Goal: Task Accomplishment & Management: Manage account settings

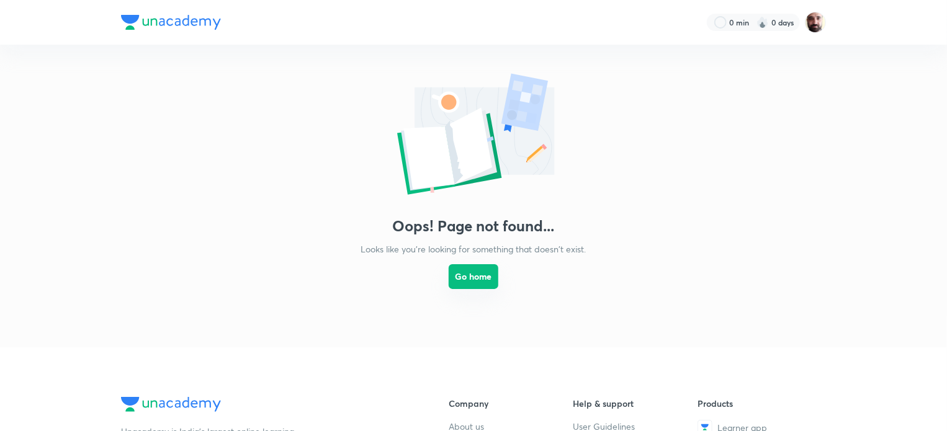
click at [467, 282] on button "Go home" at bounding box center [474, 276] width 50 height 25
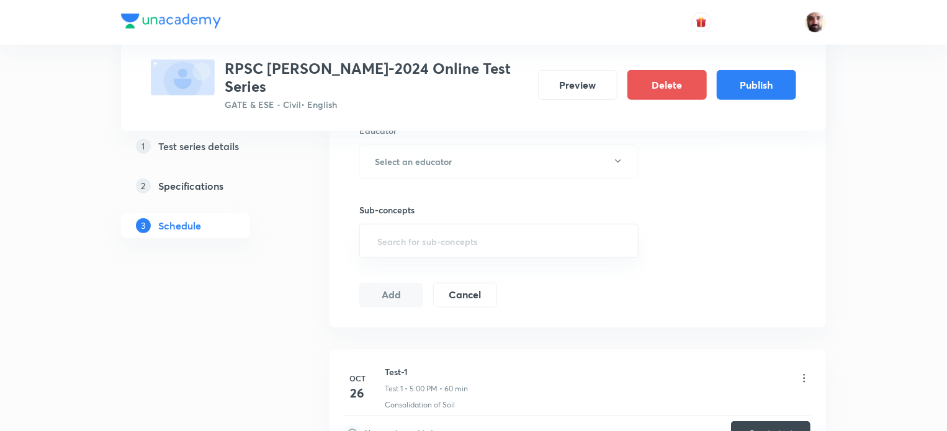
scroll to position [27, 0]
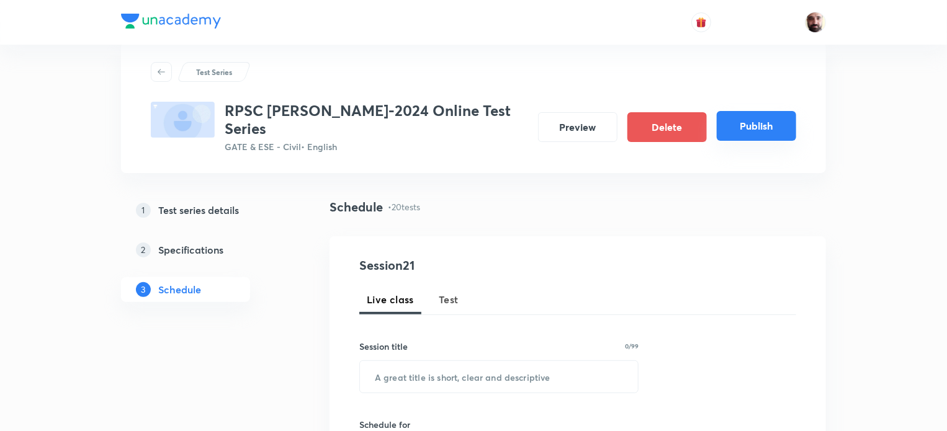
click at [763, 119] on button "Publish" at bounding box center [756, 126] width 79 height 30
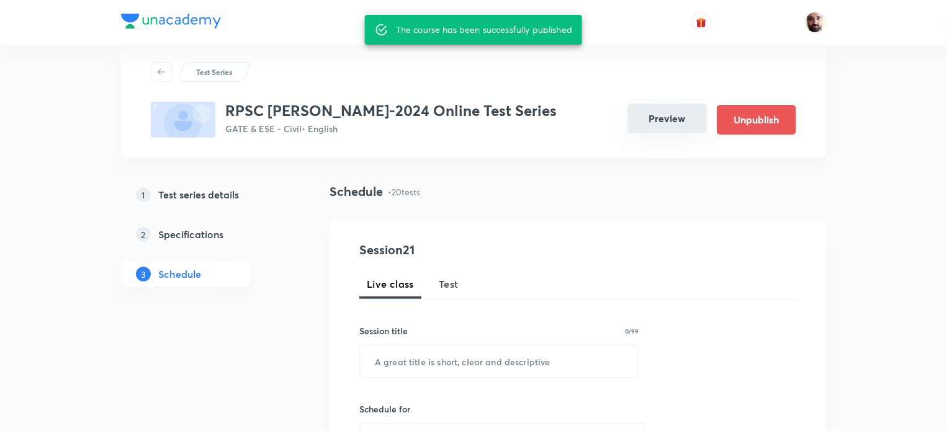
click at [655, 119] on button "Preview" at bounding box center [667, 119] width 79 height 30
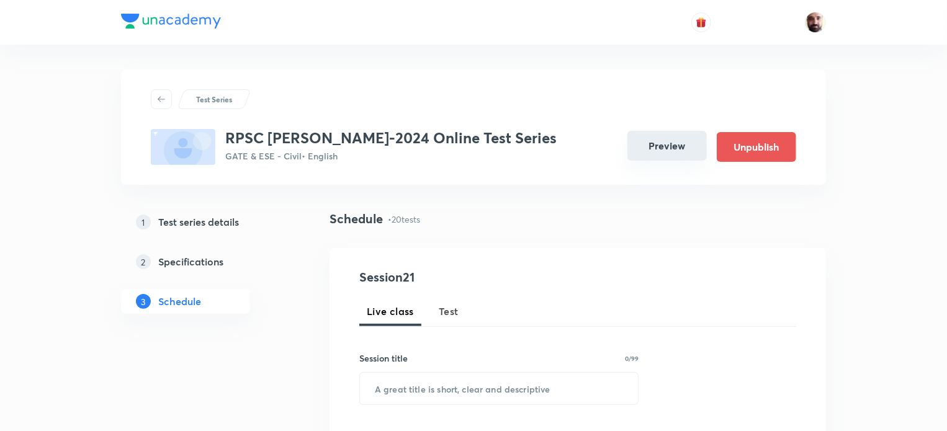
click at [654, 148] on button "Preview" at bounding box center [667, 146] width 79 height 30
click at [656, 148] on button "Preview" at bounding box center [667, 146] width 79 height 30
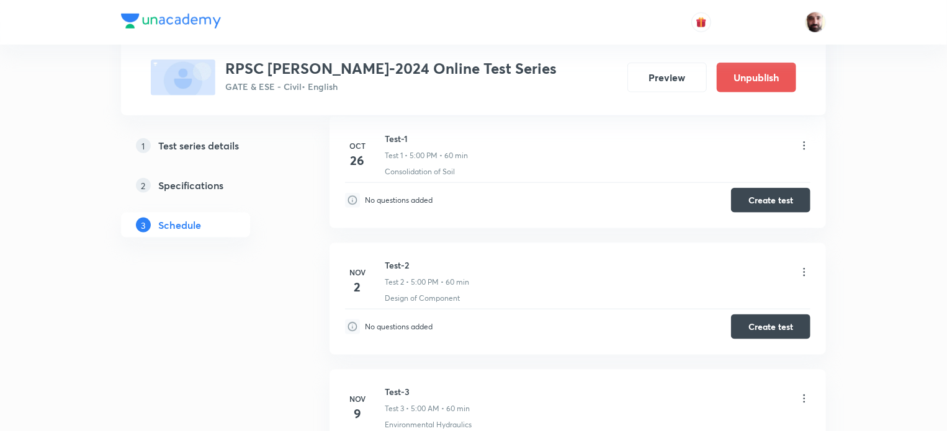
scroll to position [661, 0]
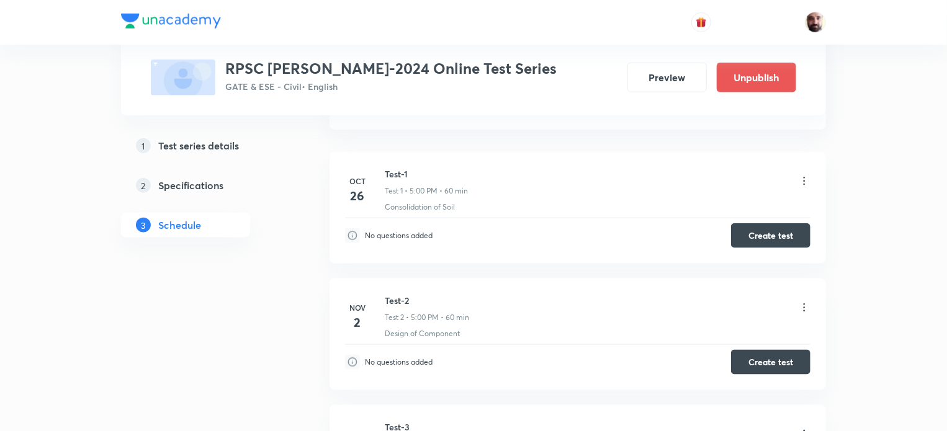
click at [806, 307] on icon at bounding box center [804, 308] width 12 height 12
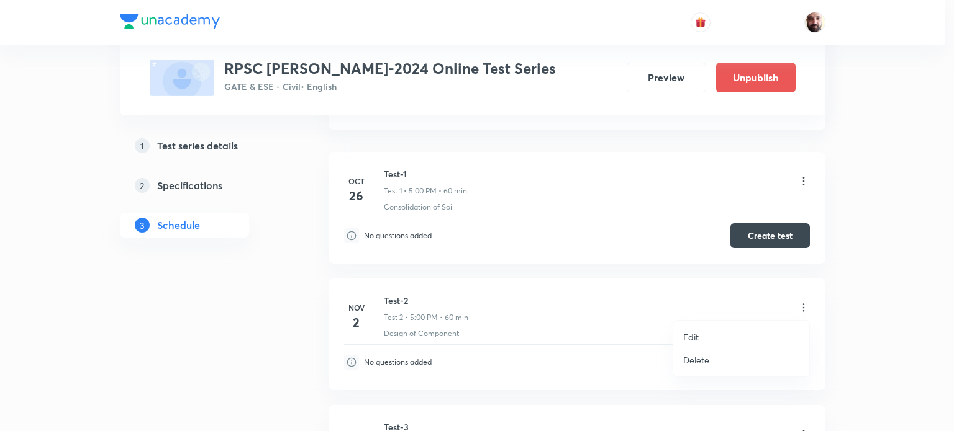
click at [697, 335] on p "Edit" at bounding box center [691, 337] width 16 height 13
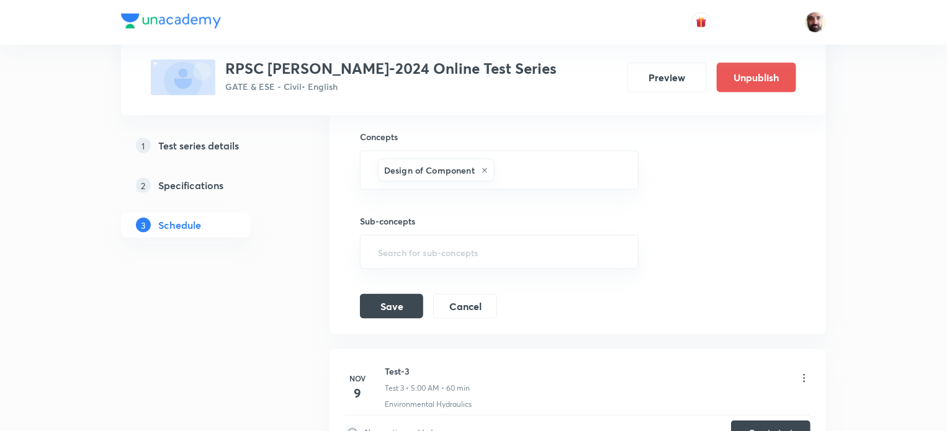
scroll to position [330, 0]
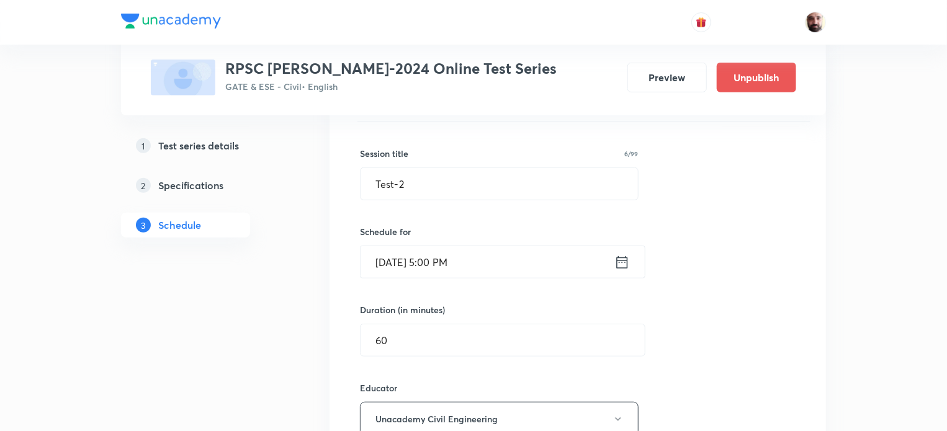
click at [621, 260] on icon at bounding box center [623, 262] width 16 height 17
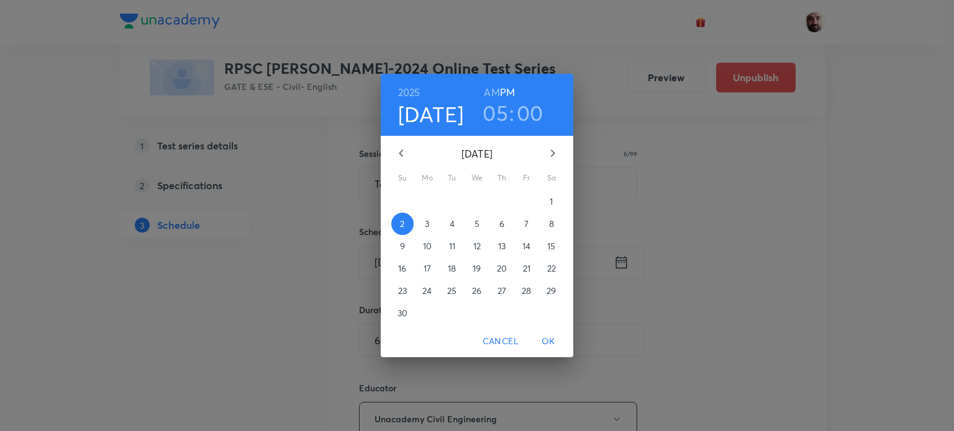
click at [405, 246] on span "9" at bounding box center [402, 246] width 22 height 12
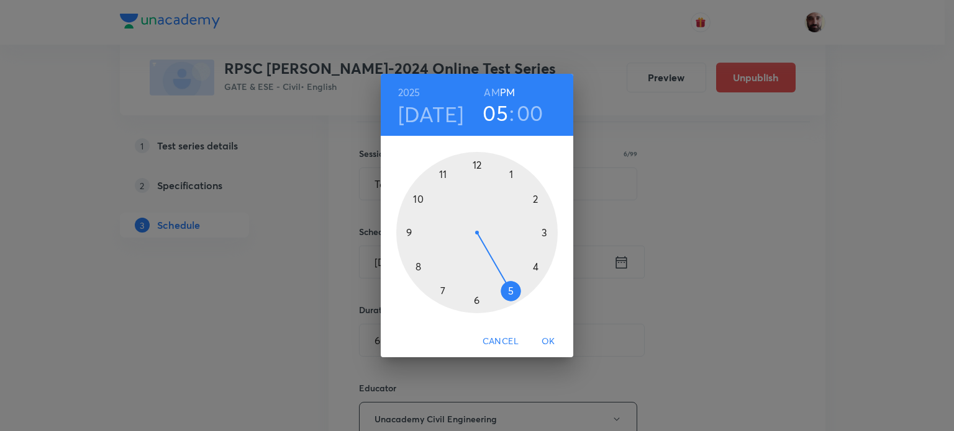
click at [553, 340] on span "OK" at bounding box center [548, 342] width 30 height 16
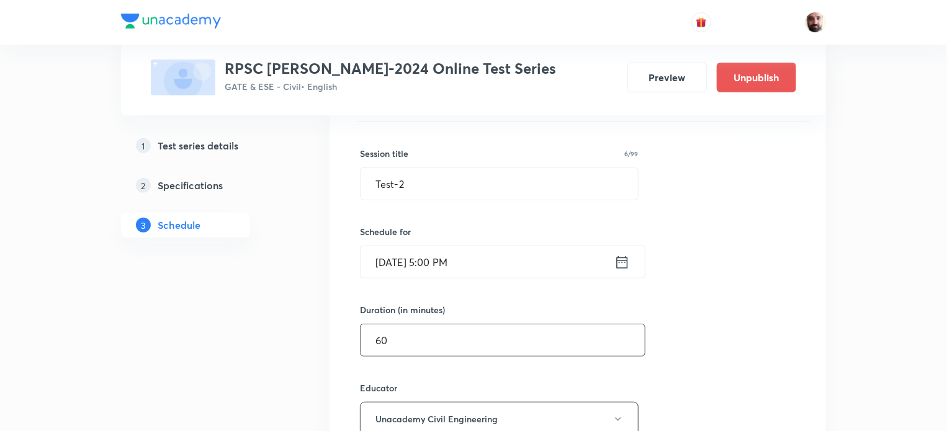
click at [408, 342] on input "60" at bounding box center [503, 341] width 284 height 32
type input "6"
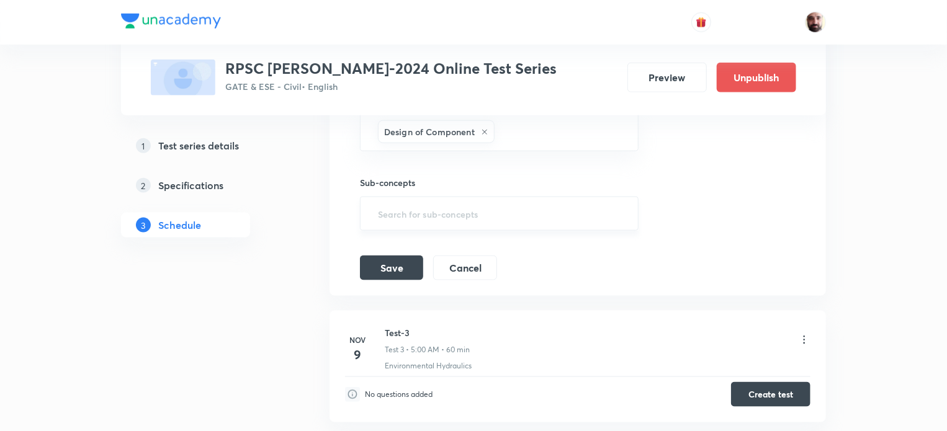
scroll to position [661, 0]
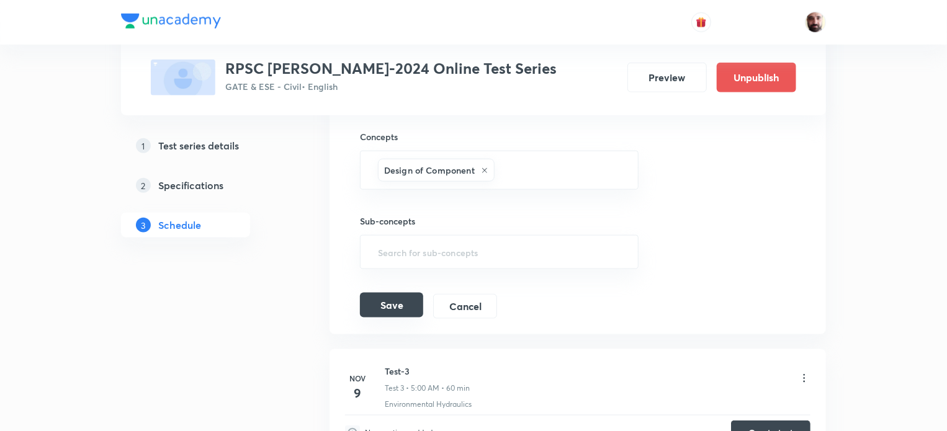
type input "90"
click at [399, 306] on button "Save" at bounding box center [391, 305] width 63 height 25
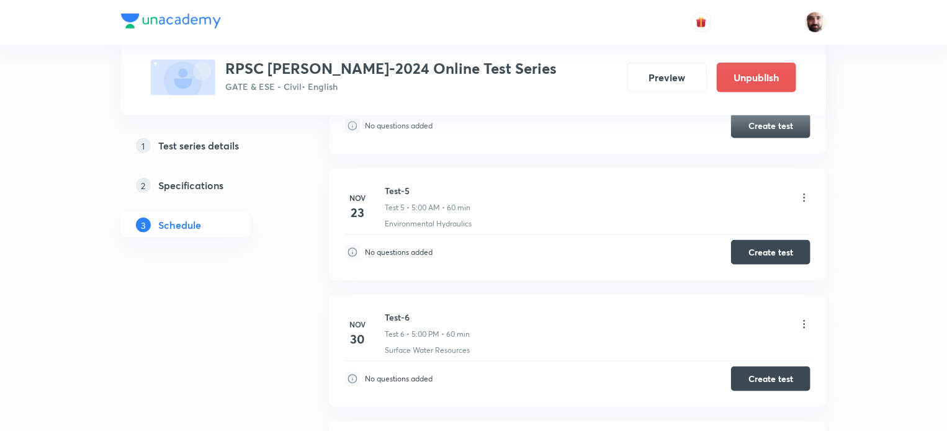
scroll to position [0, 0]
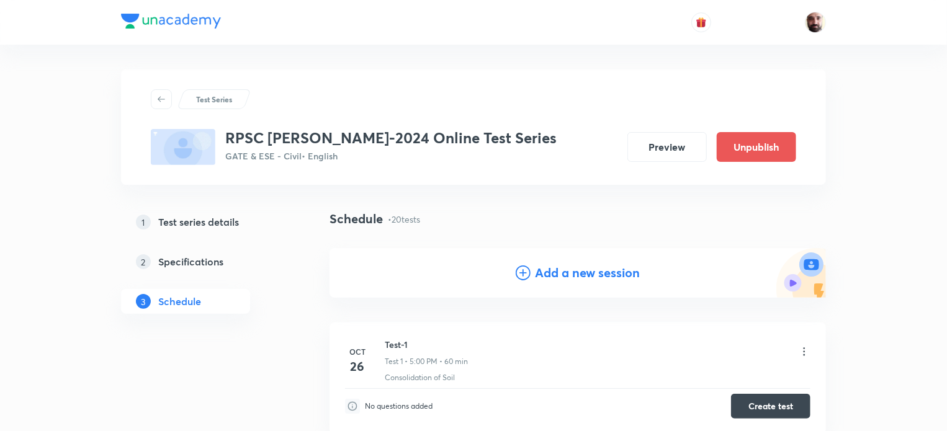
click at [804, 349] on icon at bounding box center [804, 352] width 12 height 12
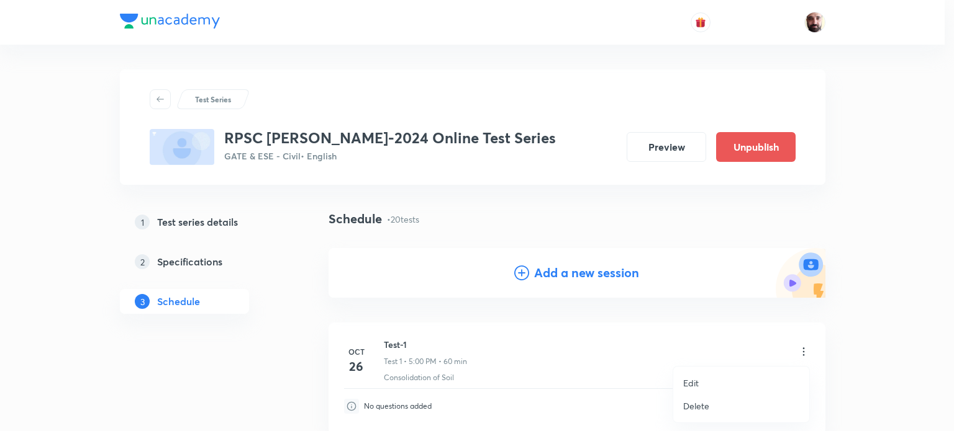
click at [695, 380] on p "Edit" at bounding box center [691, 383] width 16 height 13
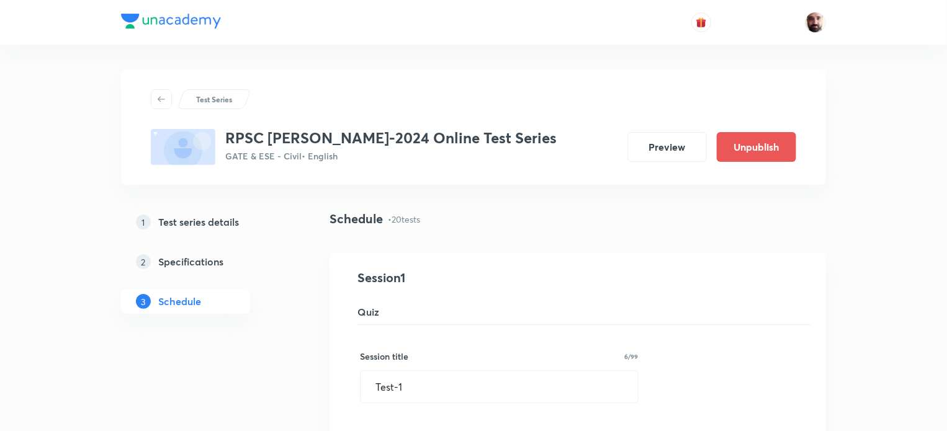
scroll to position [331, 0]
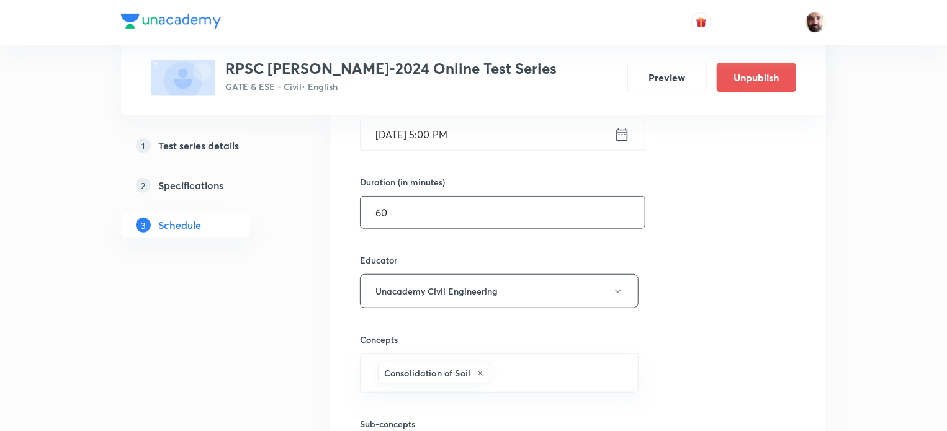
click at [404, 209] on input "60" at bounding box center [503, 213] width 284 height 32
type input "6"
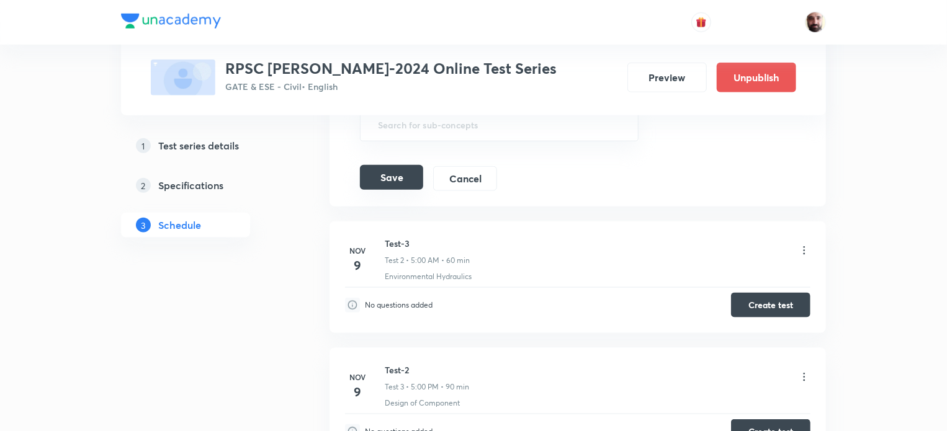
type input "90"
click at [391, 174] on button "Save" at bounding box center [391, 177] width 63 height 25
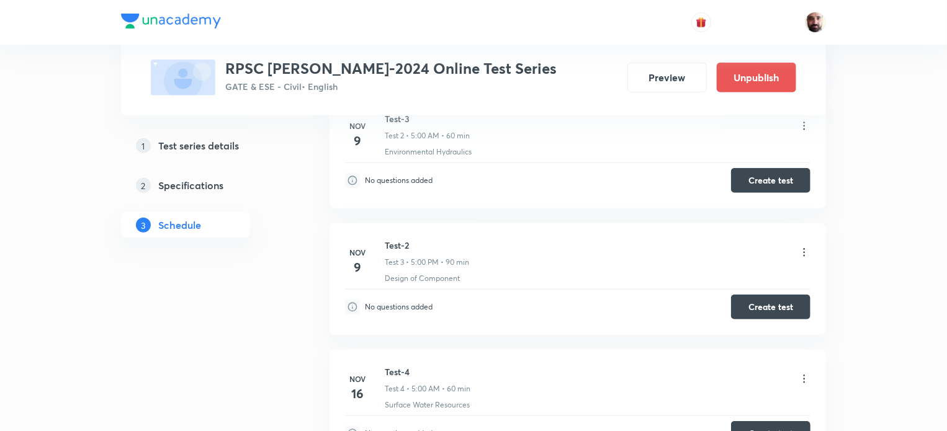
scroll to position [360, 0]
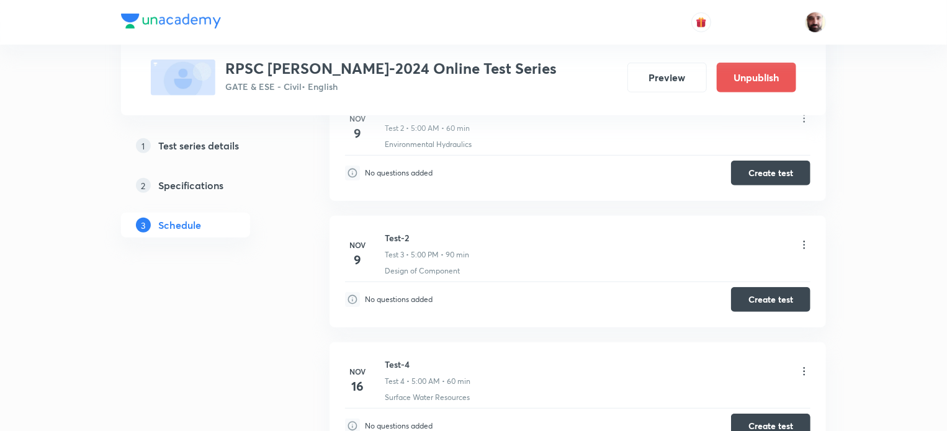
click at [803, 245] on icon at bounding box center [804, 245] width 12 height 12
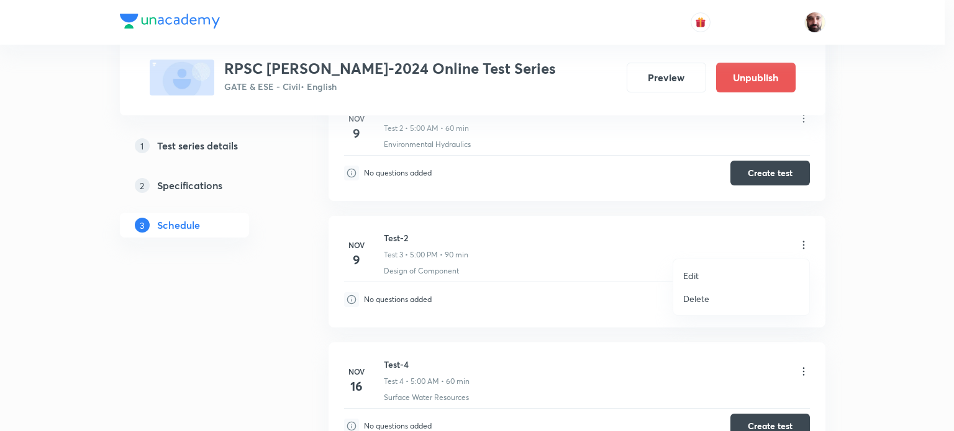
click at [692, 275] on p "Edit" at bounding box center [691, 275] width 16 height 13
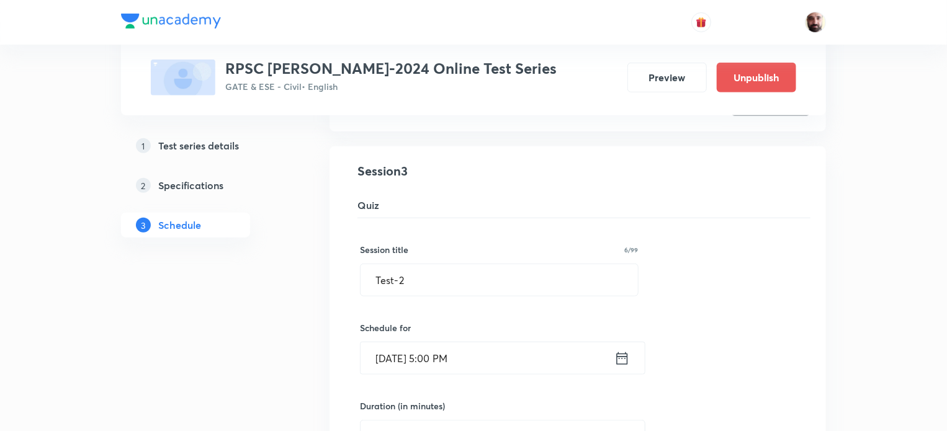
scroll to position [690, 0]
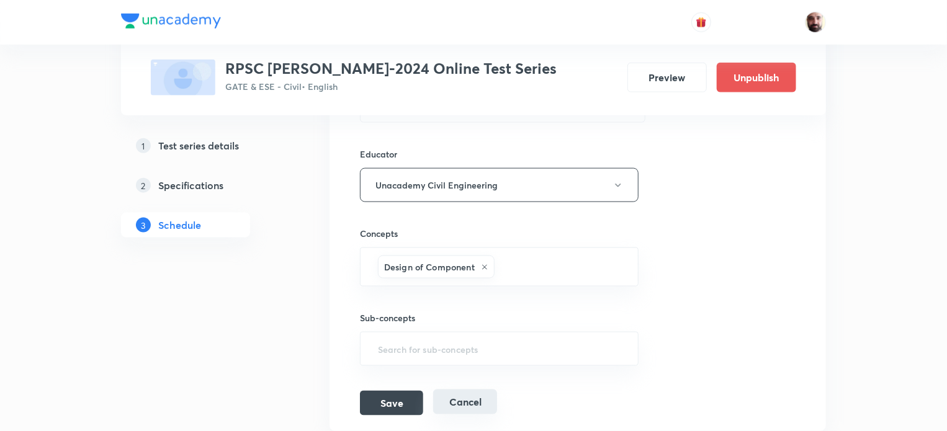
click at [469, 404] on button "Cancel" at bounding box center [465, 402] width 64 height 25
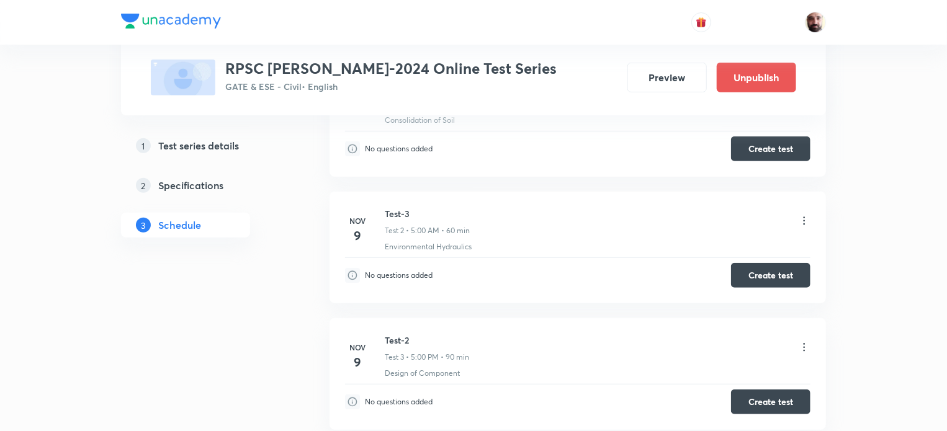
scroll to position [292, 0]
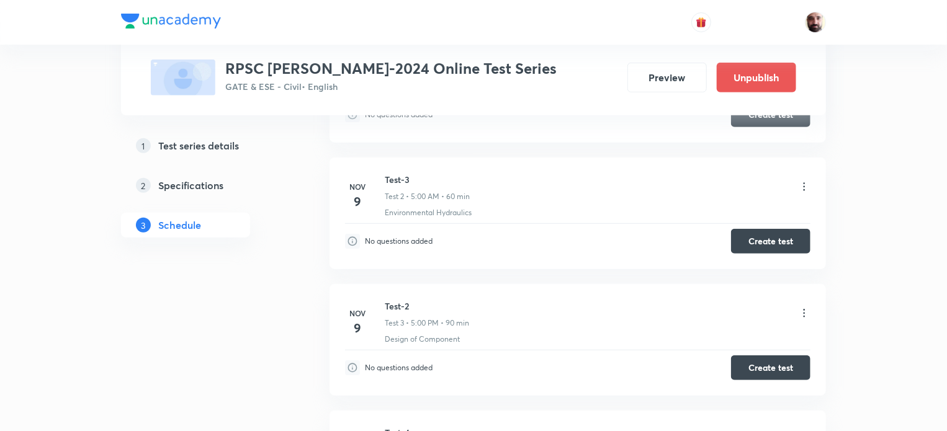
click at [806, 310] on icon at bounding box center [804, 313] width 12 height 12
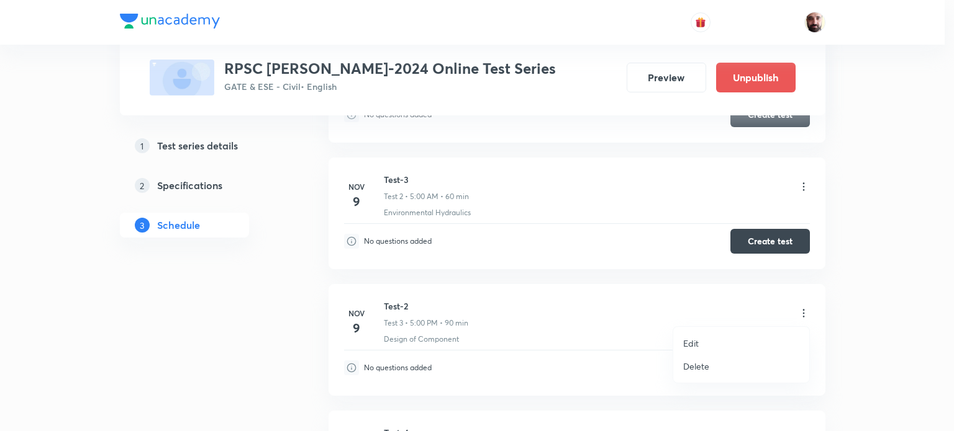
click at [587, 288] on div at bounding box center [477, 215] width 954 height 431
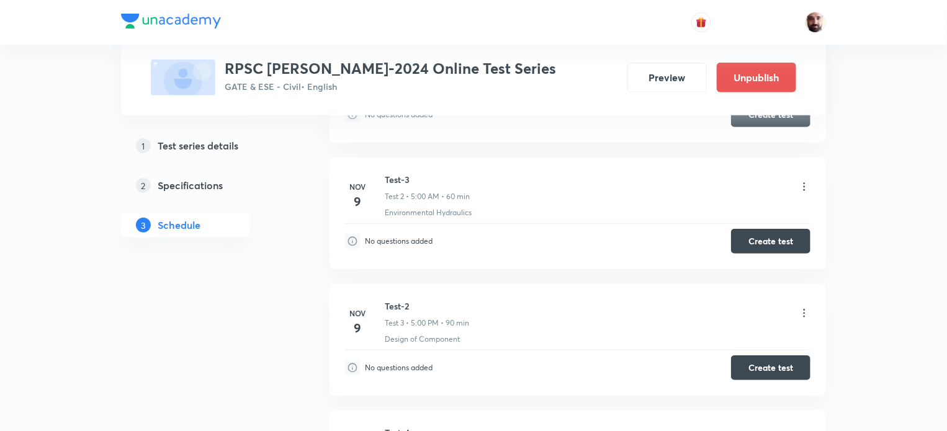
click at [807, 184] on icon at bounding box center [804, 187] width 12 height 12
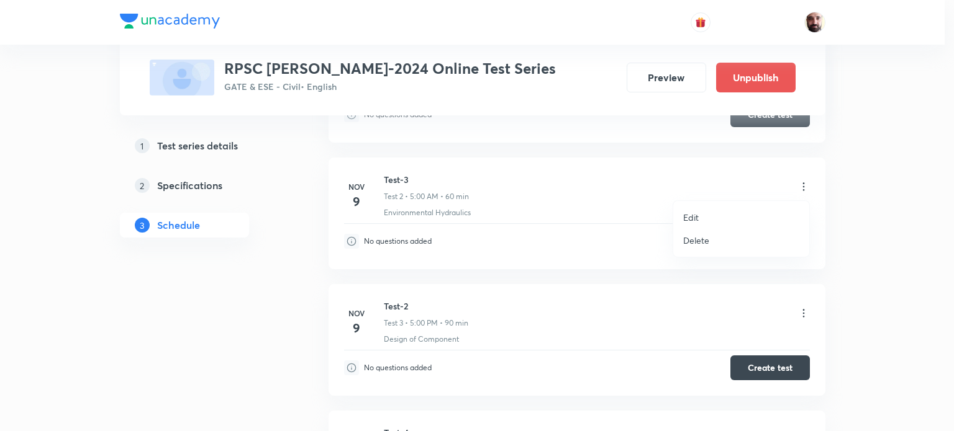
click at [697, 216] on p "Edit" at bounding box center [691, 217] width 16 height 13
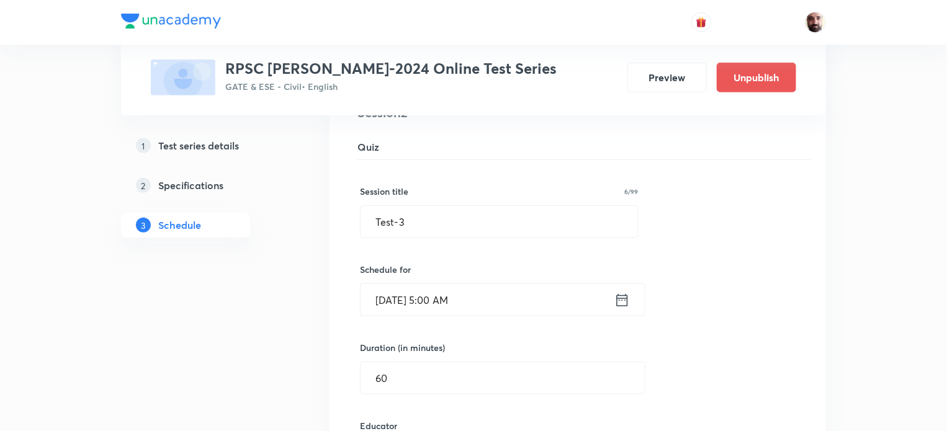
click at [622, 296] on icon at bounding box center [623, 300] width 16 height 17
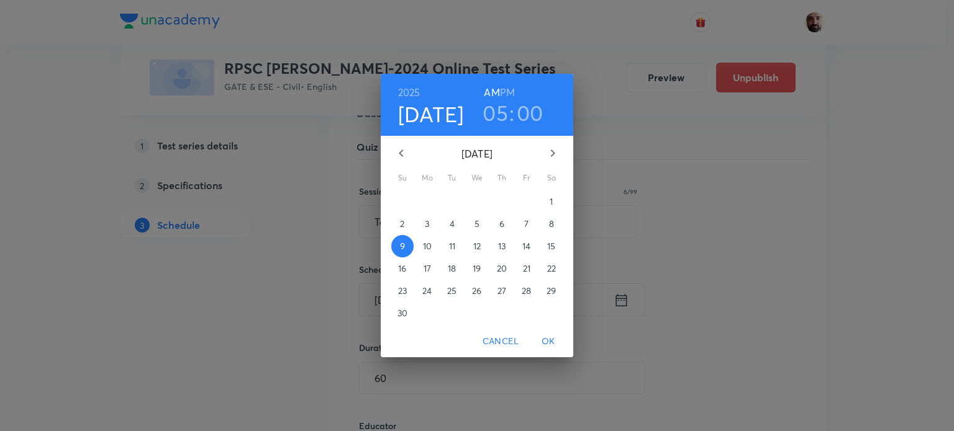
click at [554, 151] on icon "button" at bounding box center [552, 153] width 15 height 15
click at [451, 270] on p "23" at bounding box center [452, 269] width 9 height 12
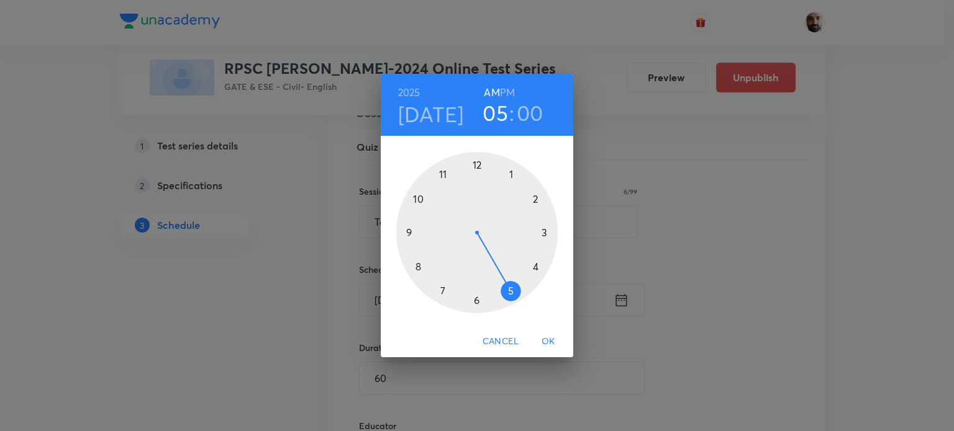
click at [548, 342] on span "OK" at bounding box center [548, 342] width 30 height 16
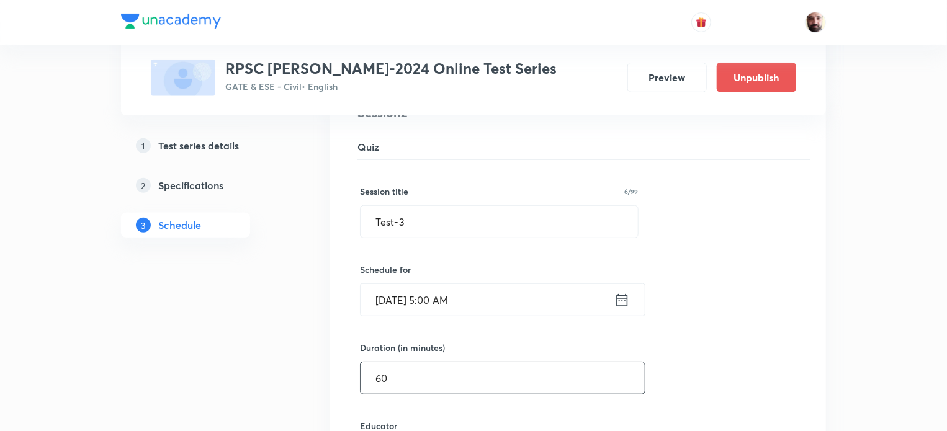
click at [411, 367] on input "60" at bounding box center [503, 379] width 284 height 32
type input "6"
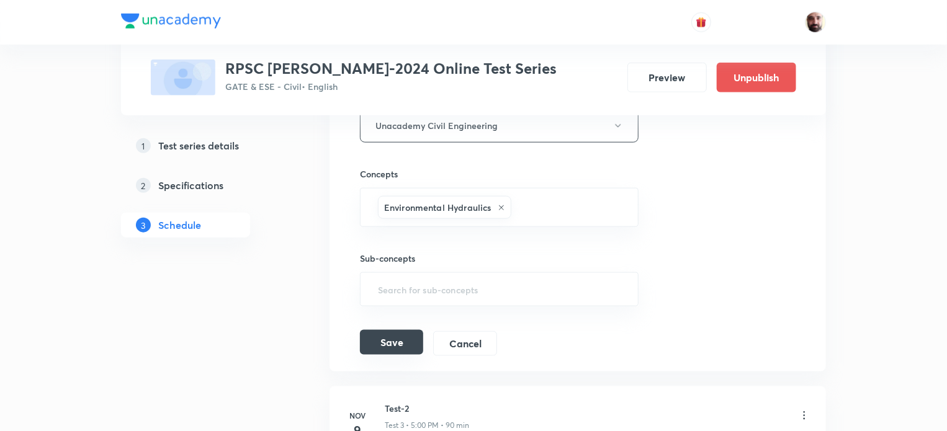
type input "90"
click at [391, 343] on button "Save" at bounding box center [391, 342] width 63 height 25
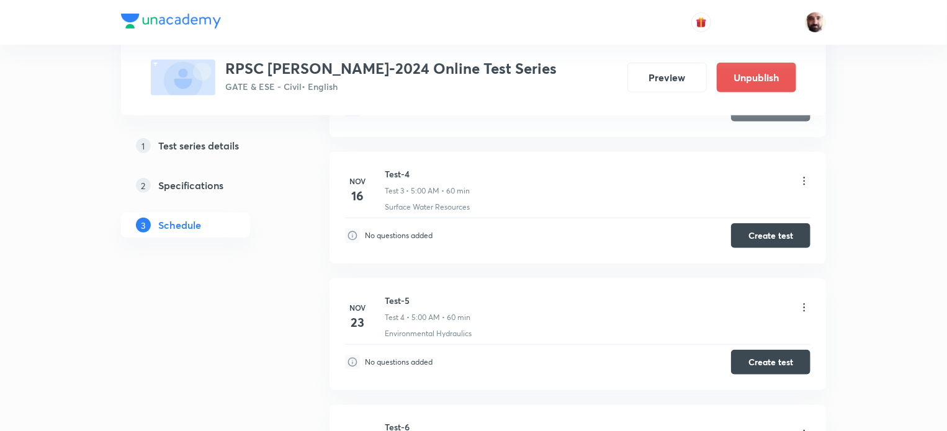
scroll to position [437, 0]
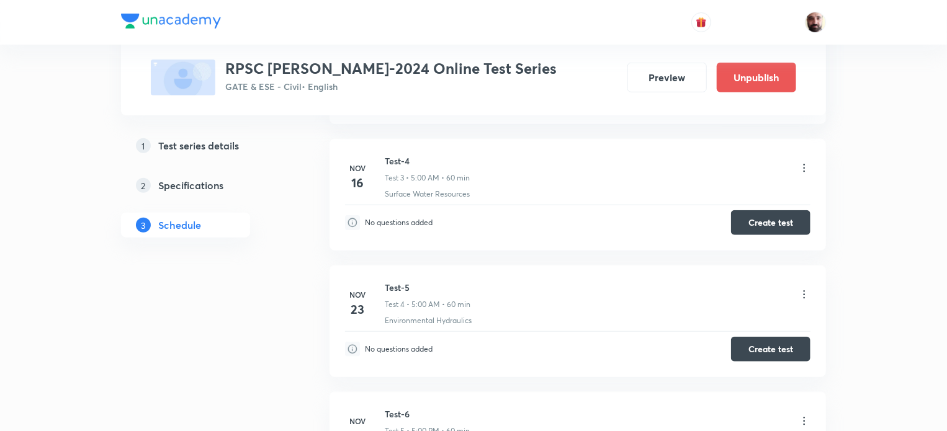
click at [805, 291] on icon at bounding box center [804, 295] width 12 height 12
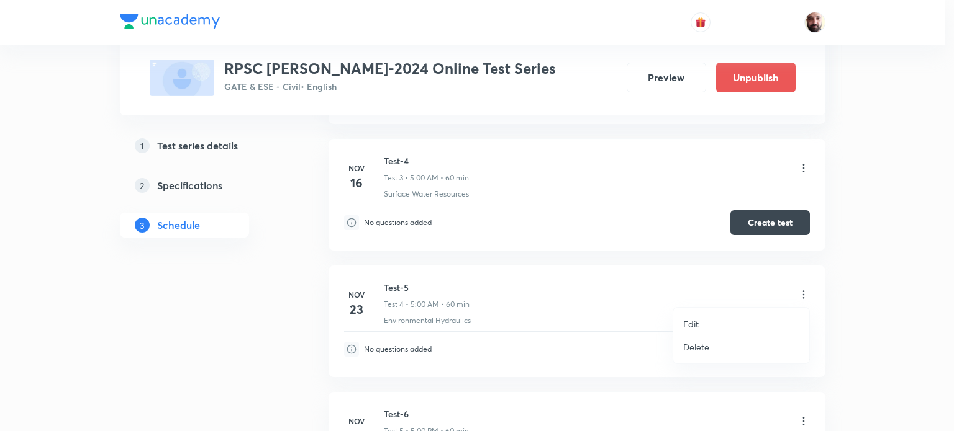
click at [692, 324] on p "Edit" at bounding box center [691, 324] width 16 height 13
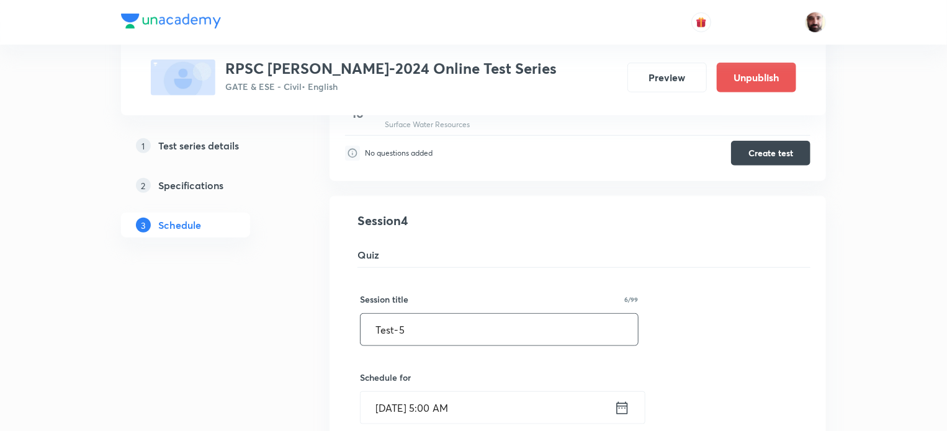
click at [415, 329] on input "Test-5" at bounding box center [500, 330] width 278 height 32
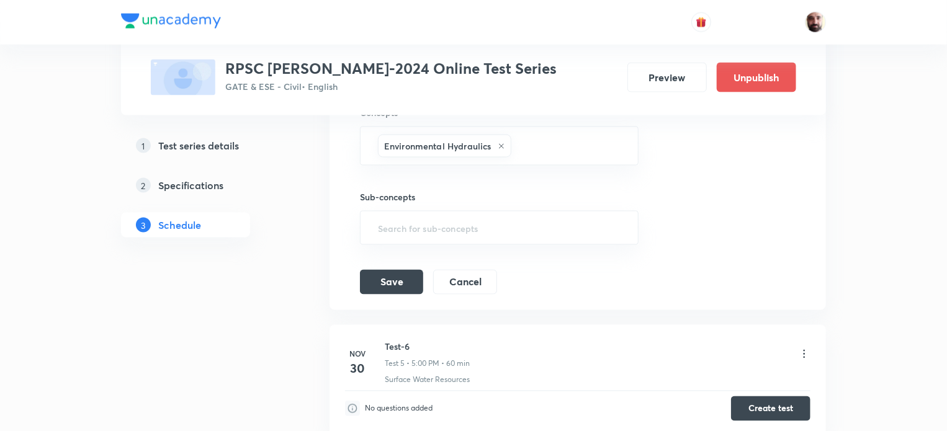
scroll to position [1039, 0]
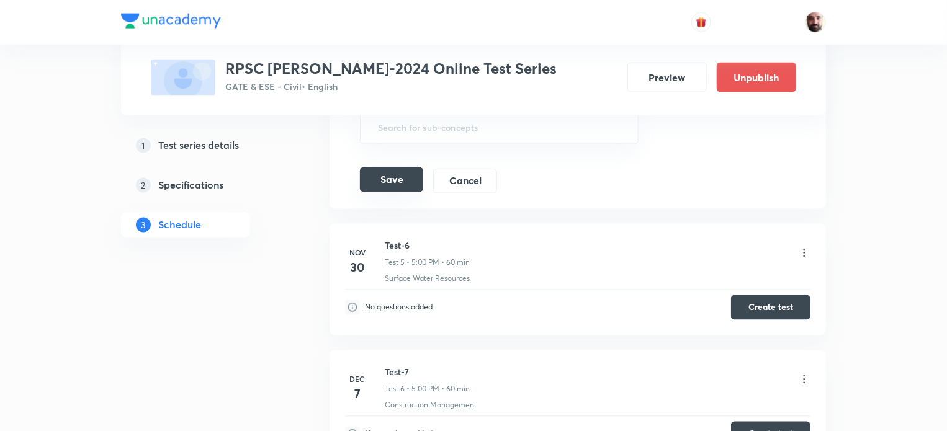
type input "Test-3"
click at [382, 181] on button "Save" at bounding box center [391, 180] width 63 height 25
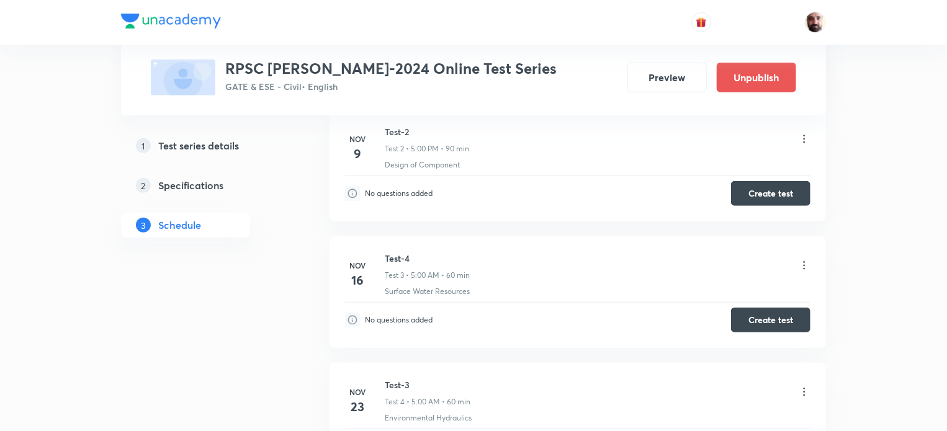
scroll to position [326, 0]
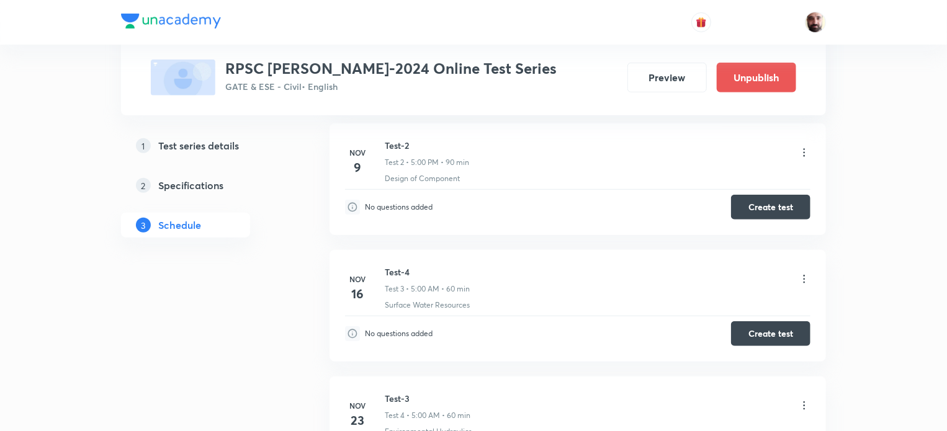
click at [805, 275] on icon at bounding box center [805, 279] width 2 height 8
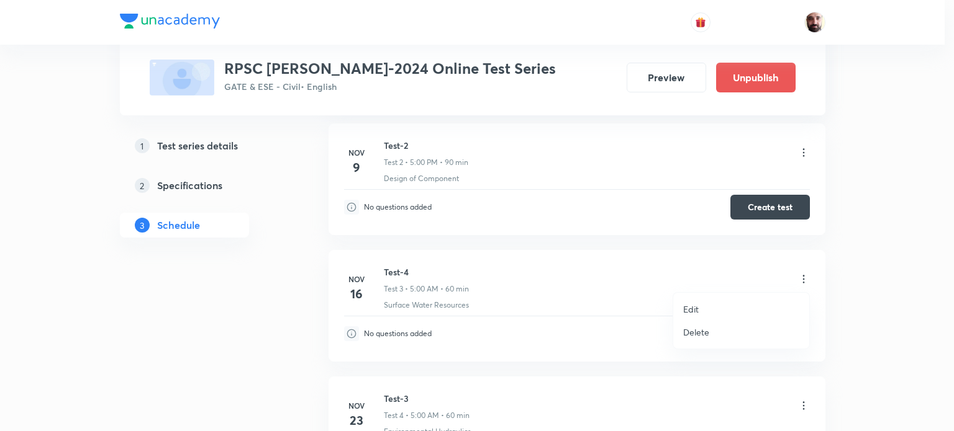
click at [690, 310] on p "Edit" at bounding box center [691, 309] width 16 height 13
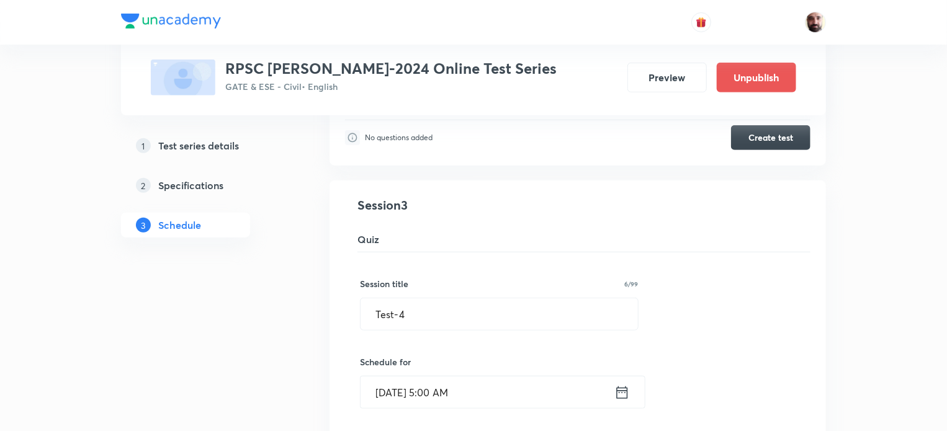
click at [623, 394] on icon at bounding box center [623, 392] width 16 height 17
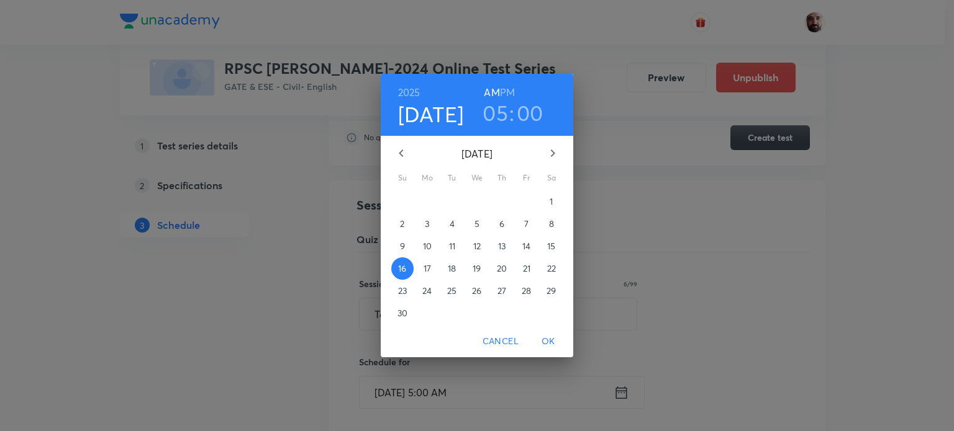
click at [552, 146] on icon "button" at bounding box center [552, 153] width 15 height 15
click at [402, 150] on icon "button" at bounding box center [401, 153] width 4 height 7
click at [404, 225] on p "7" at bounding box center [402, 224] width 4 height 12
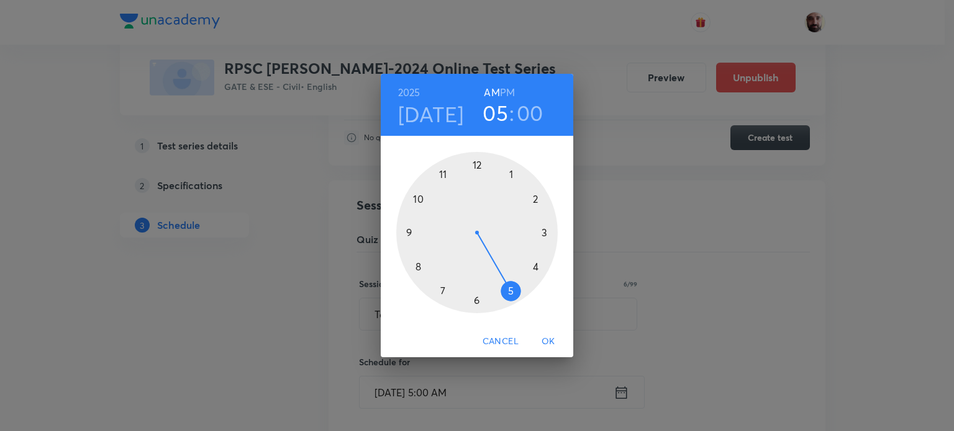
click at [549, 342] on span "OK" at bounding box center [548, 342] width 30 height 16
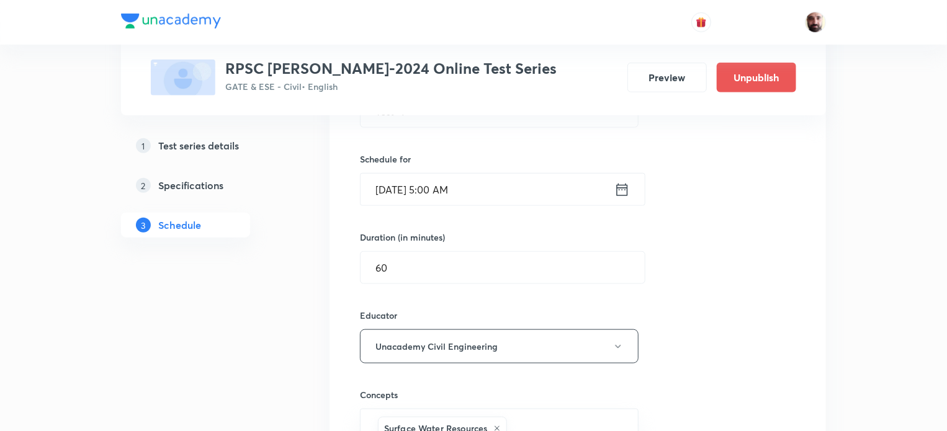
scroll to position [553, 0]
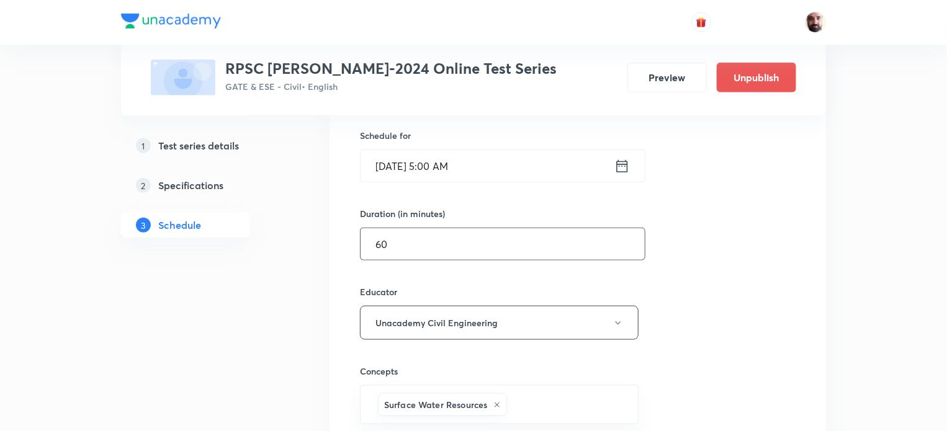
click at [407, 242] on input "60" at bounding box center [503, 244] width 284 height 32
type input "6"
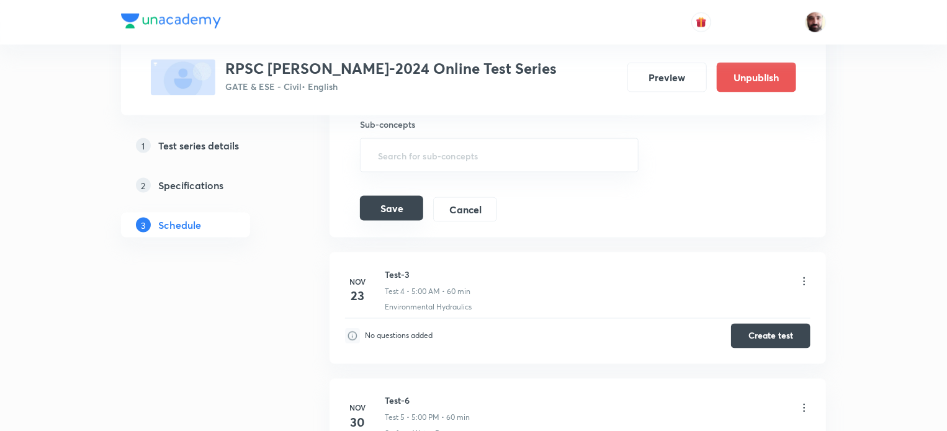
type input "90"
click at [390, 210] on button "Save" at bounding box center [391, 208] width 63 height 25
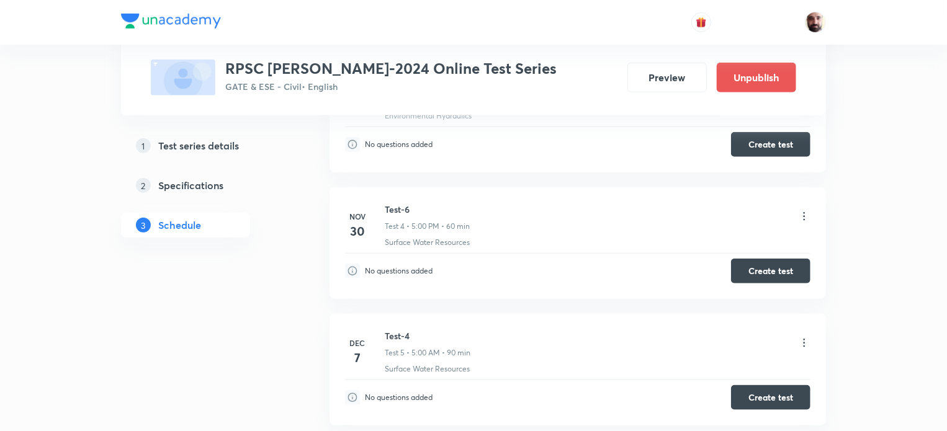
scroll to position [509, 0]
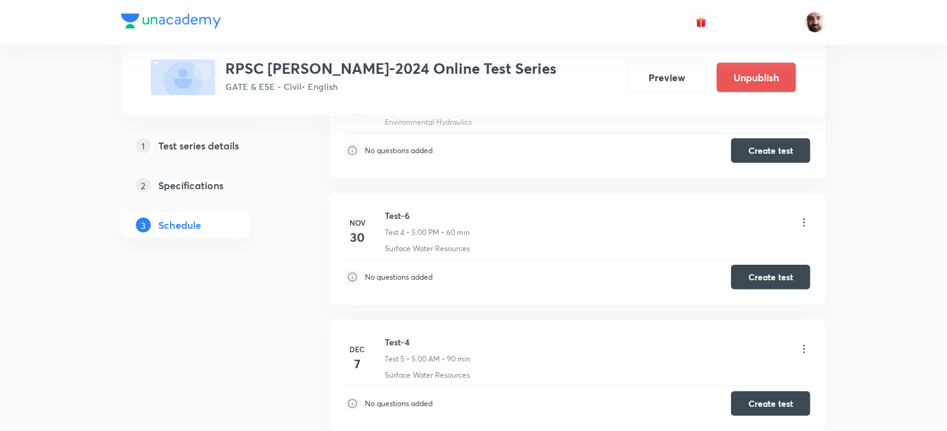
click at [805, 217] on icon at bounding box center [804, 223] width 12 height 12
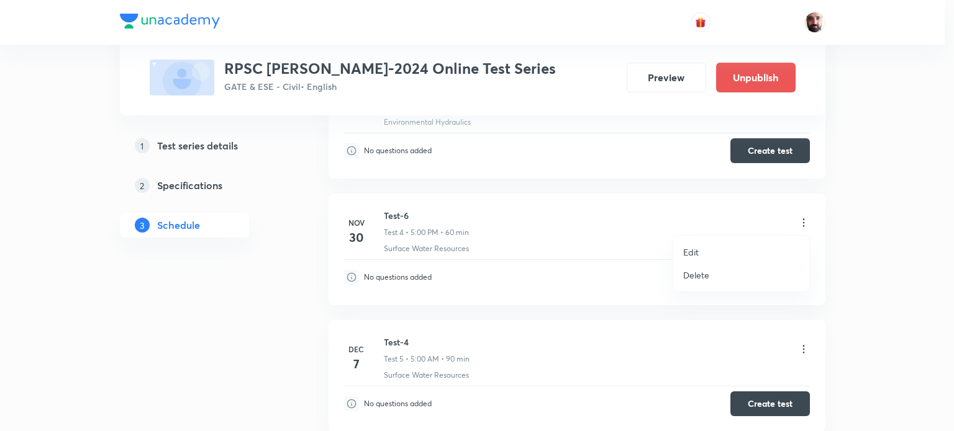
click at [698, 246] on p "Edit" at bounding box center [691, 252] width 16 height 13
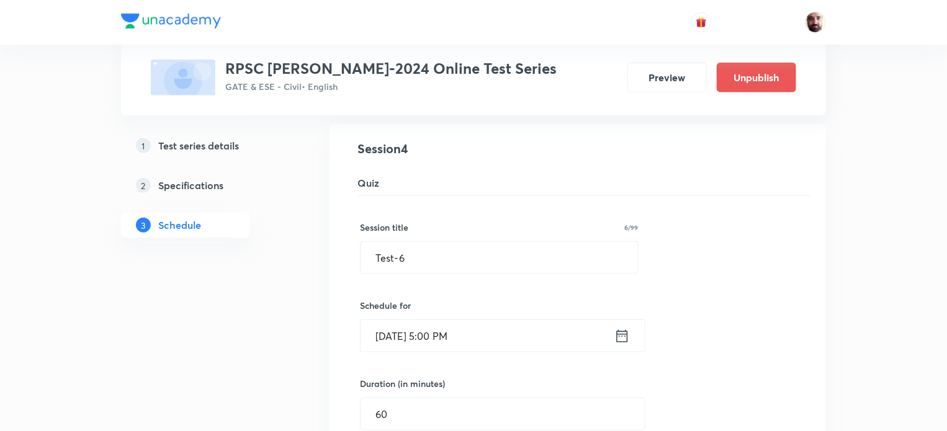
click at [617, 334] on icon at bounding box center [623, 336] width 16 height 17
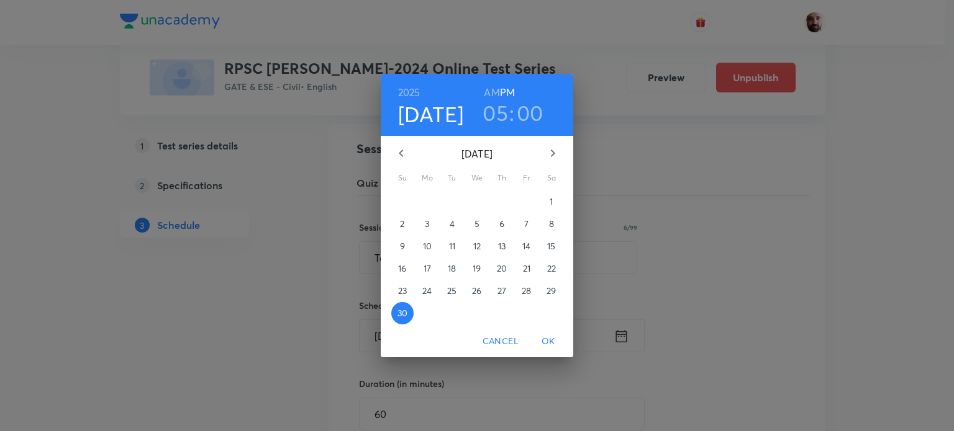
click at [548, 152] on icon "button" at bounding box center [552, 153] width 15 height 15
click at [401, 269] on p "21" at bounding box center [402, 269] width 7 height 12
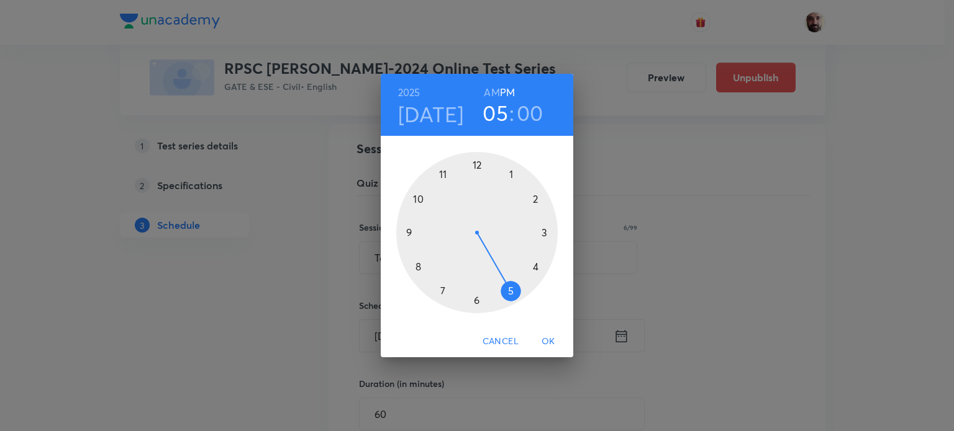
click at [549, 342] on span "OK" at bounding box center [548, 342] width 30 height 16
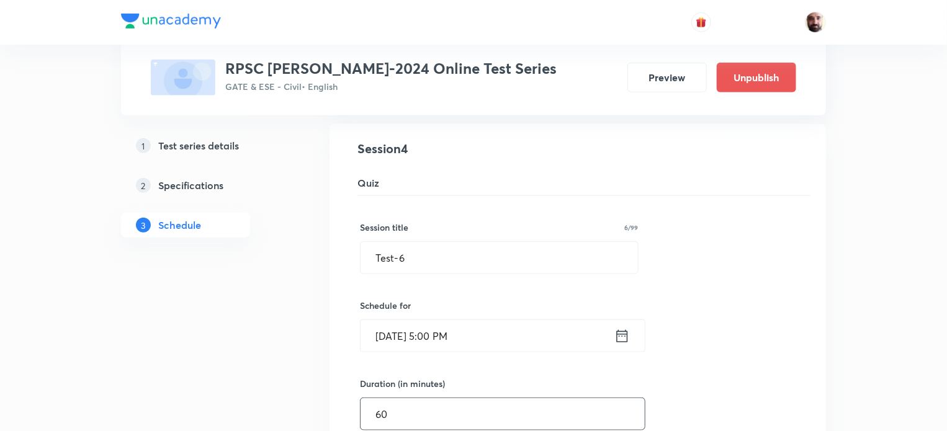
click at [413, 412] on input "60" at bounding box center [503, 415] width 284 height 32
type input "6"
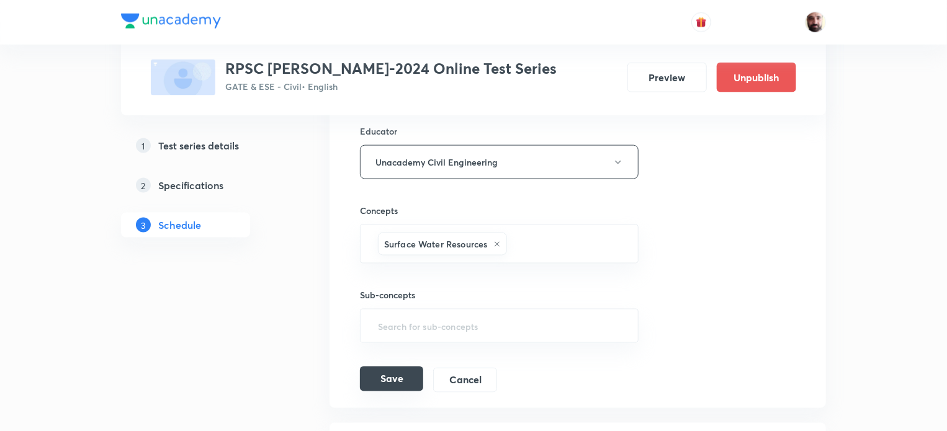
type input "90"
click at [412, 379] on button "Save" at bounding box center [391, 379] width 63 height 25
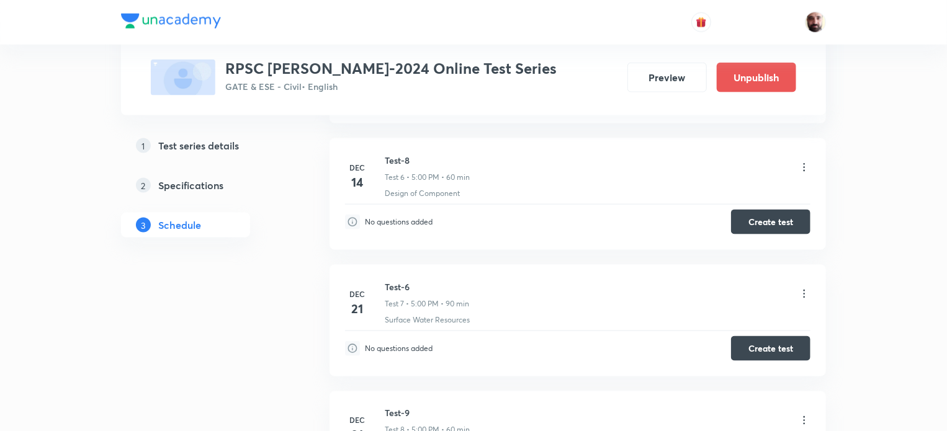
scroll to position [821, 0]
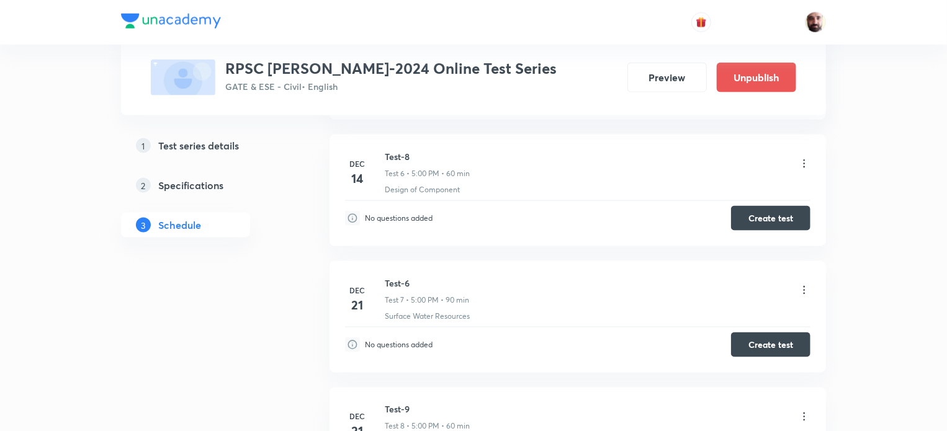
click at [805, 286] on icon at bounding box center [805, 290] width 2 height 8
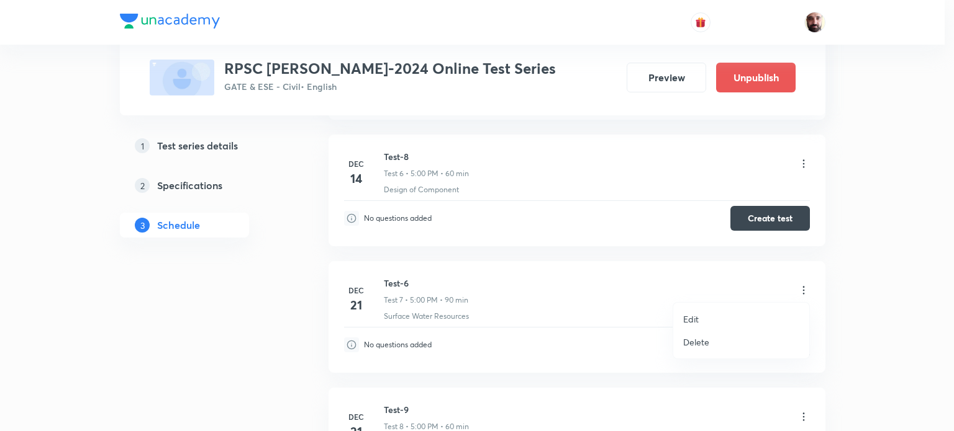
click at [698, 315] on p "Edit" at bounding box center [691, 319] width 16 height 13
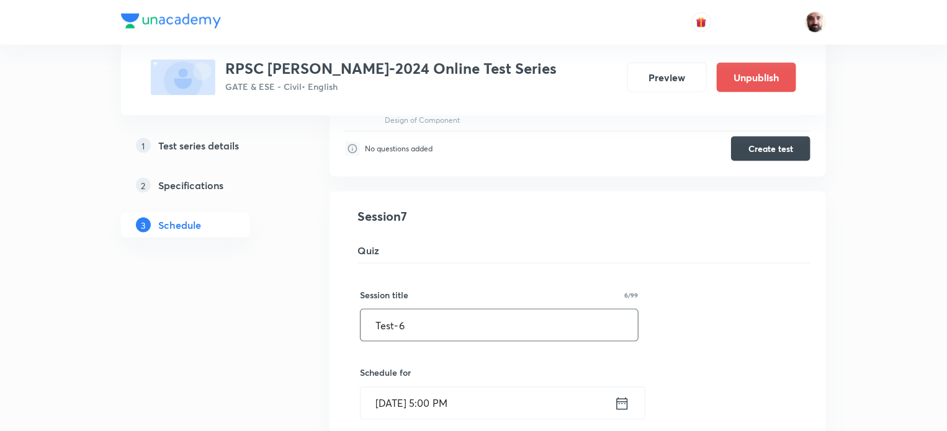
click at [417, 320] on input "Test-6" at bounding box center [500, 326] width 278 height 32
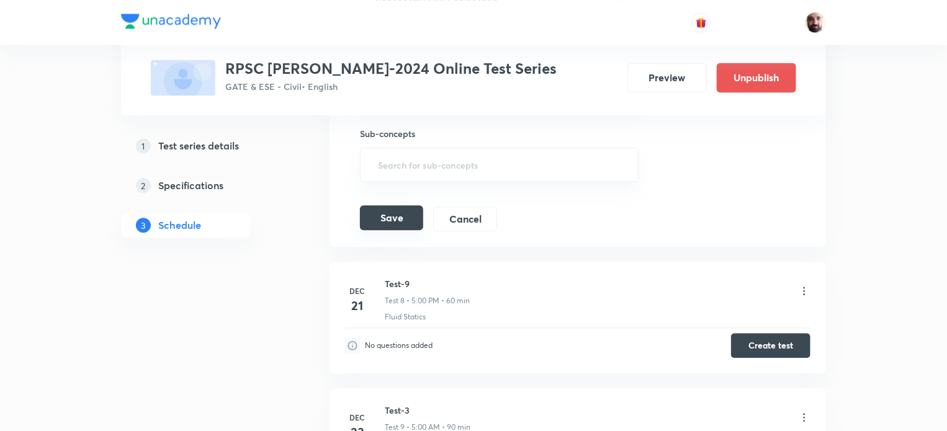
scroll to position [1370, 0]
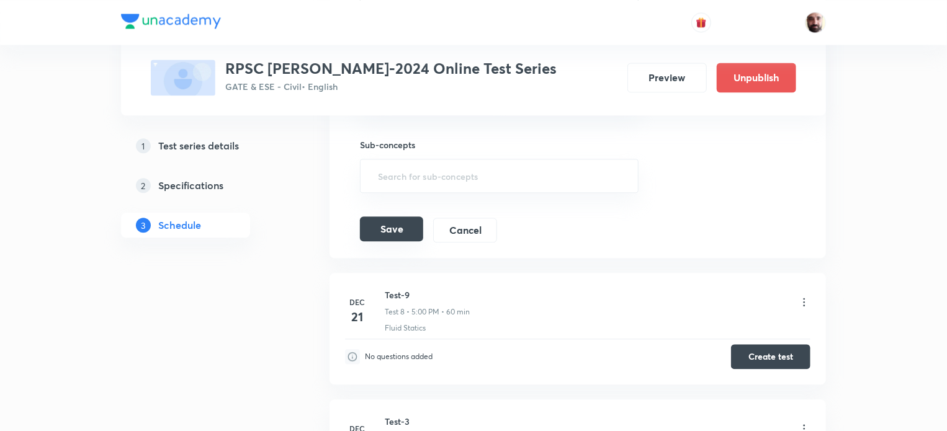
type input "Test-5"
click at [393, 222] on button "Save" at bounding box center [391, 229] width 63 height 25
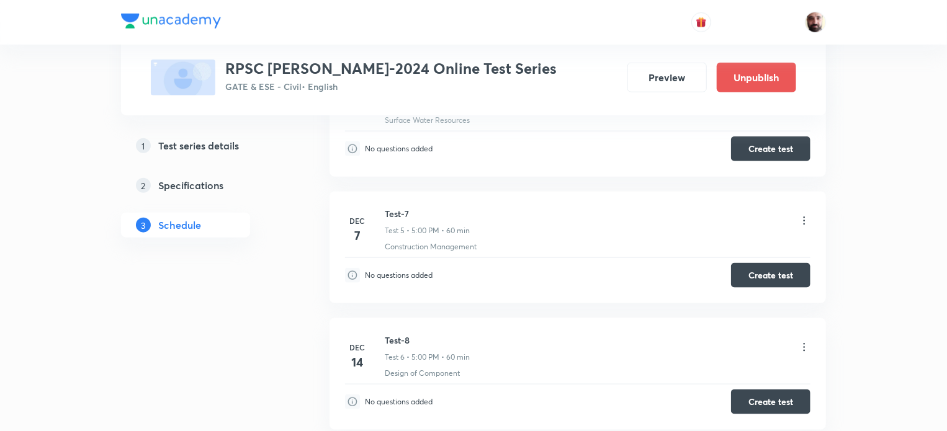
scroll to position [628, 0]
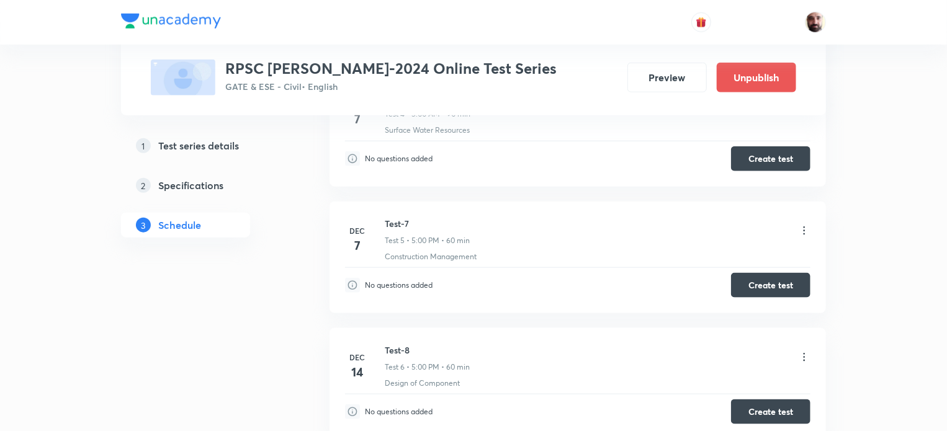
click at [804, 227] on icon at bounding box center [804, 231] width 12 height 12
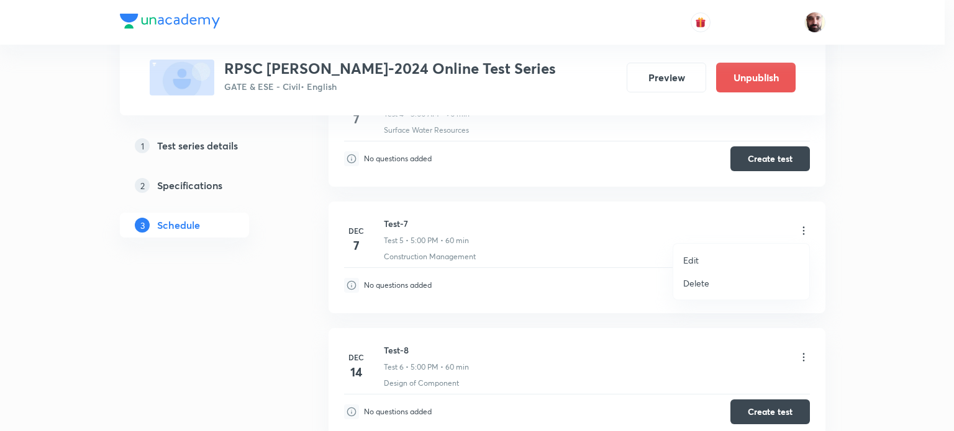
click at [693, 261] on p "Edit" at bounding box center [691, 260] width 16 height 13
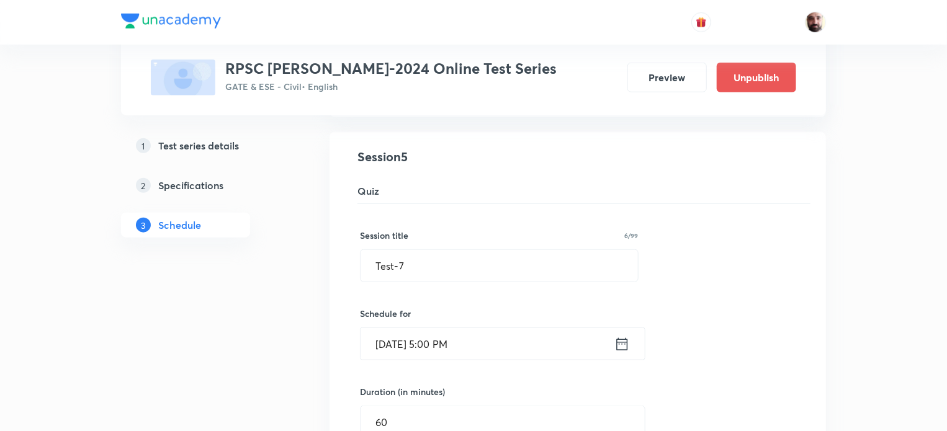
click at [622, 342] on icon at bounding box center [623, 344] width 16 height 17
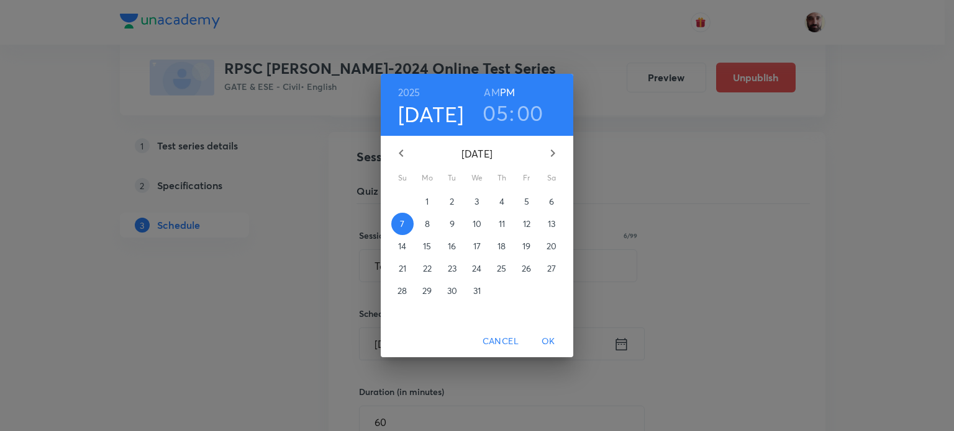
click at [546, 151] on icon "button" at bounding box center [552, 153] width 15 height 15
click at [479, 291] on p "28" at bounding box center [476, 291] width 9 height 12
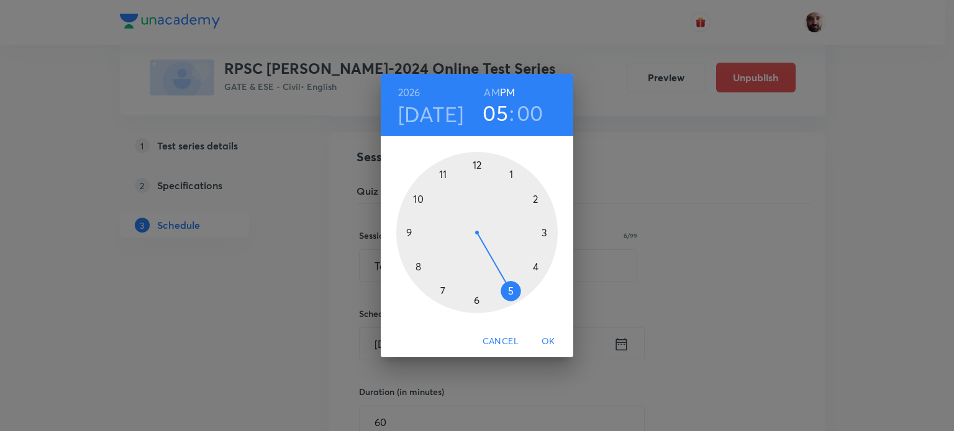
click at [550, 341] on span "OK" at bounding box center [548, 342] width 30 height 16
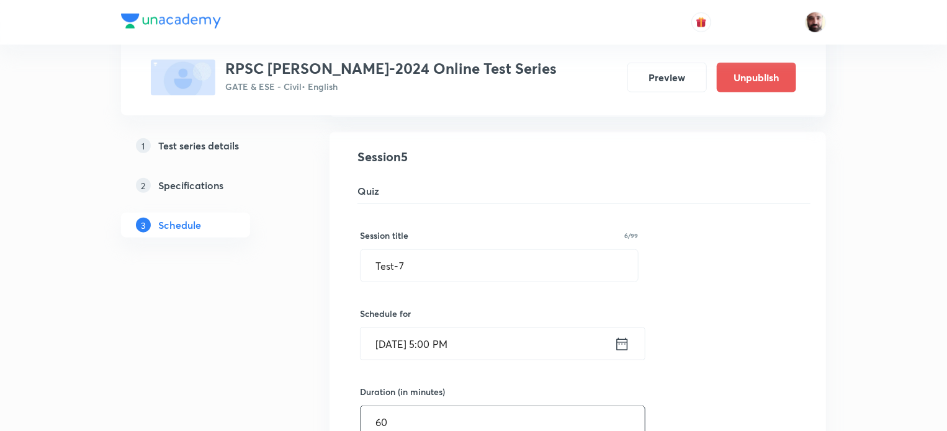
click at [399, 420] on input "60" at bounding box center [503, 423] width 284 height 32
type input "6"
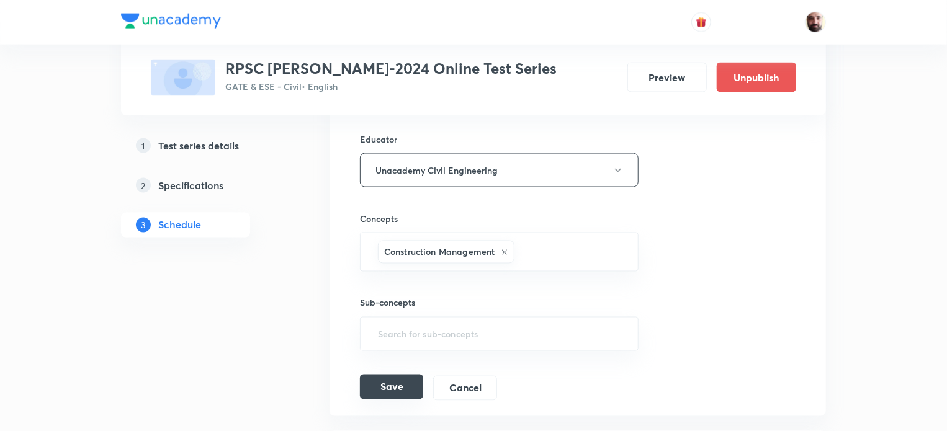
type input "90"
click at [407, 391] on button "Save" at bounding box center [391, 387] width 63 height 25
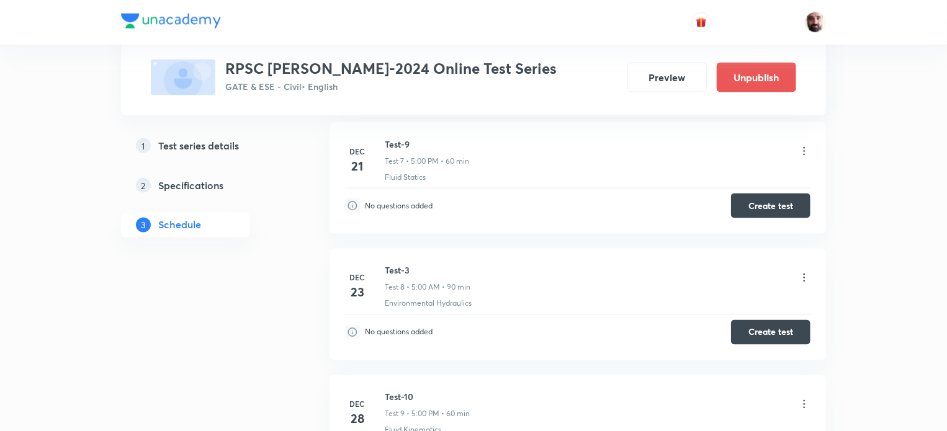
scroll to position [977, 0]
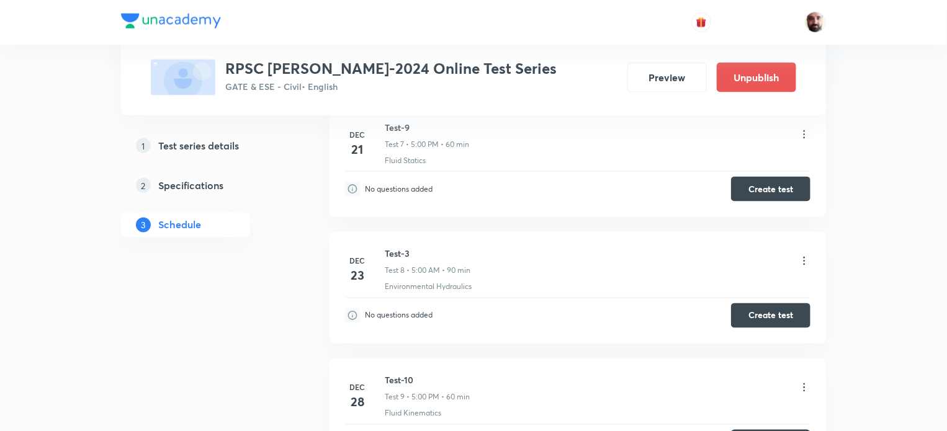
click at [797, 258] on div "Test-3 Test 8 • 5:00 AM • 90 min" at bounding box center [598, 262] width 426 height 29
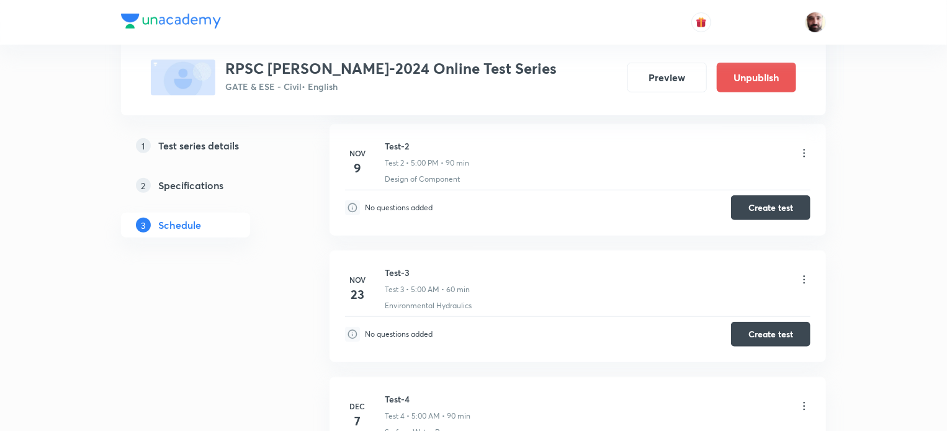
scroll to position [319, 0]
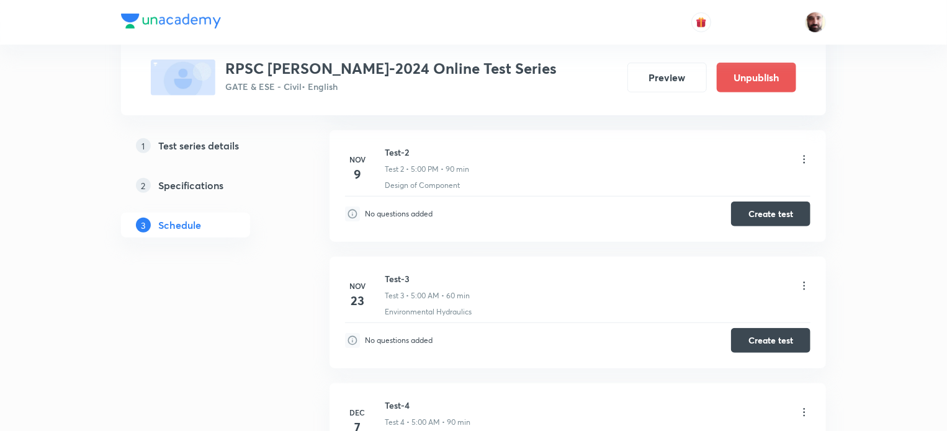
click at [805, 284] on icon at bounding box center [805, 286] width 2 height 8
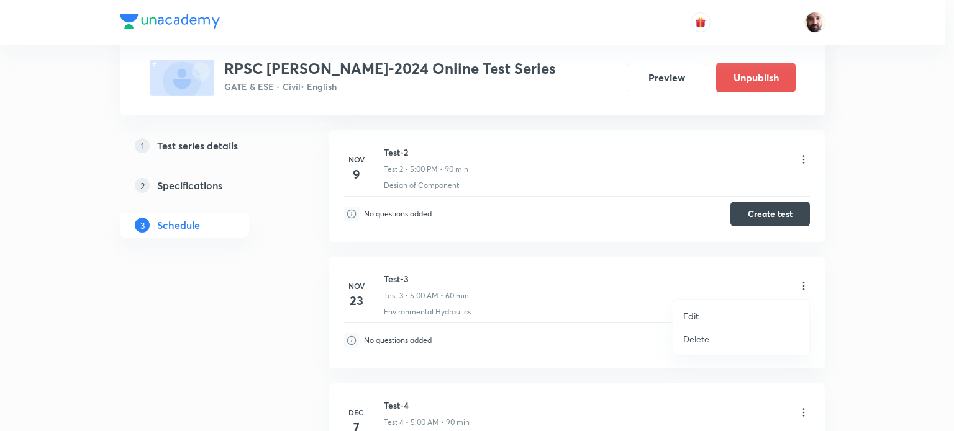
click at [698, 311] on p "Edit" at bounding box center [691, 316] width 16 height 13
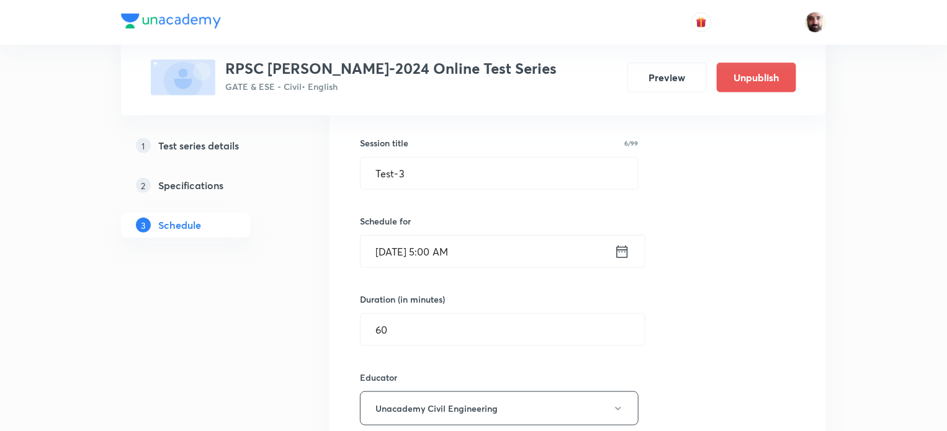
scroll to position [467, 0]
click at [620, 246] on icon at bounding box center [623, 251] width 16 height 17
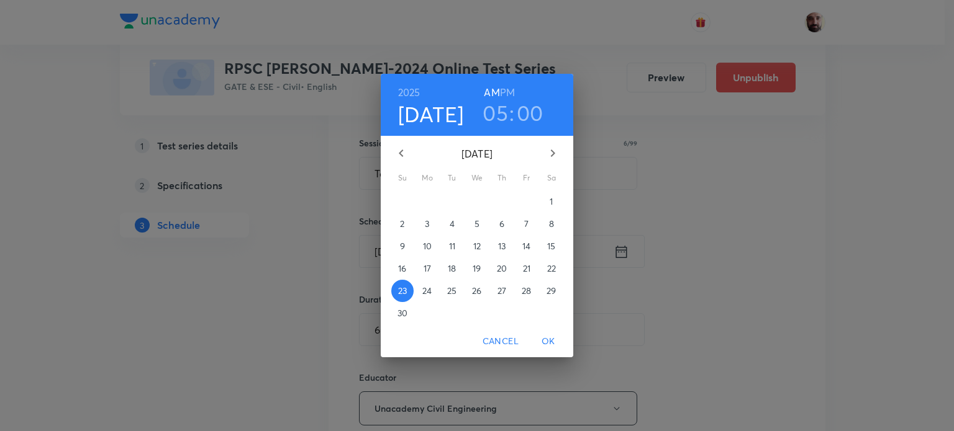
click at [558, 151] on icon "button" at bounding box center [552, 153] width 15 height 15
click at [404, 289] on p "28" at bounding box center [401, 291] width 9 height 12
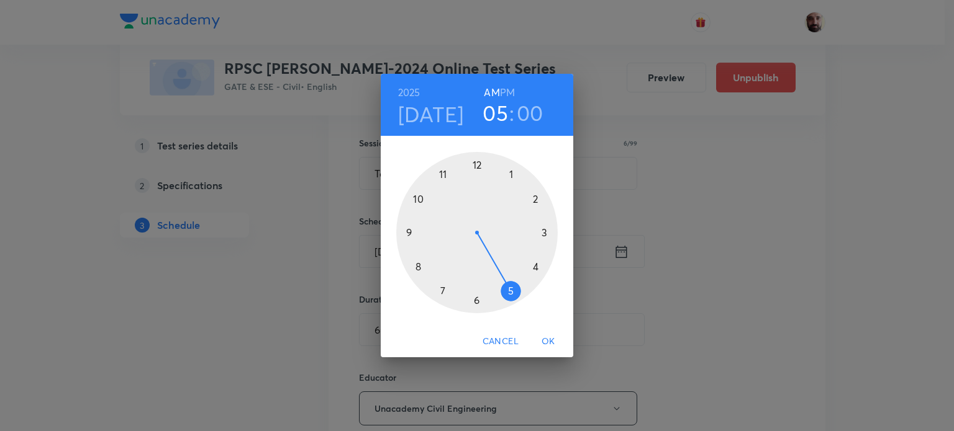
click at [553, 343] on span "OK" at bounding box center [548, 342] width 30 height 16
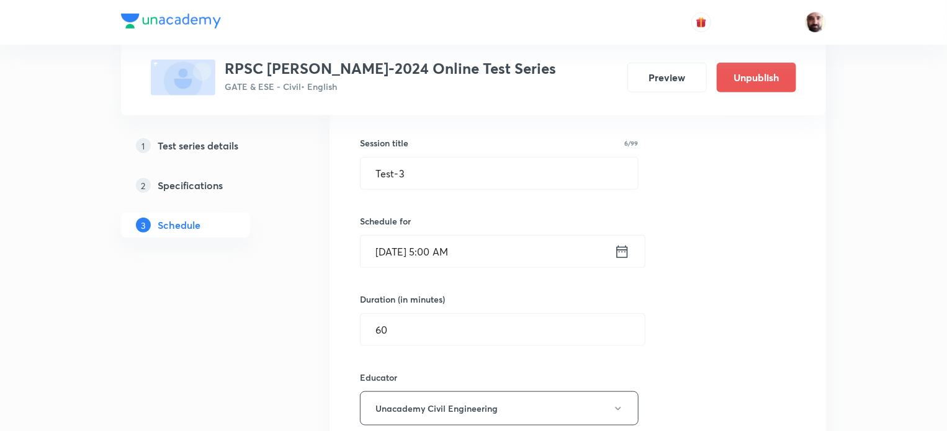
scroll to position [798, 0]
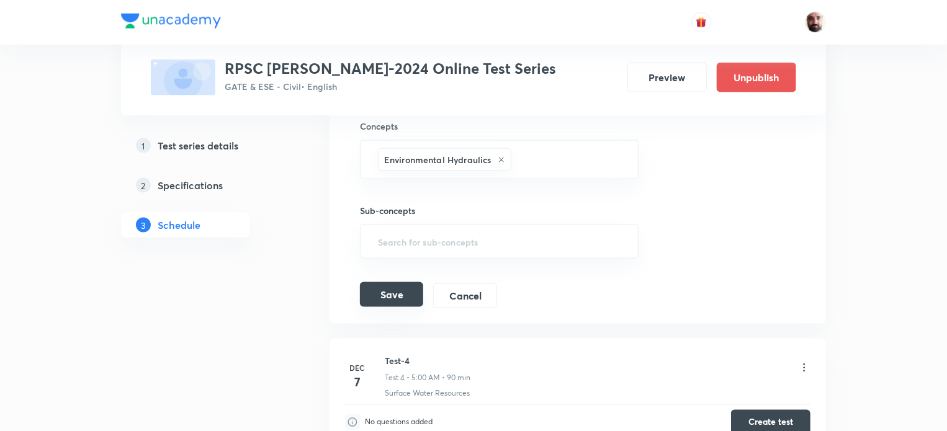
click at [401, 289] on button "Save" at bounding box center [391, 294] width 63 height 25
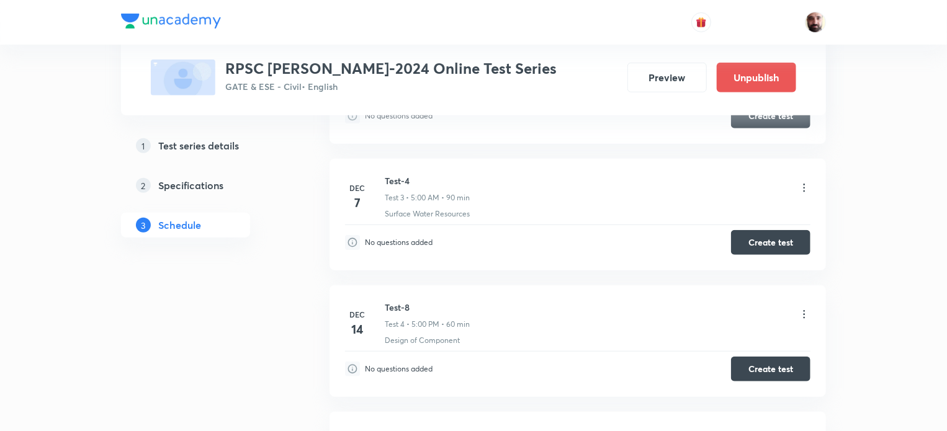
scroll to position [410, 0]
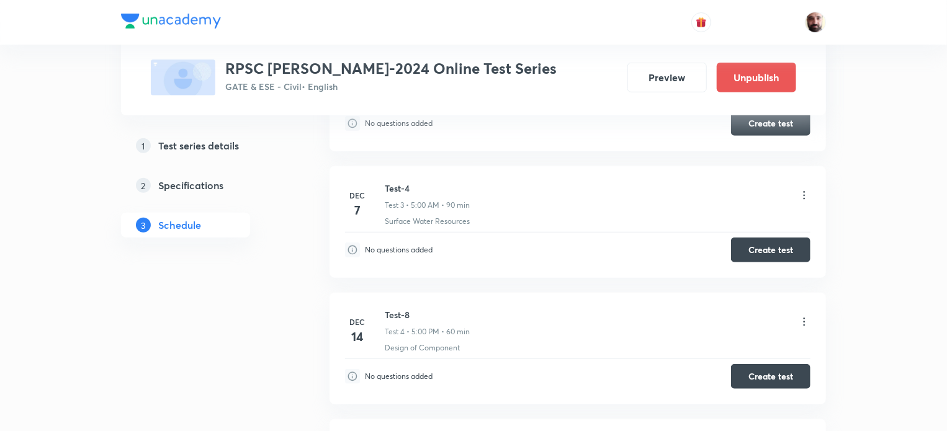
click at [803, 189] on icon at bounding box center [804, 195] width 12 height 12
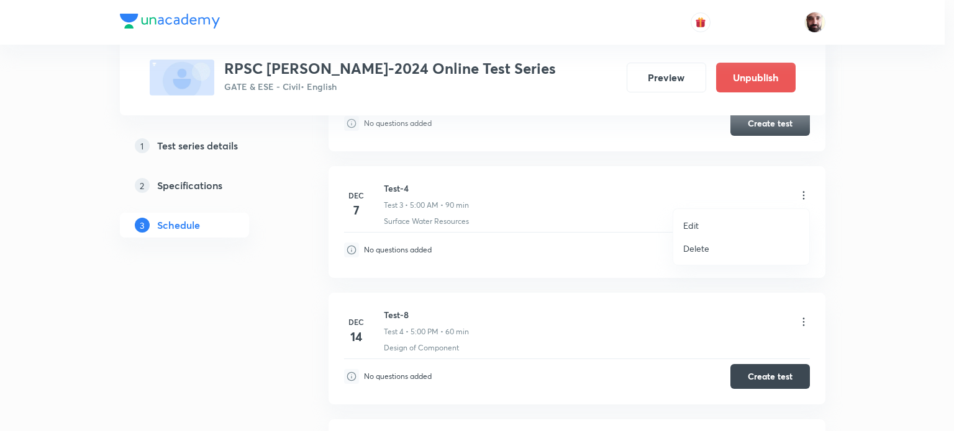
click at [698, 224] on p "Edit" at bounding box center [691, 225] width 16 height 13
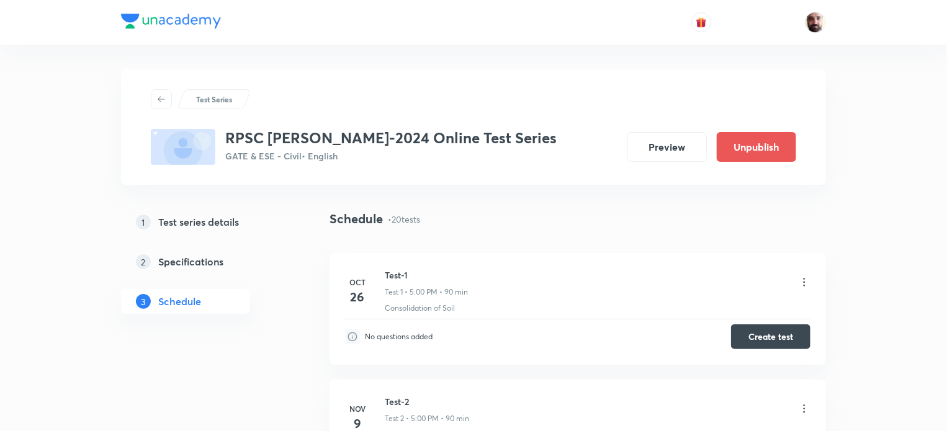
scroll to position [331, 0]
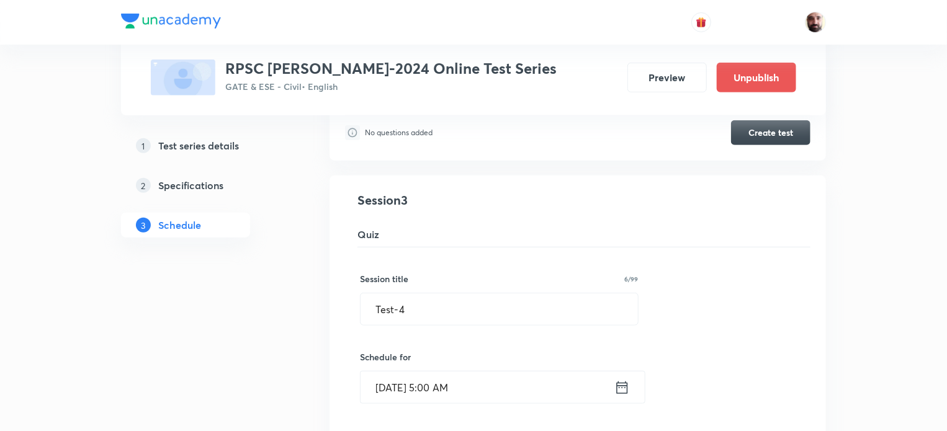
click at [623, 384] on icon at bounding box center [622, 387] width 11 height 12
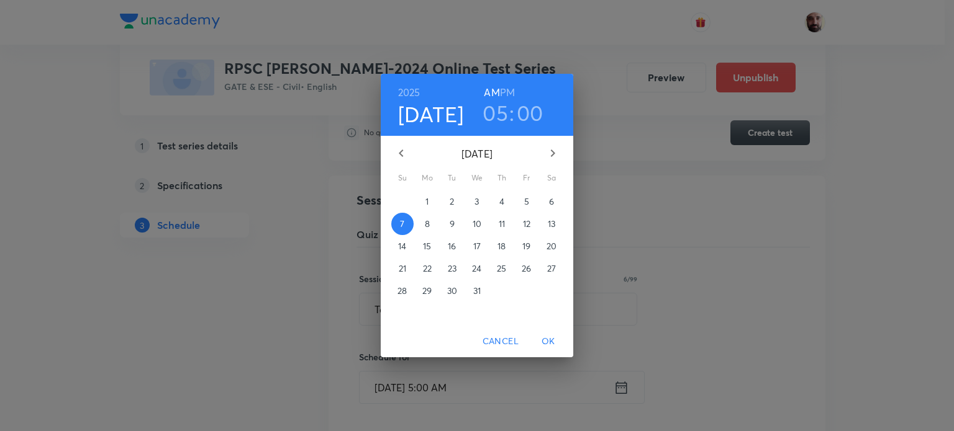
drag, startPoint x: 507, startPoint y: 88, endPoint x: 512, endPoint y: 96, distance: 9.2
click at [508, 90] on h6 "PM" at bounding box center [507, 92] width 15 height 17
drag, startPoint x: 549, startPoint y: 341, endPoint x: 534, endPoint y: 338, distance: 15.2
click at [549, 341] on span "OK" at bounding box center [548, 342] width 30 height 16
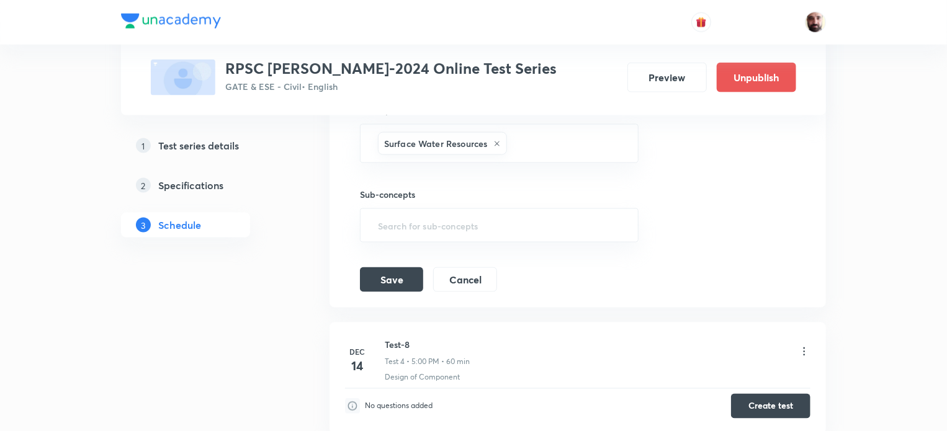
scroll to position [810, 0]
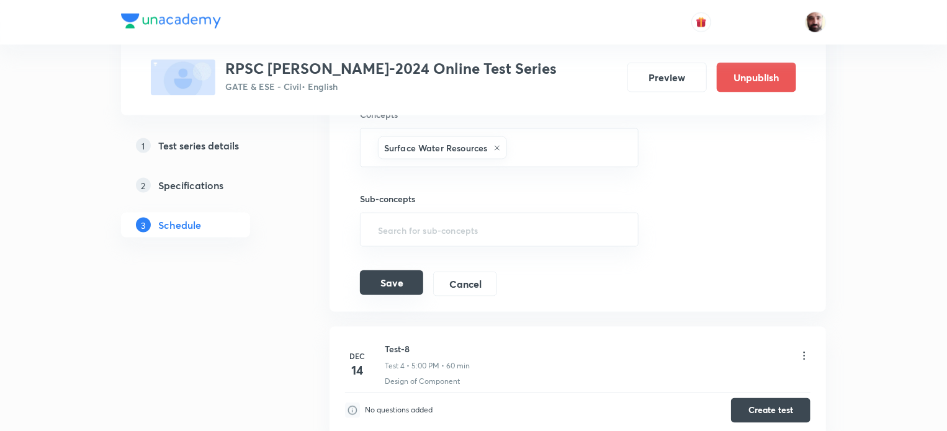
click at [392, 281] on button "Save" at bounding box center [391, 283] width 63 height 25
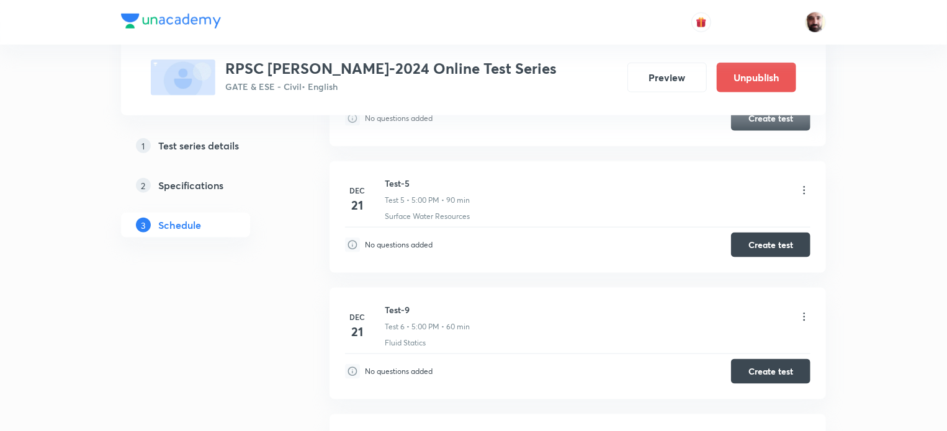
scroll to position [675, 0]
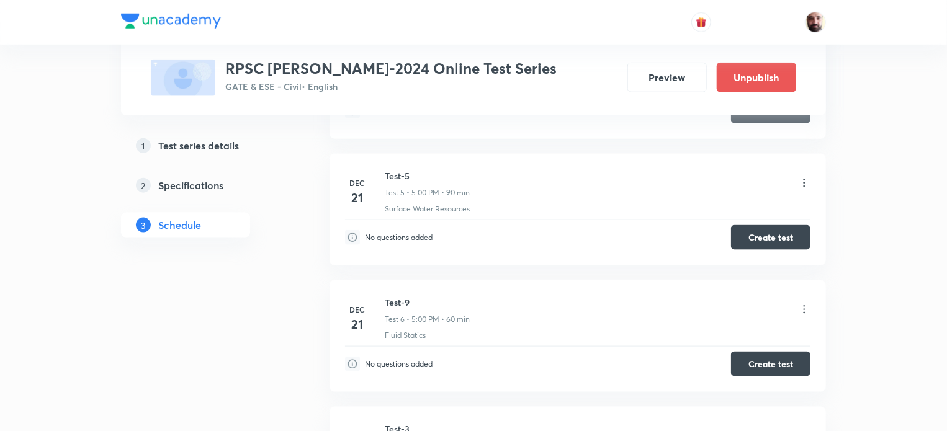
click at [802, 305] on icon at bounding box center [804, 310] width 12 height 12
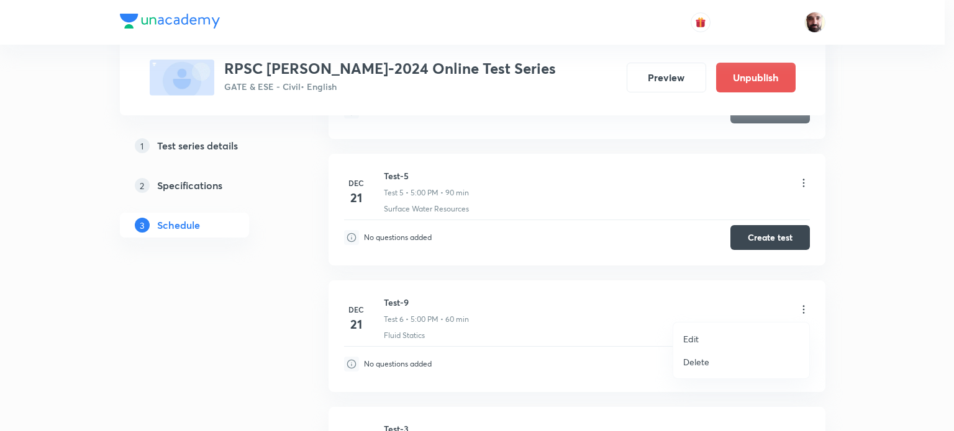
click at [695, 339] on p "Edit" at bounding box center [691, 339] width 16 height 13
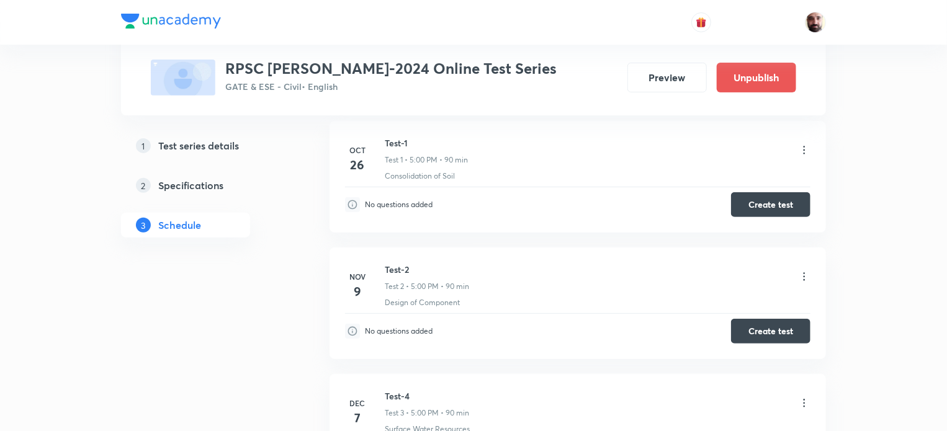
scroll to position [128, 0]
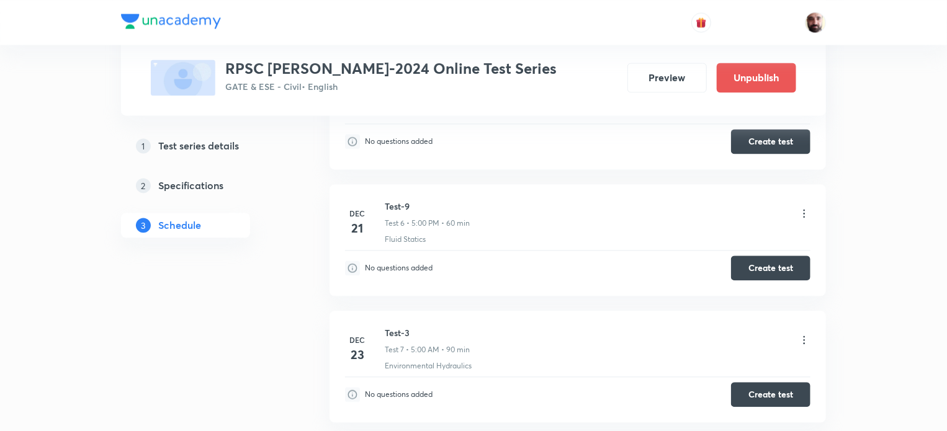
scroll to position [1270, 0]
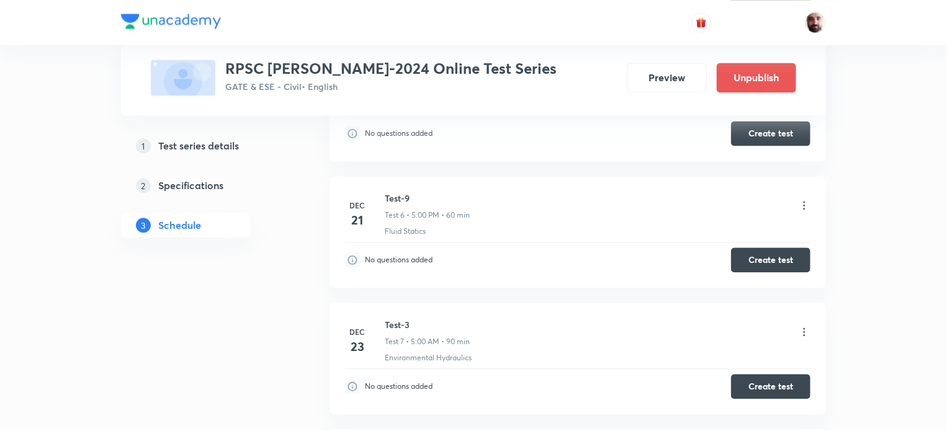
click at [803, 331] on icon at bounding box center [804, 332] width 12 height 12
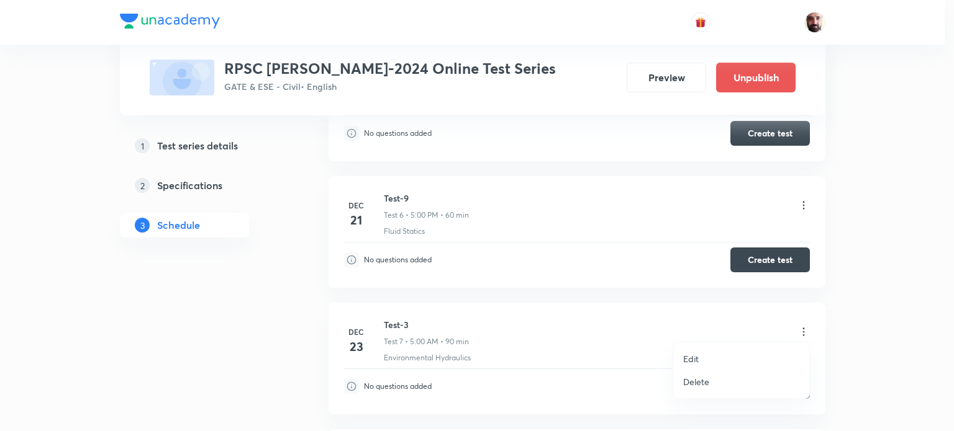
click at [697, 358] on p "Edit" at bounding box center [691, 359] width 16 height 13
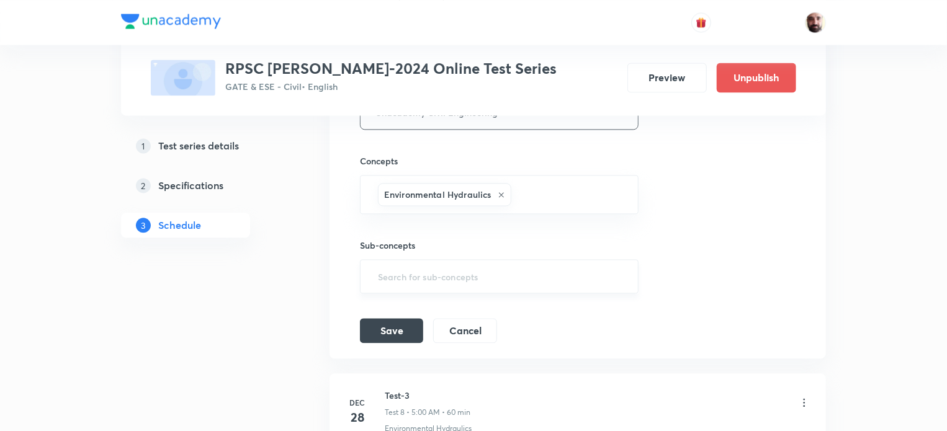
scroll to position [939, 0]
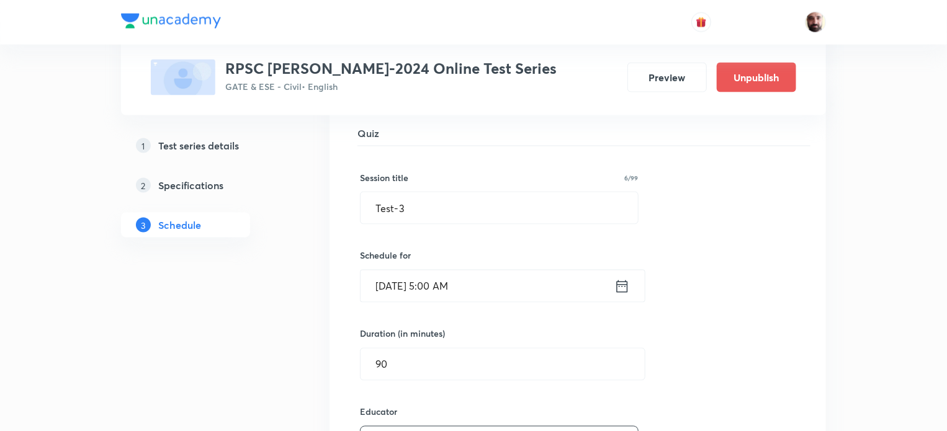
click at [627, 282] on icon at bounding box center [622, 286] width 11 height 12
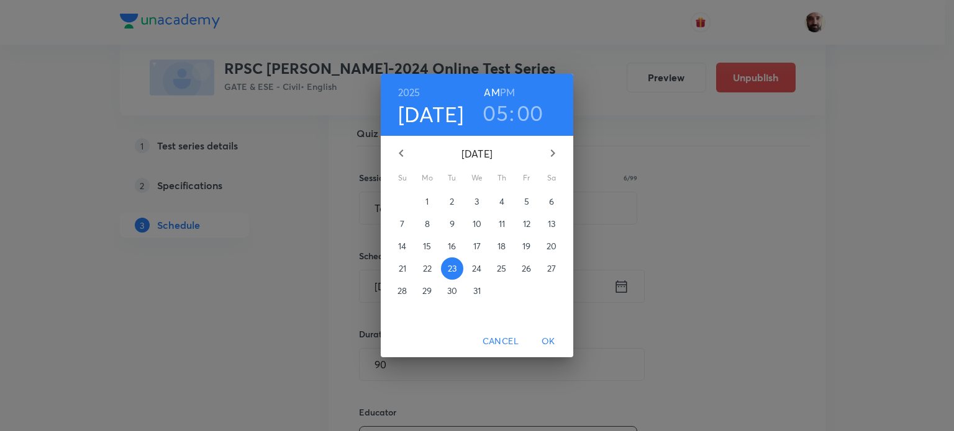
drag, startPoint x: 507, startPoint y: 89, endPoint x: 520, endPoint y: 156, distance: 68.2
click at [508, 90] on h6 "PM" at bounding box center [507, 92] width 15 height 17
drag, startPoint x: 554, startPoint y: 340, endPoint x: 545, endPoint y: 342, distance: 8.9
click at [554, 340] on span "OK" at bounding box center [548, 342] width 30 height 16
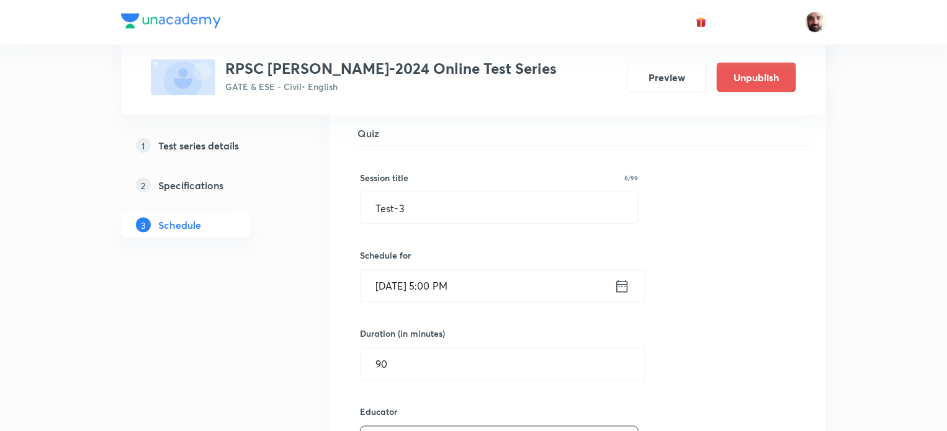
scroll to position [1270, 0]
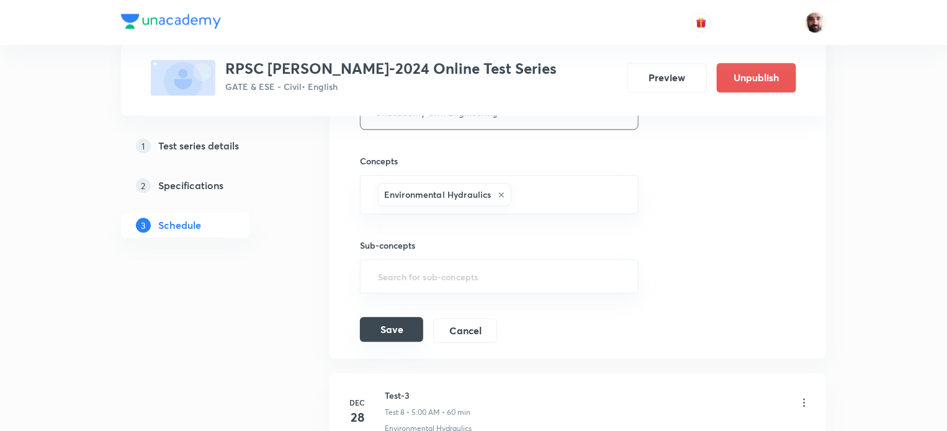
click at [394, 330] on button "Save" at bounding box center [391, 329] width 63 height 25
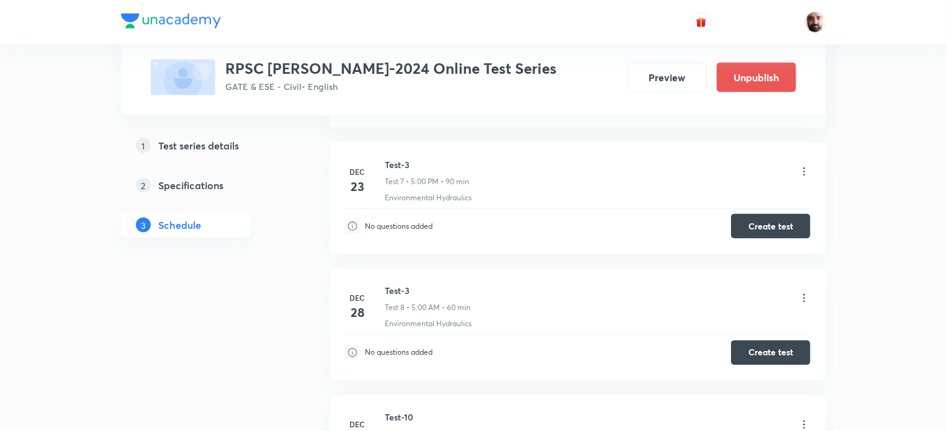
scroll to position [944, 0]
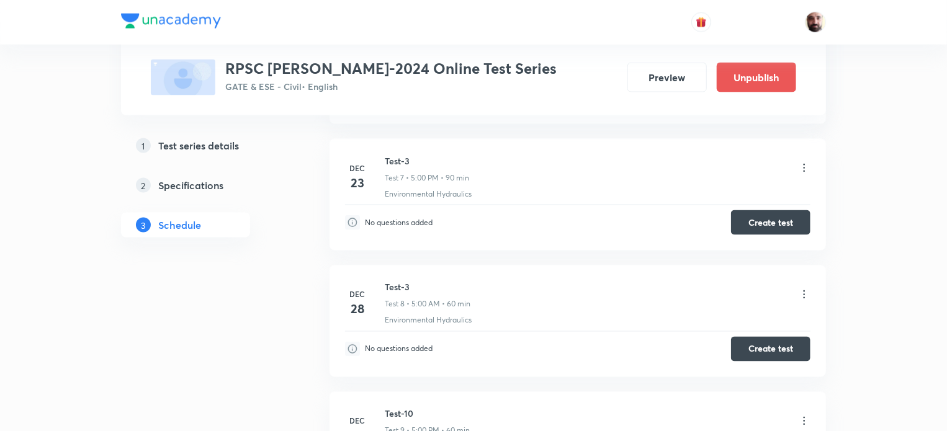
click at [805, 292] on icon at bounding box center [804, 295] width 12 height 12
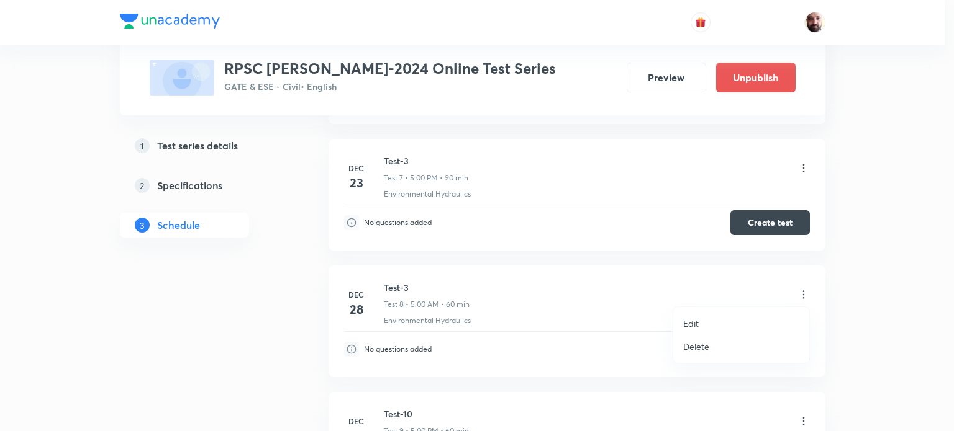
click at [700, 320] on li "Edit" at bounding box center [741, 323] width 136 height 23
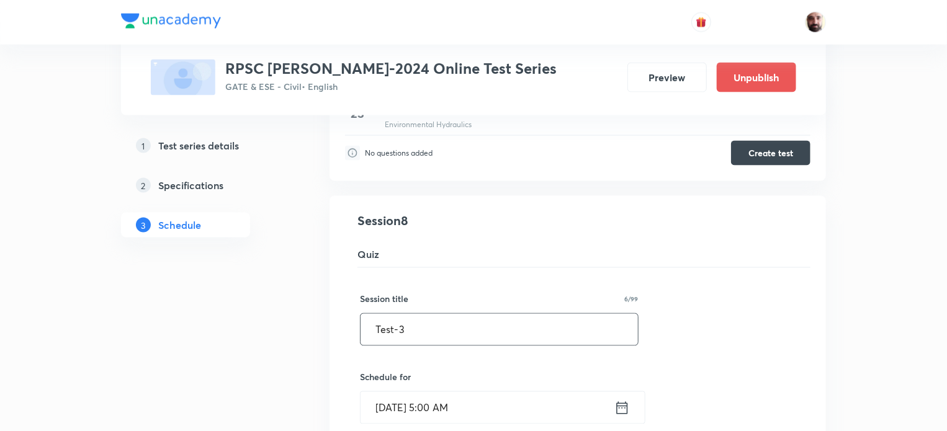
click at [453, 327] on input "Test-3" at bounding box center [500, 330] width 278 height 32
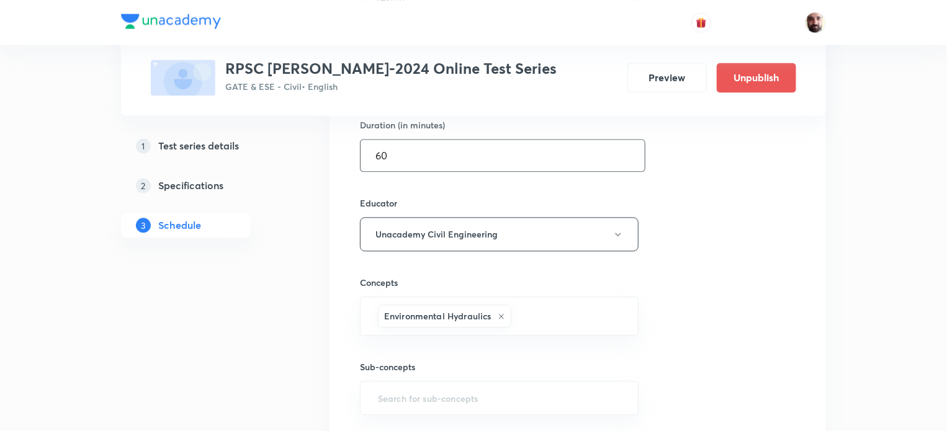
type input "Test-6"
click at [447, 165] on input "60" at bounding box center [503, 156] width 284 height 32
type input "6"
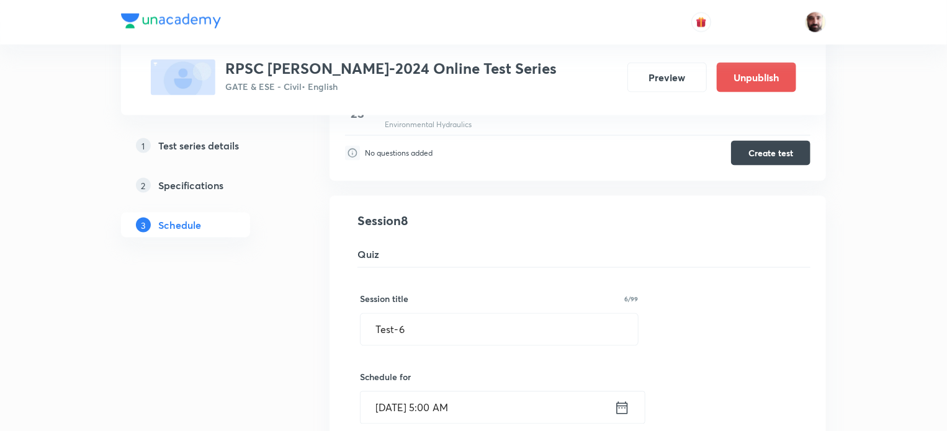
type input "90"
click at [621, 402] on icon at bounding box center [623, 408] width 16 height 17
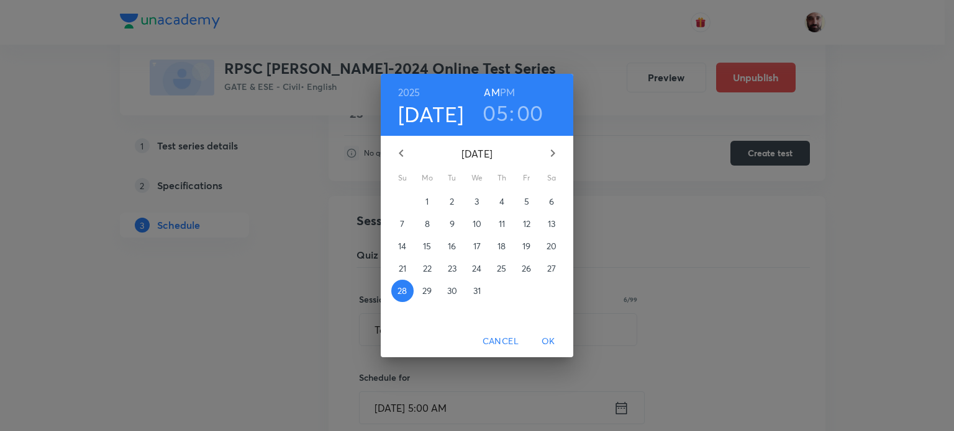
click at [507, 91] on h6 "PM" at bounding box center [507, 92] width 15 height 17
click at [549, 338] on span "OK" at bounding box center [548, 342] width 30 height 16
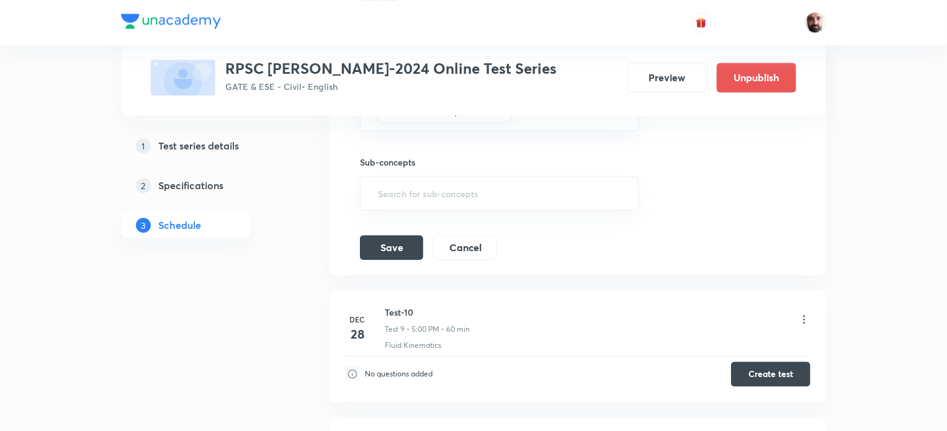
scroll to position [1475, 0]
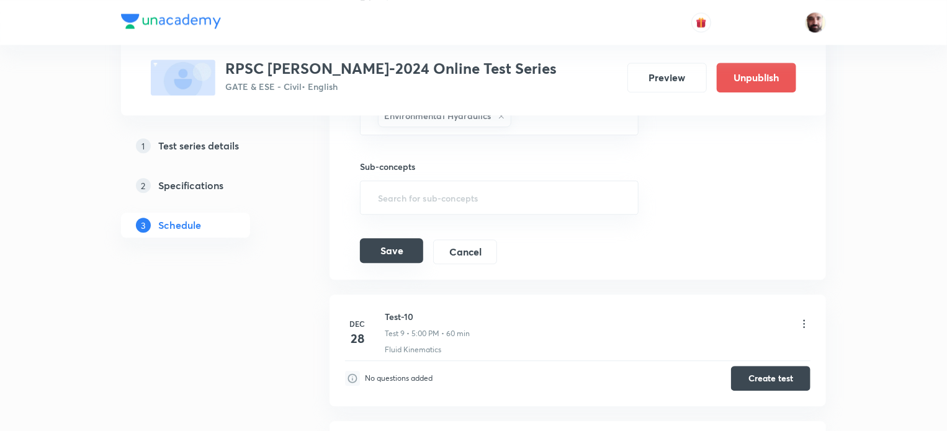
click at [390, 243] on button "Save" at bounding box center [391, 250] width 63 height 25
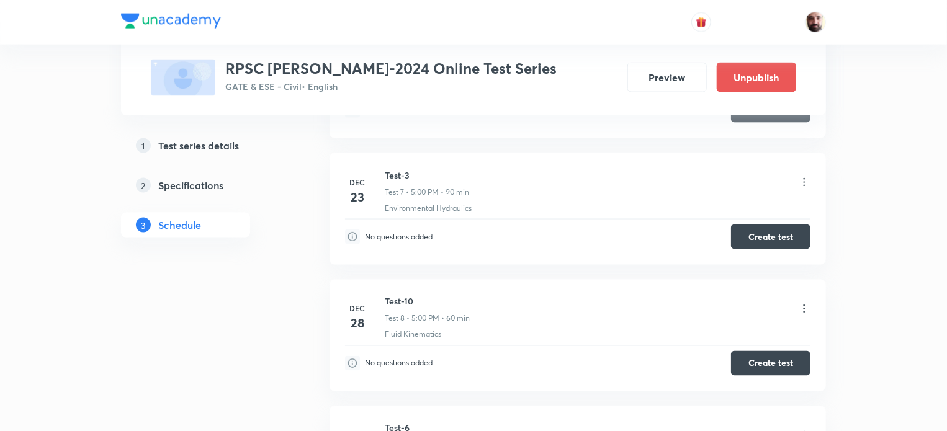
scroll to position [919, 0]
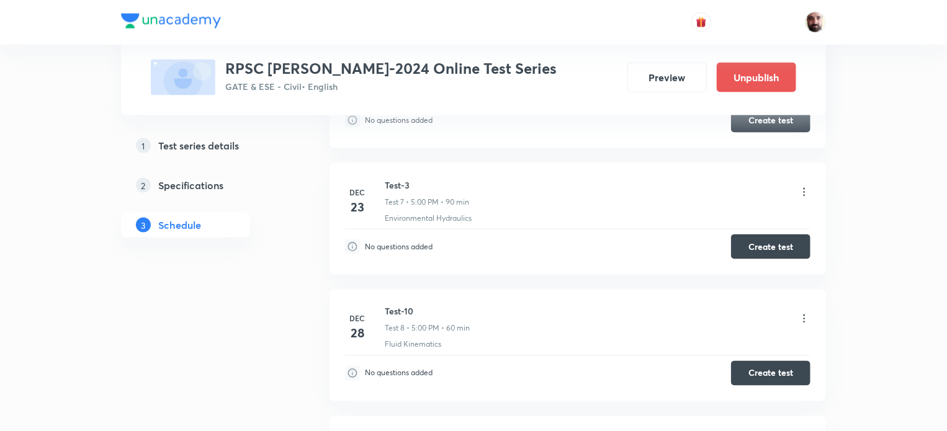
click at [805, 186] on icon at bounding box center [804, 192] width 12 height 12
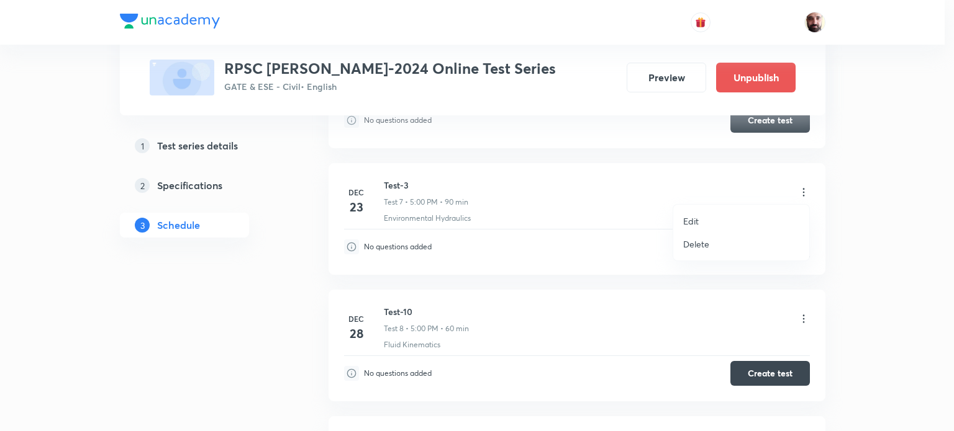
click at [692, 220] on p "Edit" at bounding box center [691, 221] width 16 height 13
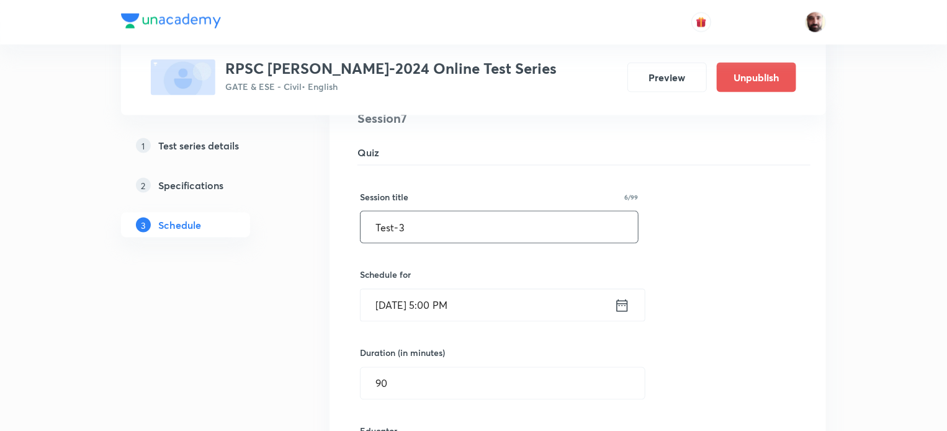
click at [414, 228] on input "Test-3" at bounding box center [500, 228] width 278 height 32
type input "Test-7"
click at [625, 302] on icon at bounding box center [622, 305] width 11 height 12
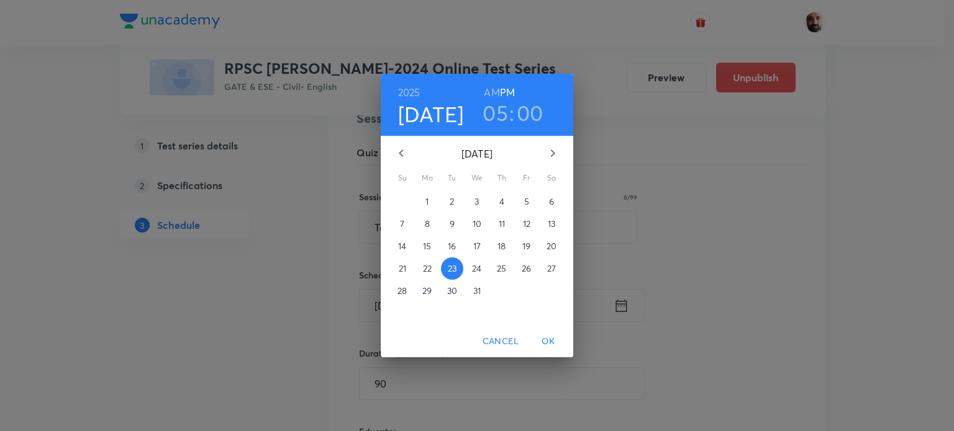
click at [554, 153] on icon "button" at bounding box center [553, 153] width 4 height 7
click at [554, 150] on icon "button" at bounding box center [552, 153] width 15 height 15
click at [401, 151] on icon "button" at bounding box center [401, 153] width 4 height 7
click at [402, 225] on p "4" at bounding box center [402, 224] width 5 height 12
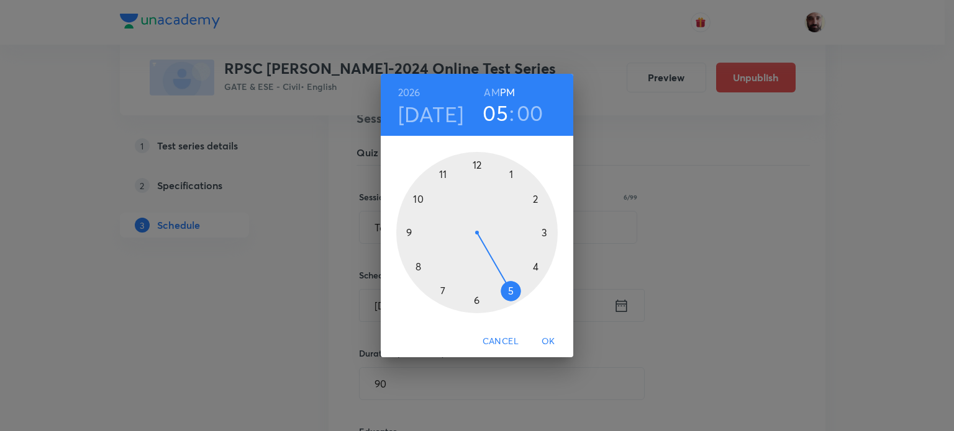
click at [550, 338] on span "OK" at bounding box center [548, 342] width 30 height 16
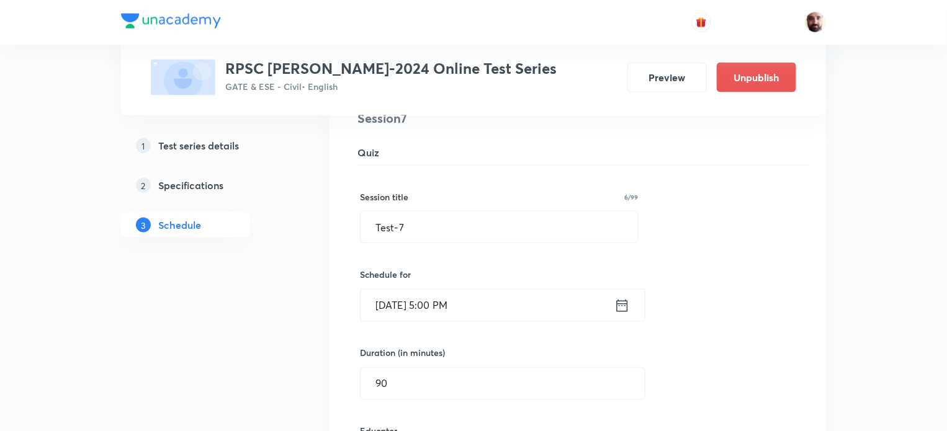
scroll to position [1251, 0]
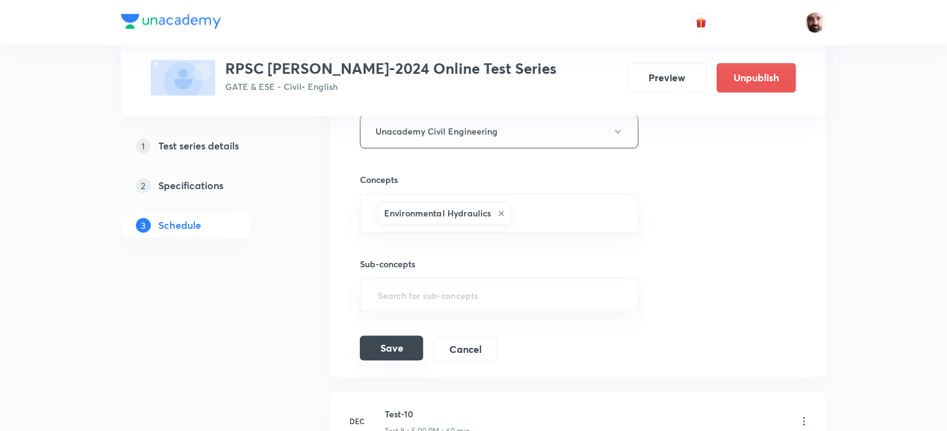
click at [402, 347] on button "Save" at bounding box center [391, 348] width 63 height 25
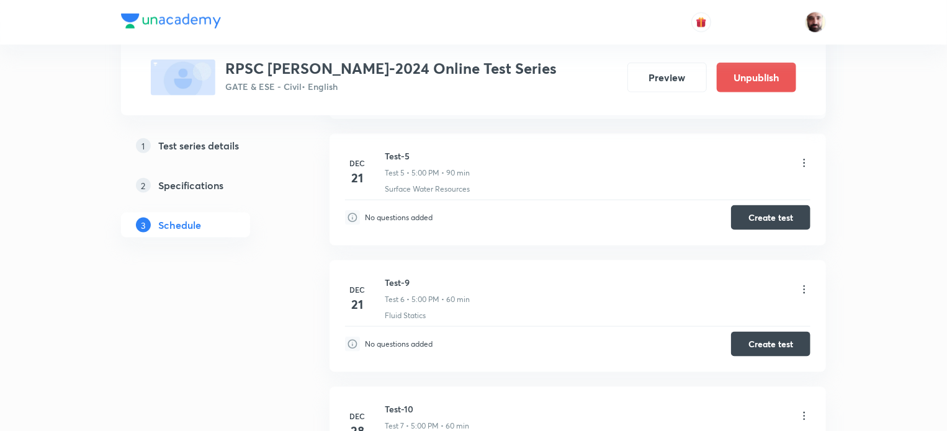
scroll to position [675, 0]
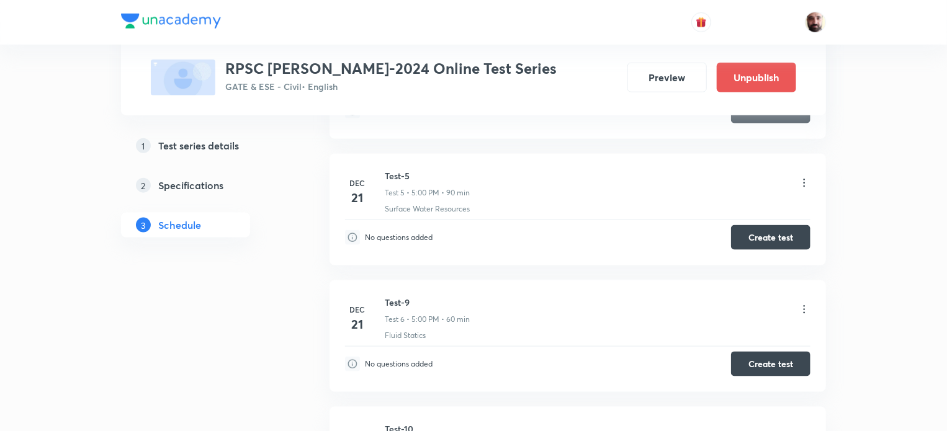
click at [802, 304] on icon at bounding box center [804, 310] width 12 height 12
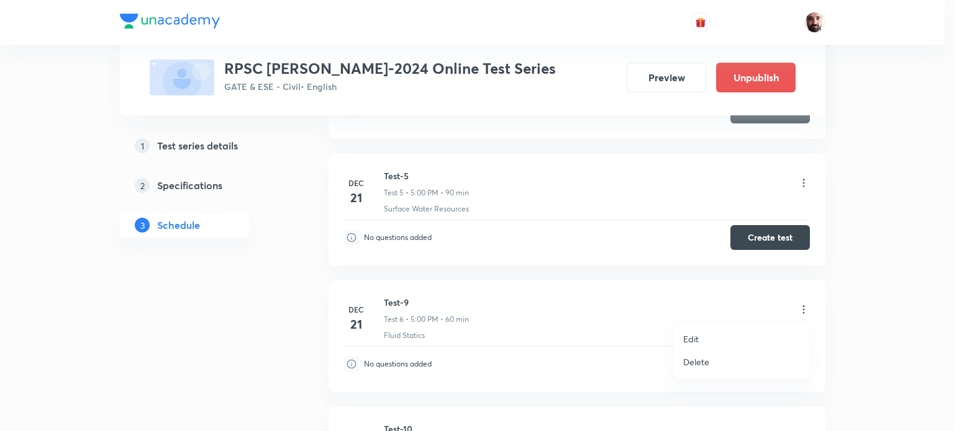
click at [698, 335] on p "Edit" at bounding box center [691, 339] width 16 height 13
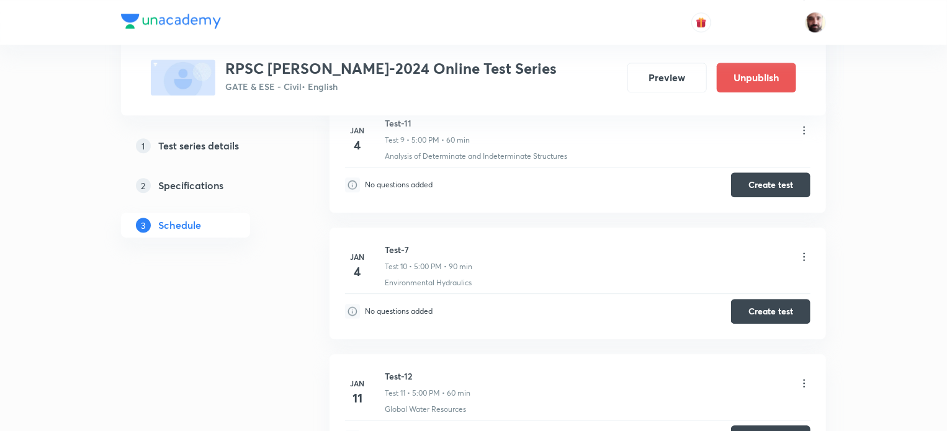
scroll to position [1337, 0]
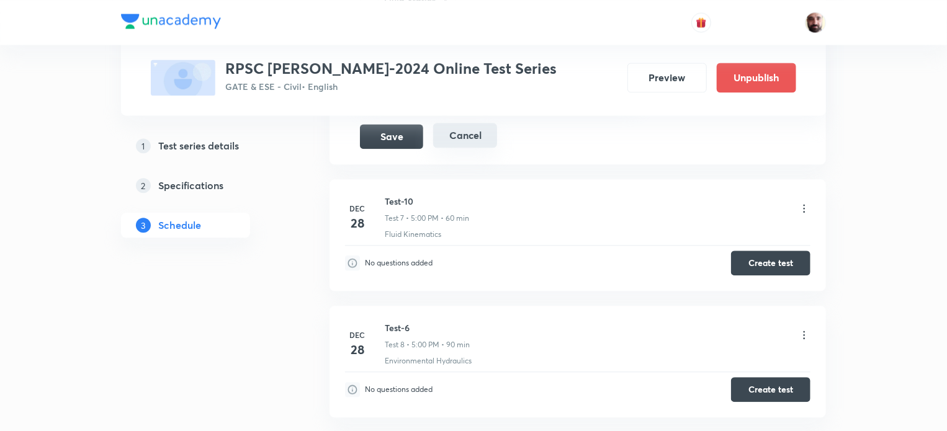
click at [466, 133] on button "Cancel" at bounding box center [465, 135] width 64 height 25
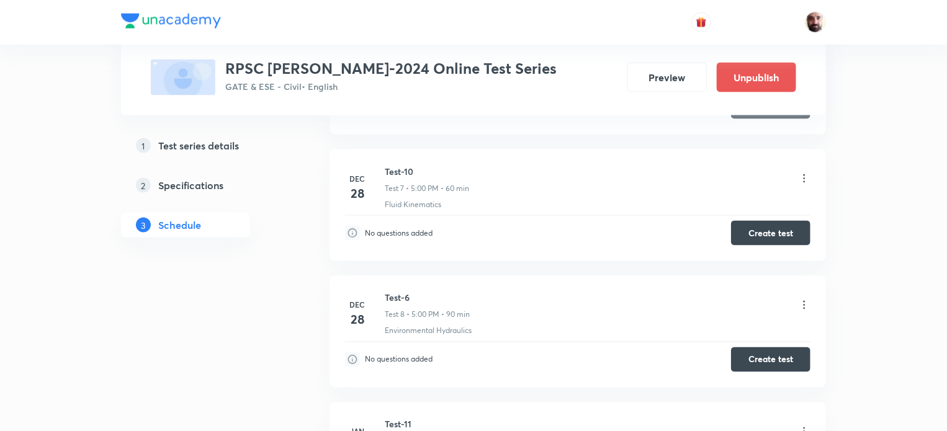
scroll to position [923, 0]
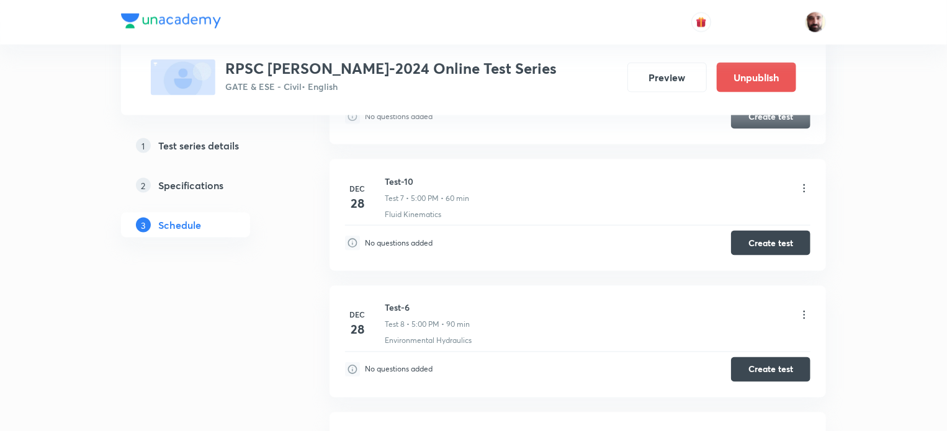
click at [808, 183] on icon at bounding box center [804, 189] width 12 height 12
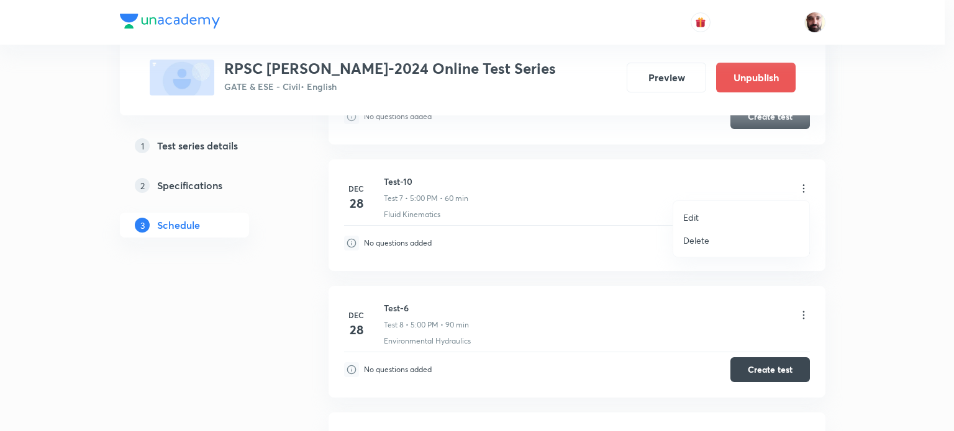
click at [702, 210] on li "Edit" at bounding box center [741, 217] width 136 height 23
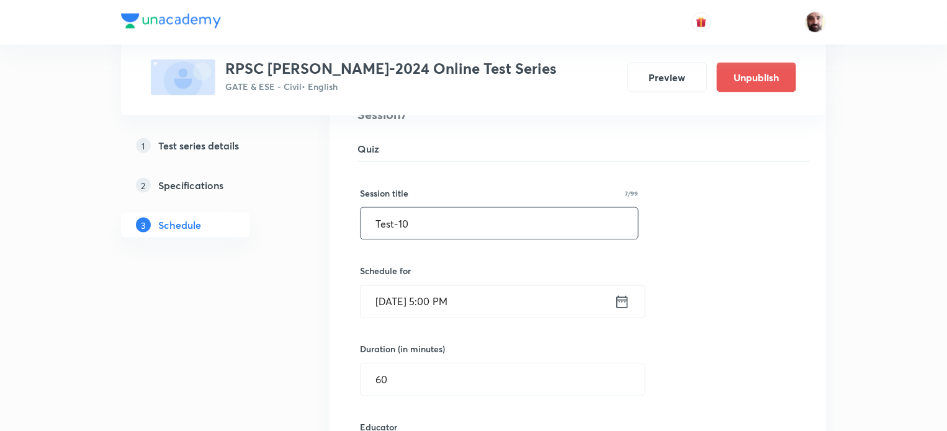
click at [422, 221] on input "Test-10" at bounding box center [500, 224] width 278 height 32
type input "Test-8"
click at [613, 299] on input "Dec 28, 2025, 5:00 PM" at bounding box center [488, 302] width 254 height 32
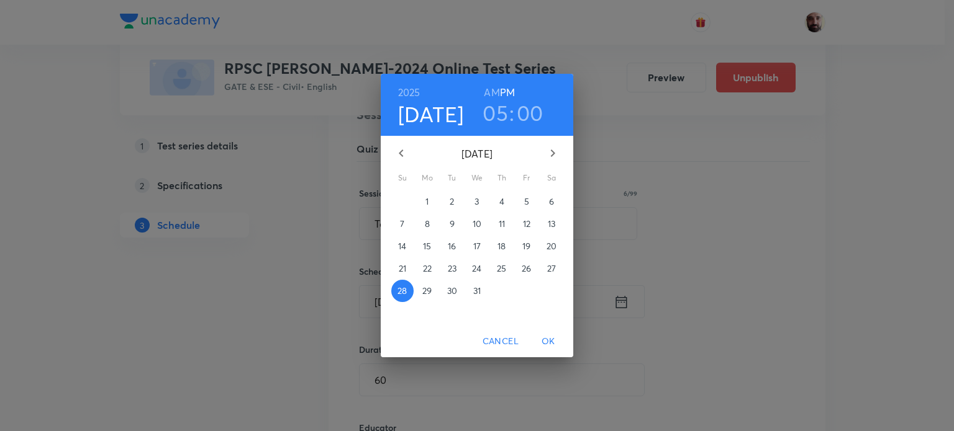
click at [548, 150] on icon "button" at bounding box center [552, 153] width 15 height 15
click at [397, 150] on icon "button" at bounding box center [401, 153] width 15 height 15
click at [402, 245] on p "11" at bounding box center [402, 246] width 6 height 12
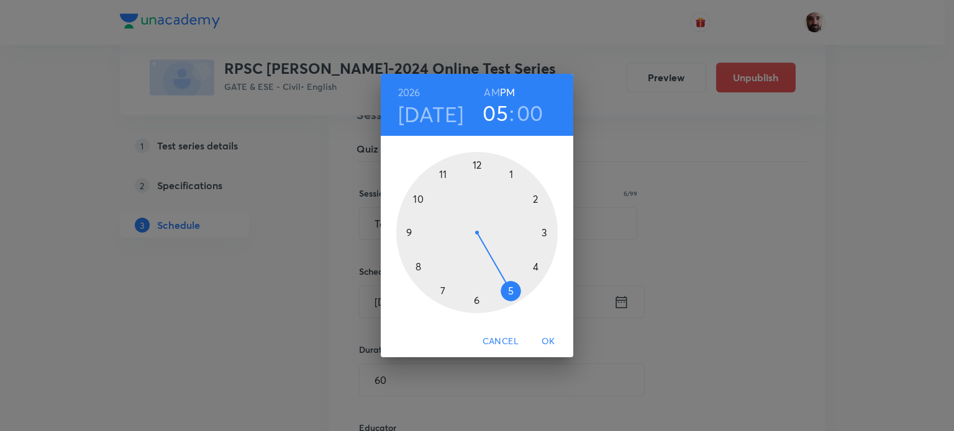
click at [551, 340] on span "OK" at bounding box center [548, 342] width 30 height 16
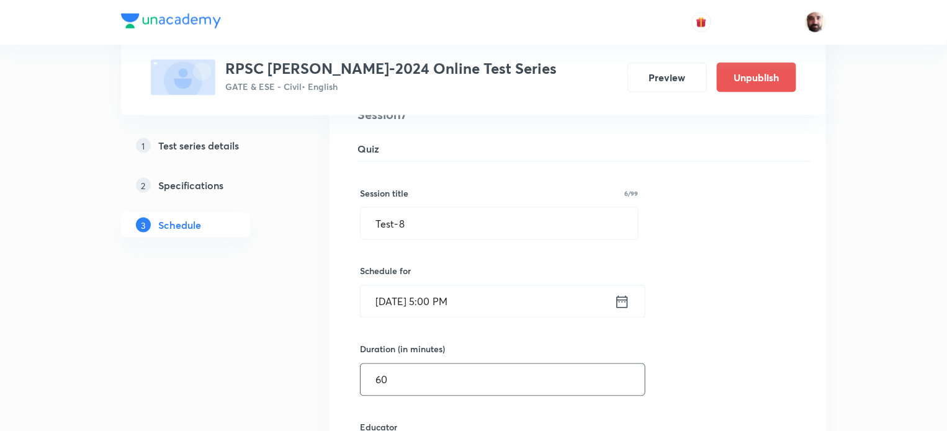
click at [400, 368] on input "60" at bounding box center [503, 380] width 284 height 32
type input "6"
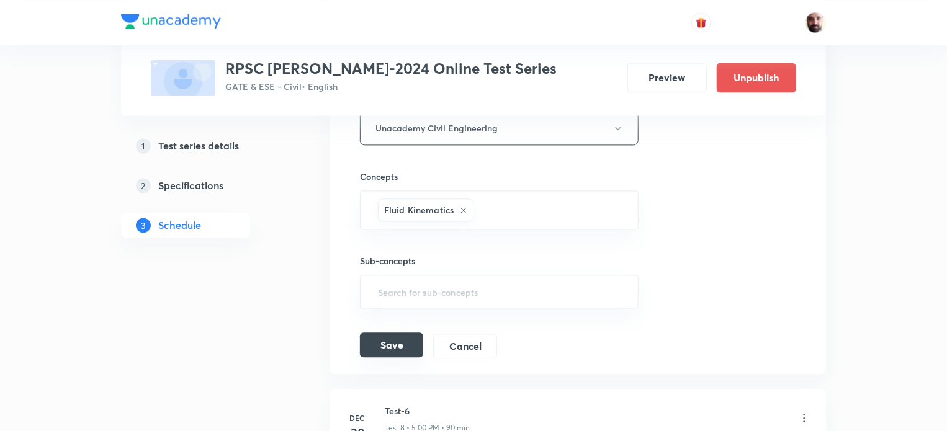
type input "90"
click at [401, 343] on button "Save" at bounding box center [391, 345] width 63 height 25
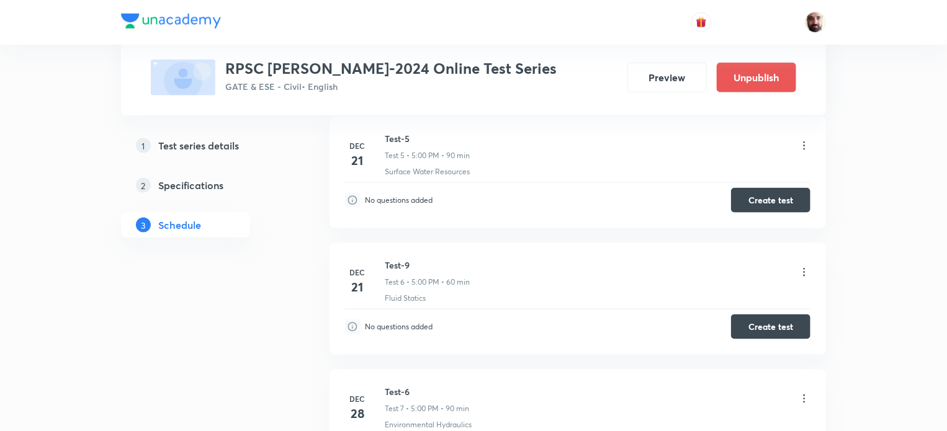
scroll to position [703, 0]
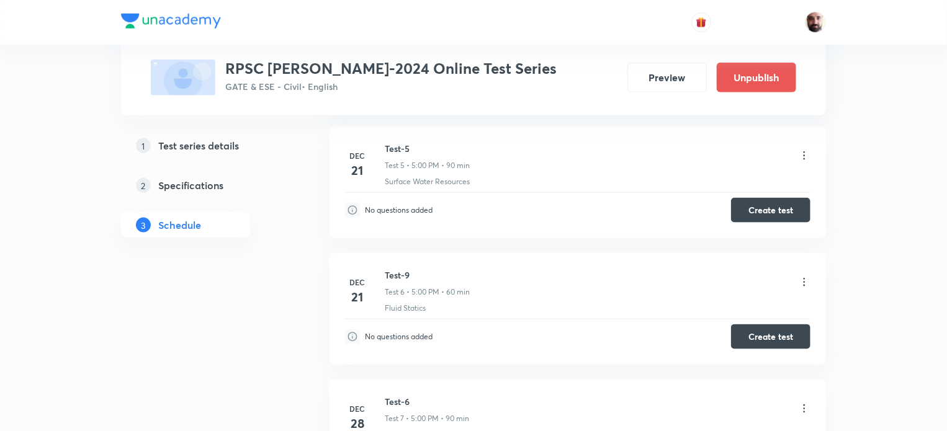
click at [808, 276] on icon at bounding box center [804, 282] width 12 height 12
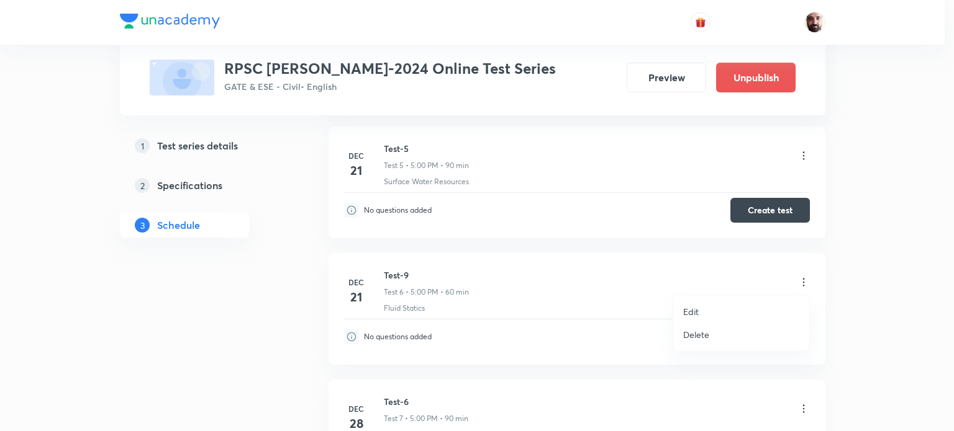
click at [703, 311] on li "Edit" at bounding box center [741, 311] width 136 height 23
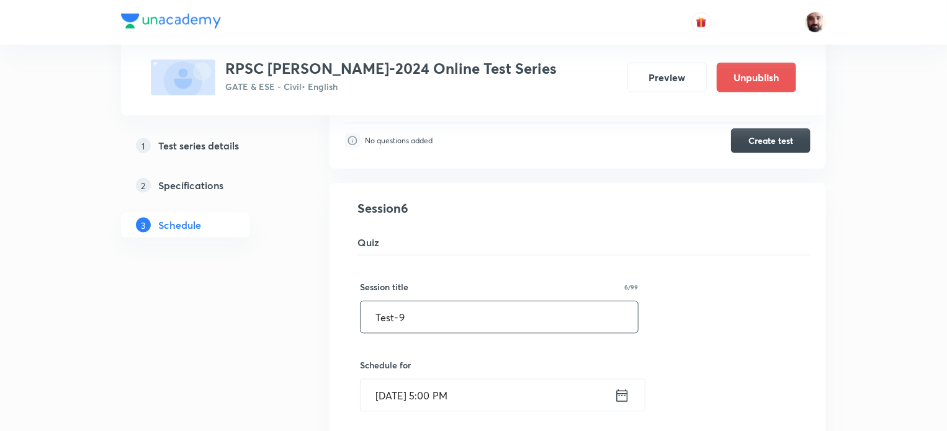
click at [416, 317] on input "Test-9" at bounding box center [500, 318] width 278 height 32
type input "Test-10"
click at [626, 394] on icon at bounding box center [623, 395] width 16 height 17
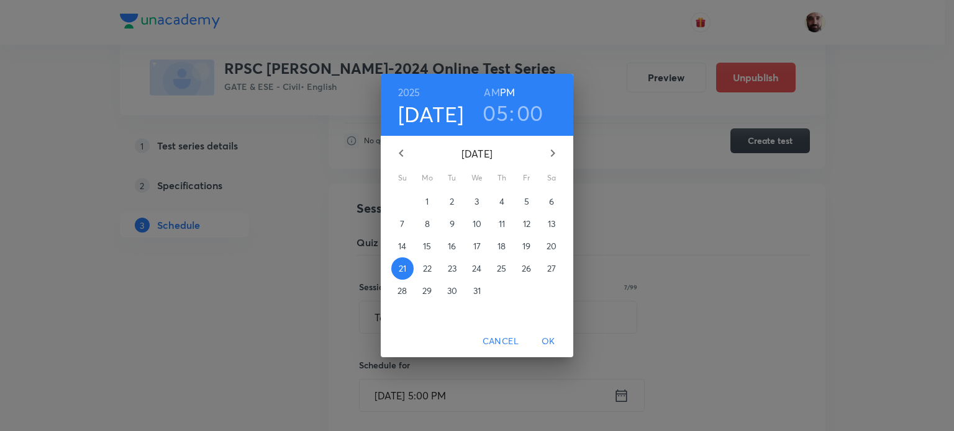
click at [546, 151] on icon "button" at bounding box center [552, 153] width 15 height 15
click at [547, 151] on icon "button" at bounding box center [552, 153] width 15 height 15
click at [402, 151] on icon "button" at bounding box center [401, 153] width 15 height 15
click at [405, 289] on p "25" at bounding box center [401, 291] width 9 height 12
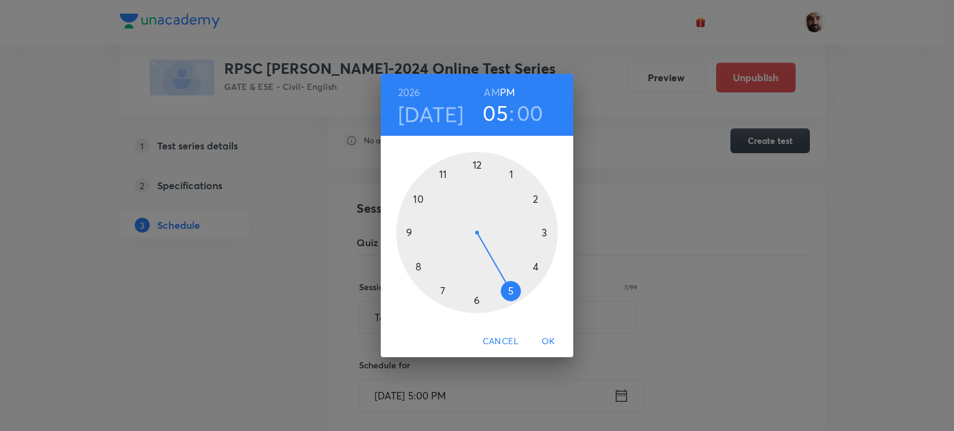
click at [544, 340] on span "OK" at bounding box center [548, 342] width 30 height 16
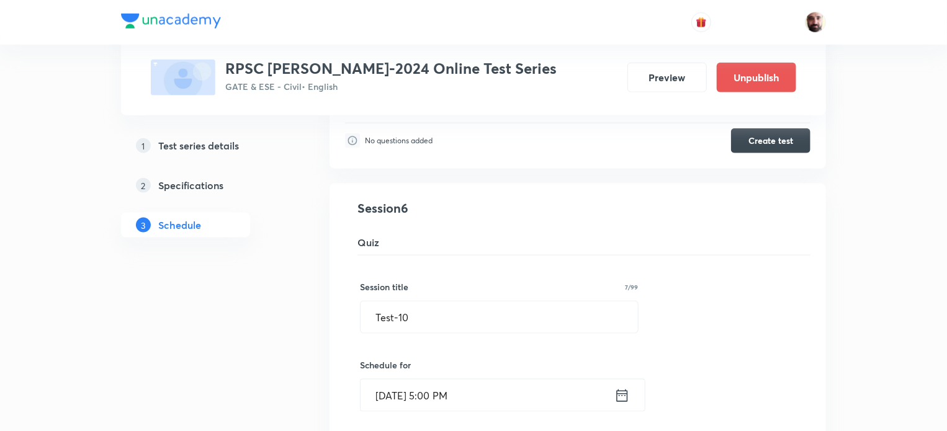
scroll to position [1033, 0]
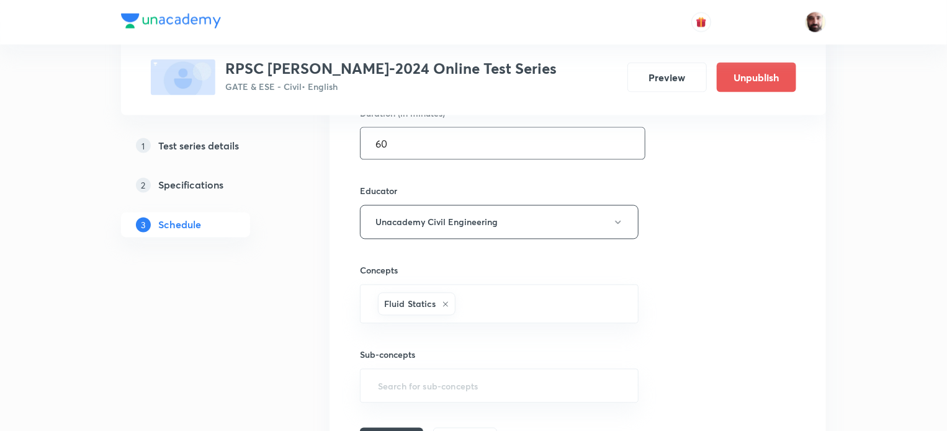
click at [395, 146] on input "60" at bounding box center [503, 144] width 284 height 32
type input "6"
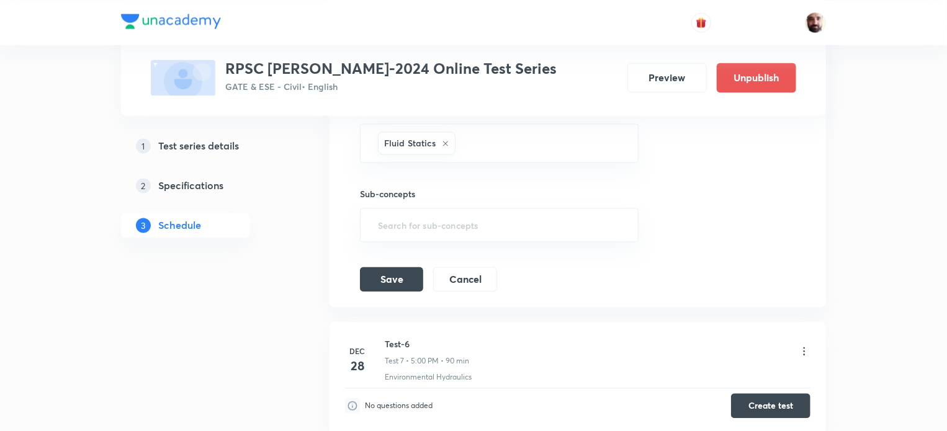
scroll to position [1249, 0]
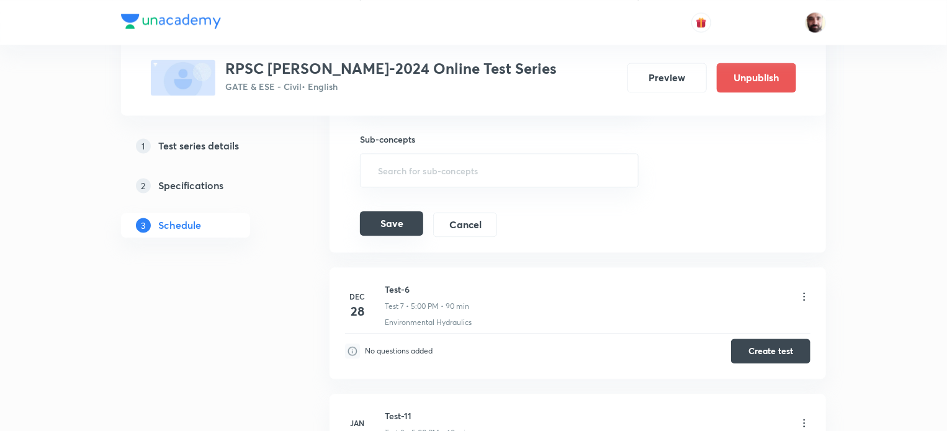
type input "90"
click at [396, 221] on button "Save" at bounding box center [391, 223] width 63 height 25
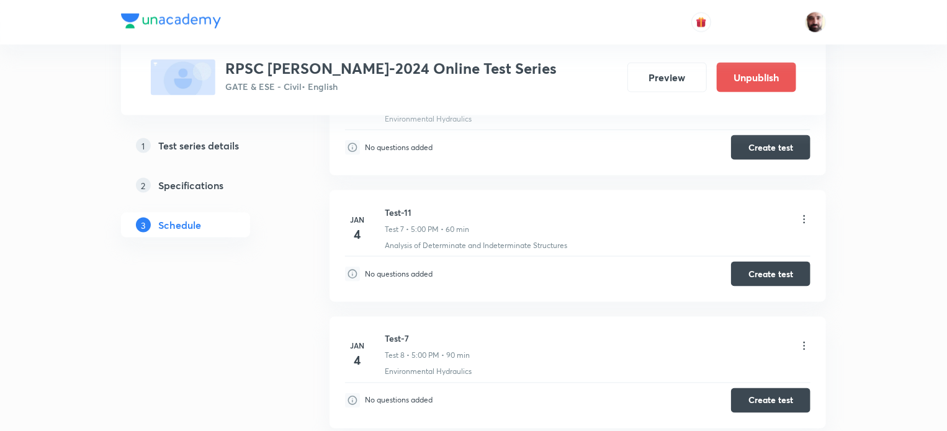
scroll to position [872, 0]
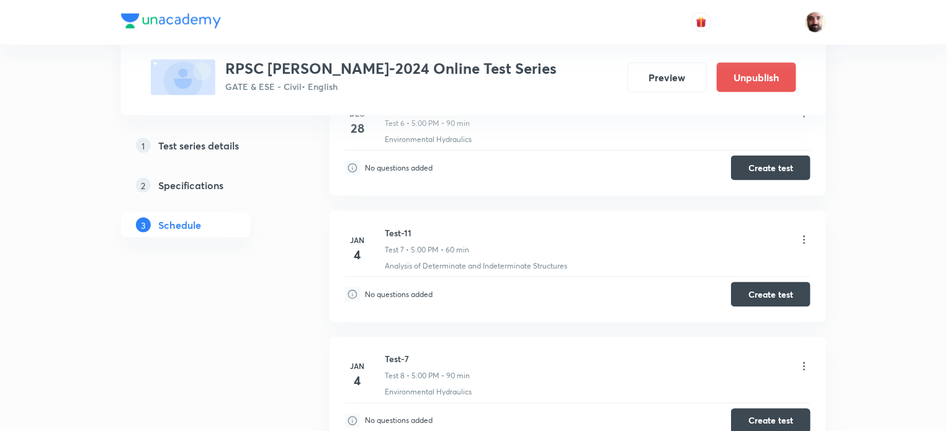
click at [807, 235] on icon at bounding box center [804, 240] width 12 height 12
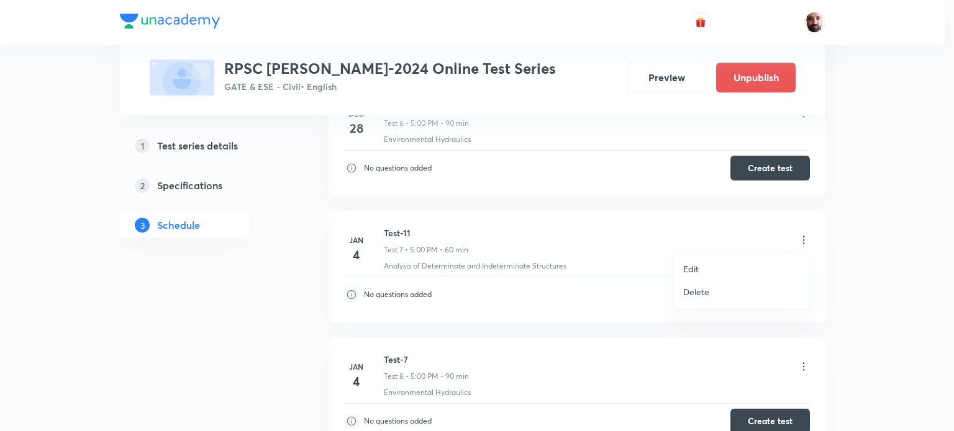
click at [698, 268] on p "Edit" at bounding box center [691, 269] width 16 height 13
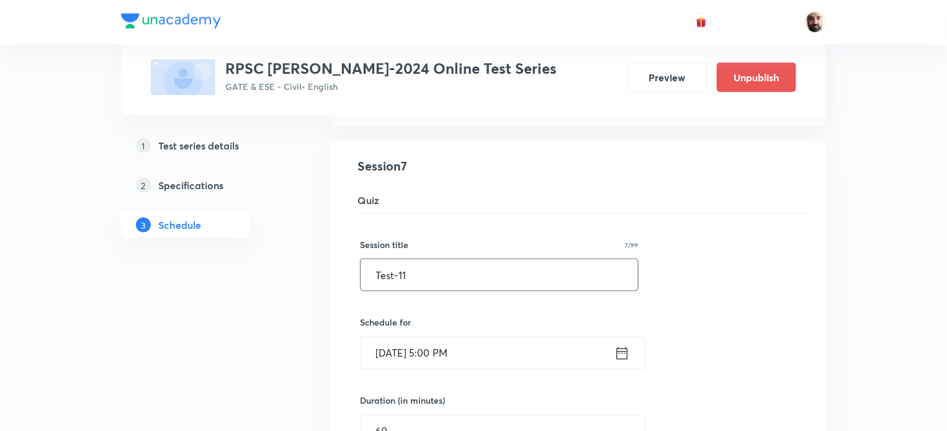
click at [435, 267] on input "Test-11" at bounding box center [500, 276] width 278 height 32
type input "Test-3"
click at [626, 354] on icon at bounding box center [623, 353] width 16 height 17
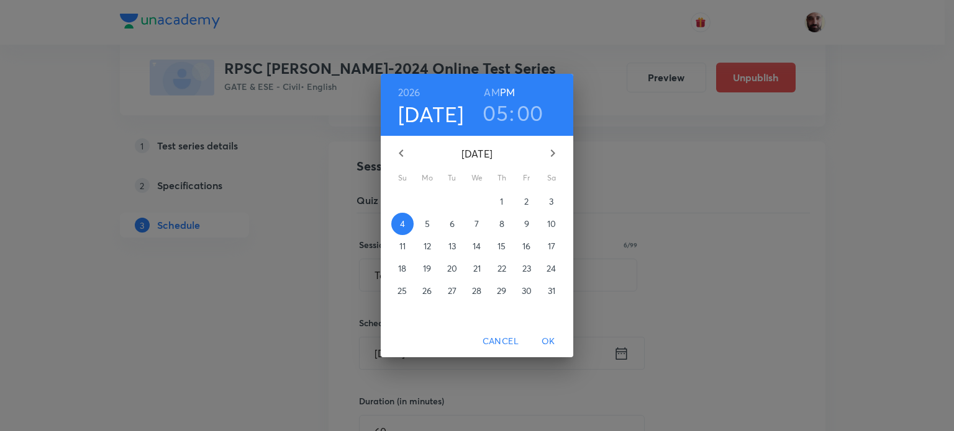
click at [399, 150] on icon "button" at bounding box center [401, 153] width 15 height 15
click at [397, 150] on icon "button" at bounding box center [401, 153] width 15 height 15
click at [394, 153] on icon "button" at bounding box center [401, 153] width 15 height 15
click at [554, 154] on icon "button" at bounding box center [552, 153] width 15 height 15
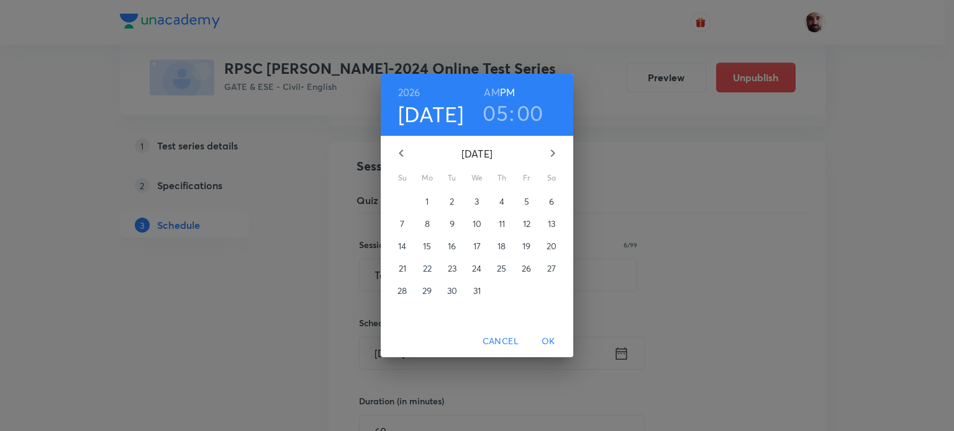
click at [405, 151] on icon "button" at bounding box center [401, 153] width 15 height 15
click at [399, 289] on p "23" at bounding box center [402, 291] width 9 height 12
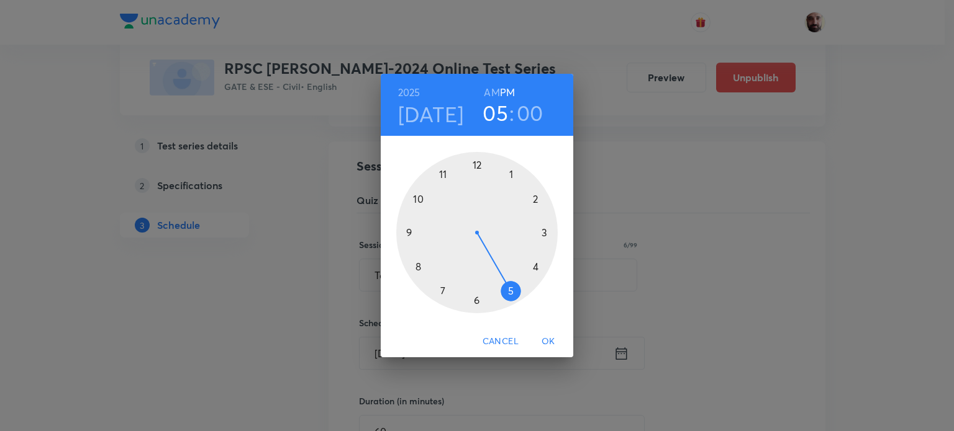
click at [546, 340] on span "OK" at bounding box center [548, 342] width 30 height 16
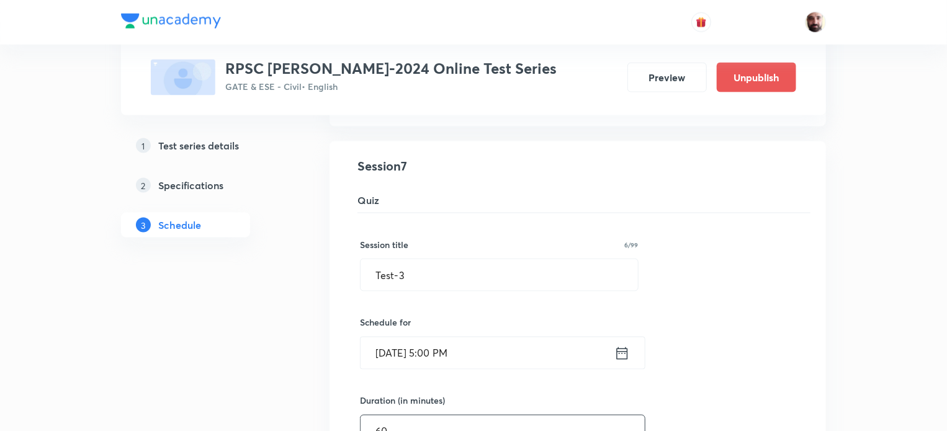
click at [412, 418] on input "60" at bounding box center [503, 432] width 284 height 32
type input "6"
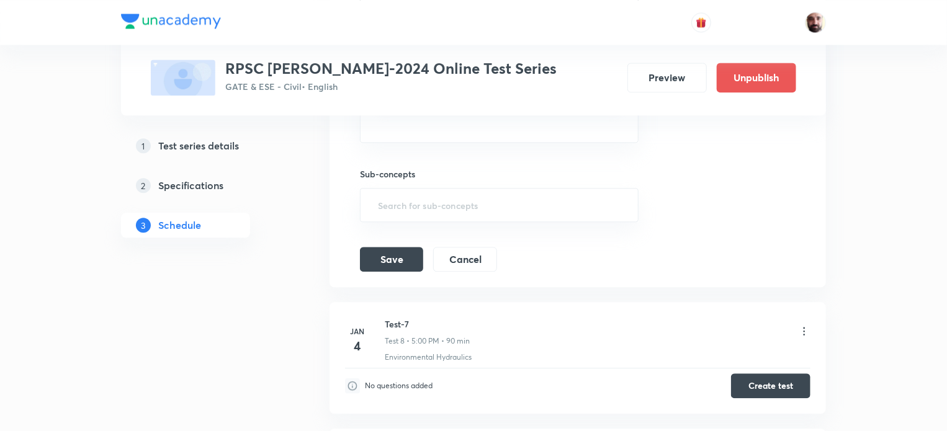
scroll to position [1353, 0]
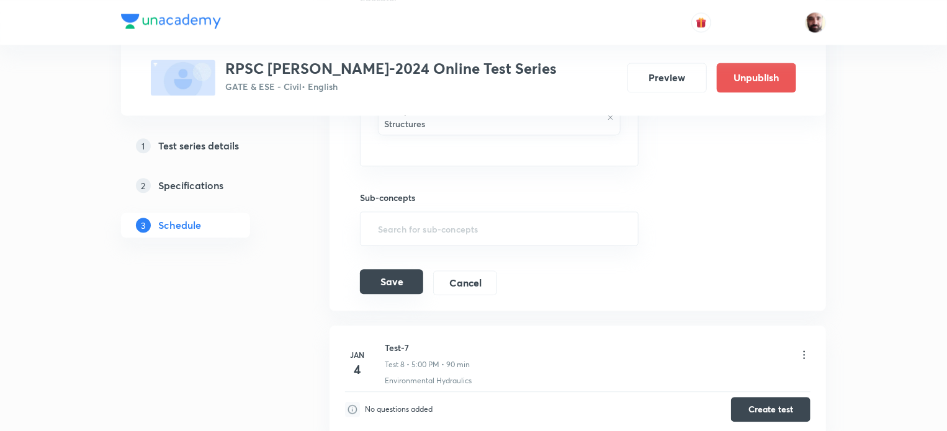
type input "90"
click at [394, 273] on button "Save" at bounding box center [391, 281] width 63 height 25
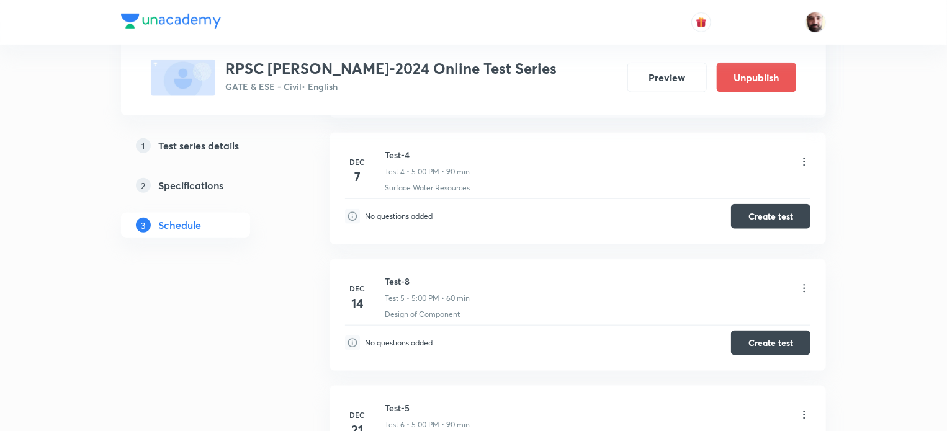
scroll to position [574, 0]
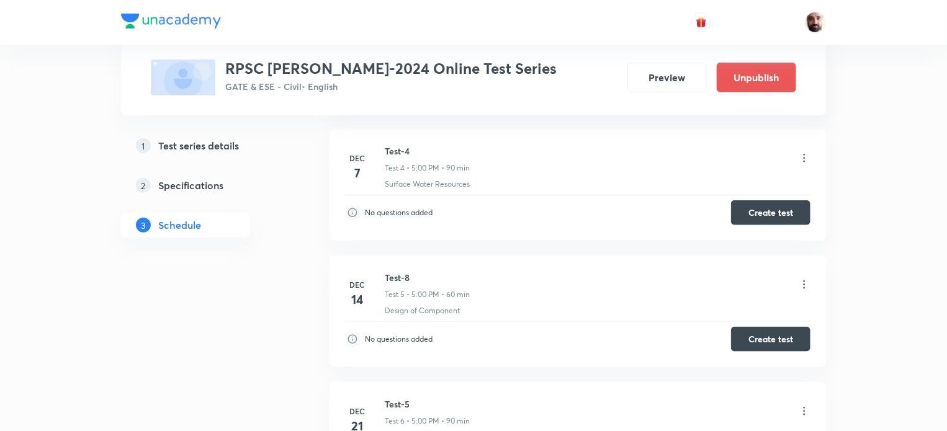
click at [810, 280] on icon at bounding box center [804, 285] width 12 height 12
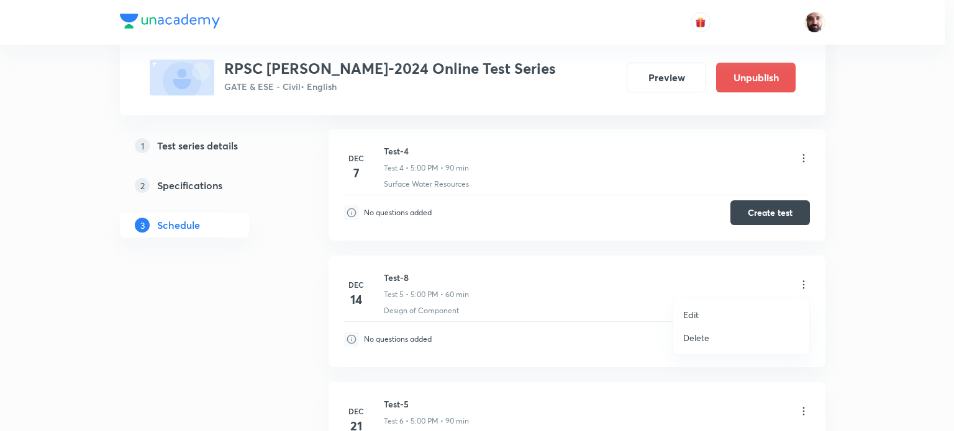
click at [702, 313] on li "Edit" at bounding box center [741, 315] width 136 height 23
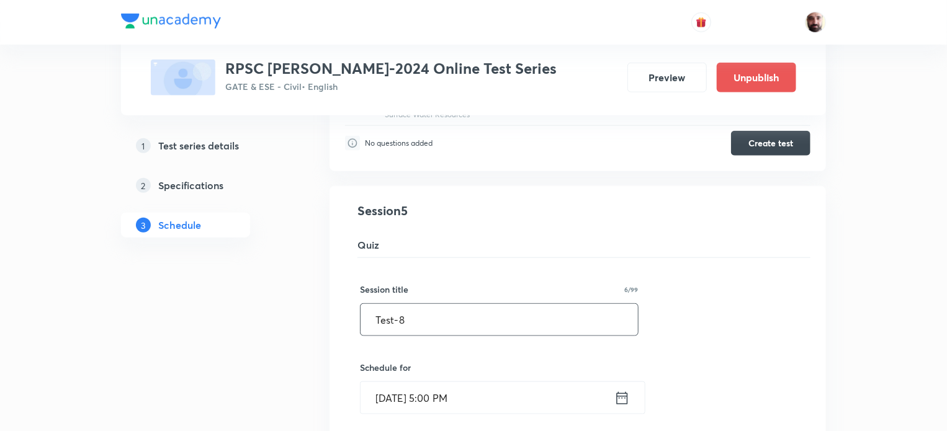
click at [427, 317] on input "Test-8" at bounding box center [500, 320] width 278 height 32
type input "Test-9"
click at [623, 397] on icon at bounding box center [623, 398] width 16 height 17
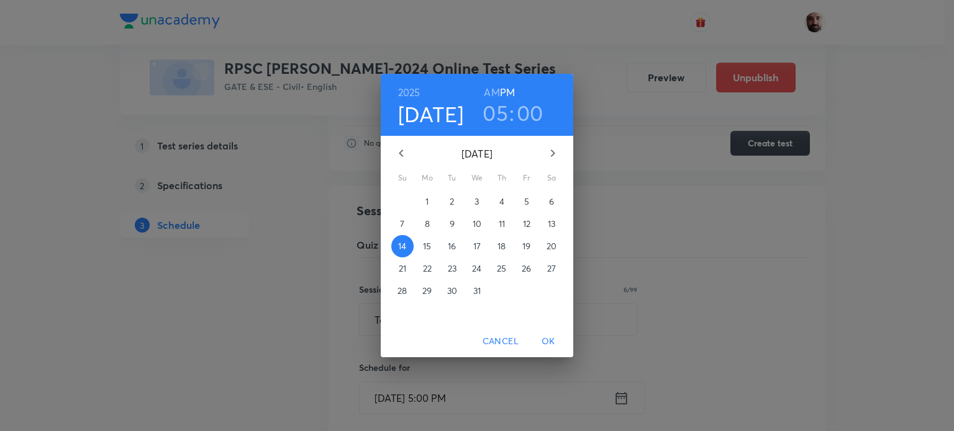
click at [551, 149] on icon "button" at bounding box center [552, 153] width 15 height 15
click at [402, 154] on icon "button" at bounding box center [401, 153] width 15 height 15
click at [403, 266] on p "18" at bounding box center [402, 269] width 8 height 12
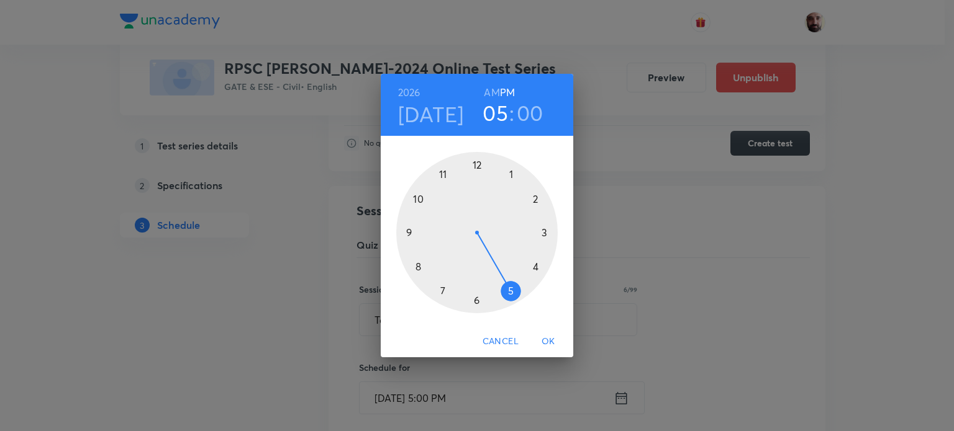
click at [549, 337] on span "OK" at bounding box center [548, 342] width 30 height 16
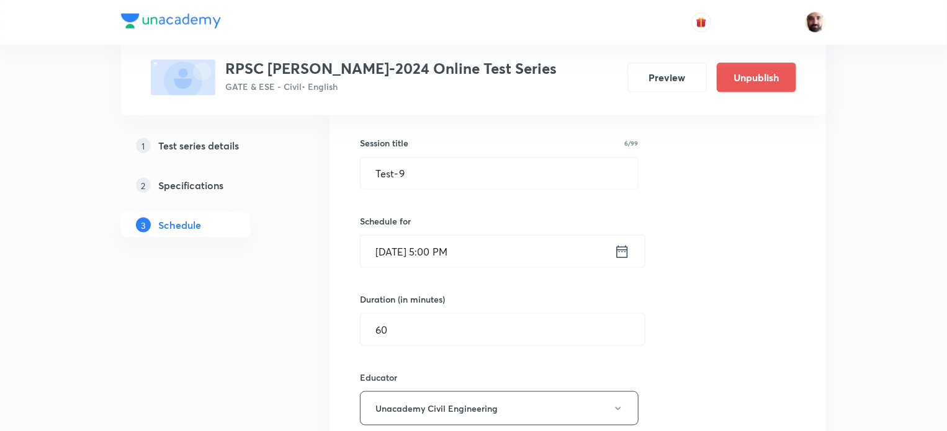
scroll to position [755, 0]
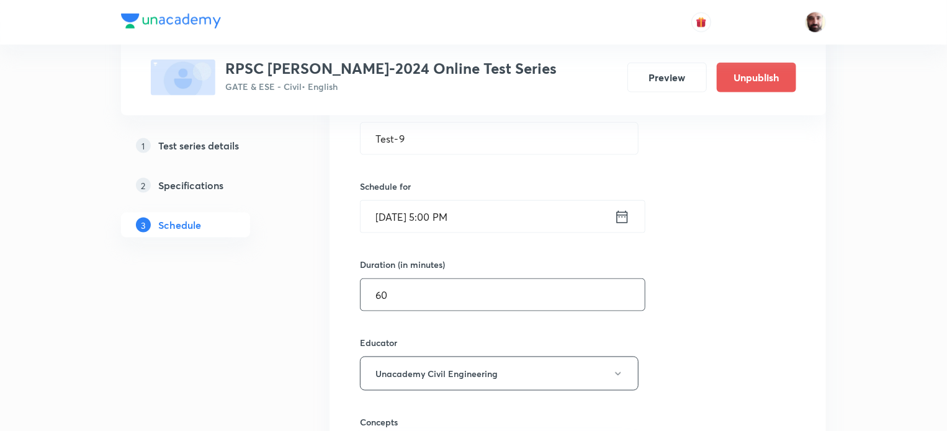
click at [427, 297] on input "60" at bounding box center [503, 295] width 284 height 32
type input "6"
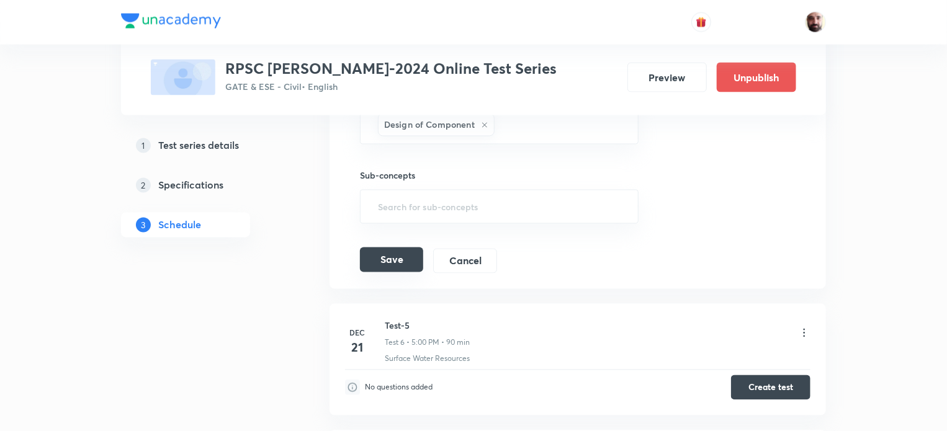
type input "90"
click at [404, 258] on button "Save" at bounding box center [391, 260] width 63 height 25
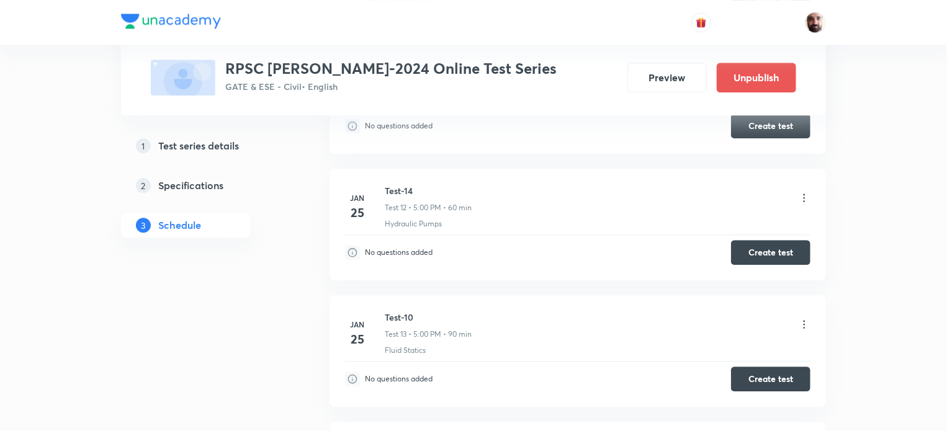
scroll to position [1534, 0]
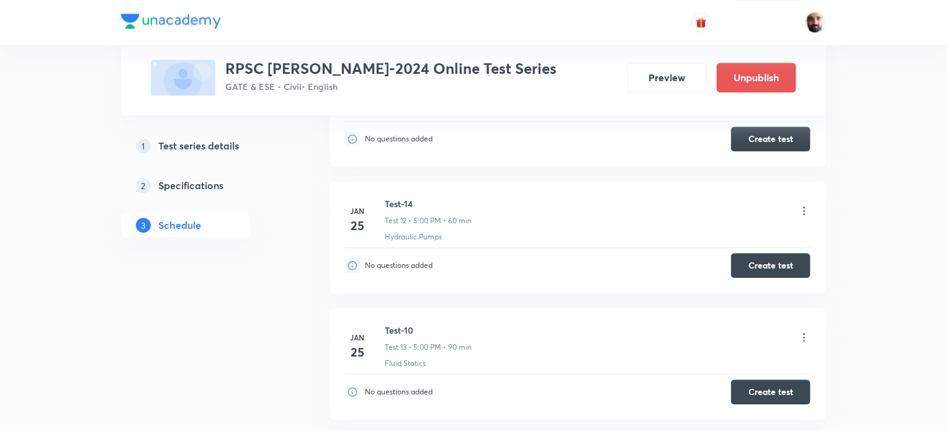
click at [807, 205] on icon at bounding box center [804, 211] width 12 height 12
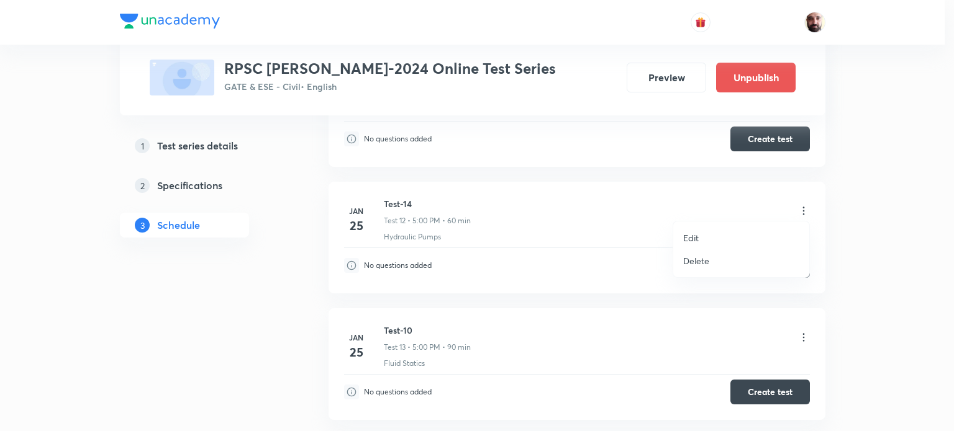
click at [693, 235] on p "Edit" at bounding box center [691, 238] width 16 height 13
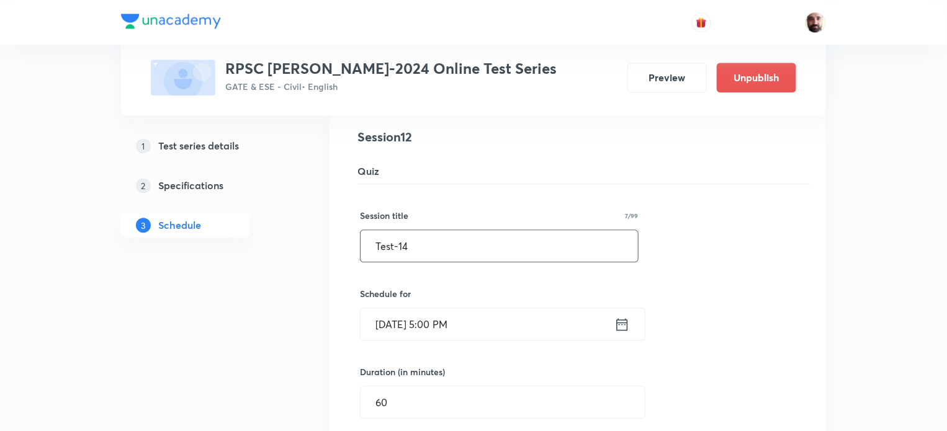
click at [456, 243] on input "Test-14" at bounding box center [500, 246] width 278 height 32
type input "Test-11"
click at [622, 318] on icon at bounding box center [622, 324] width 11 height 12
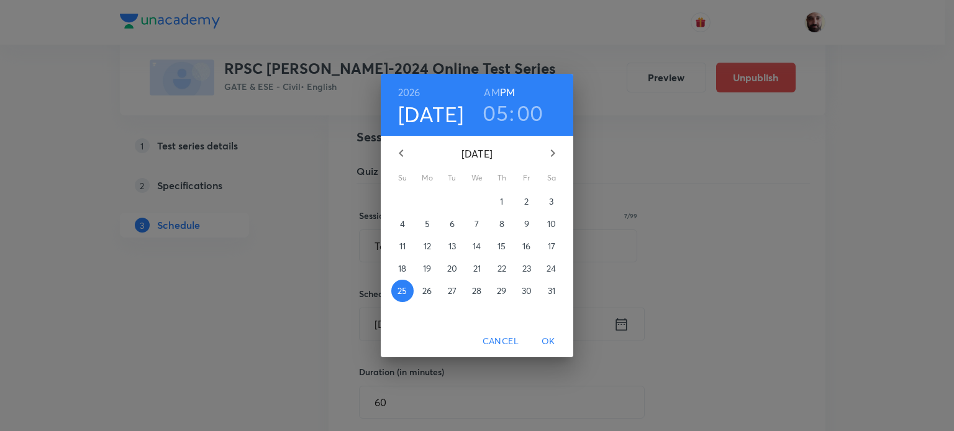
click at [550, 147] on icon "button" at bounding box center [552, 153] width 15 height 15
click at [403, 199] on p "1" at bounding box center [401, 202] width 3 height 12
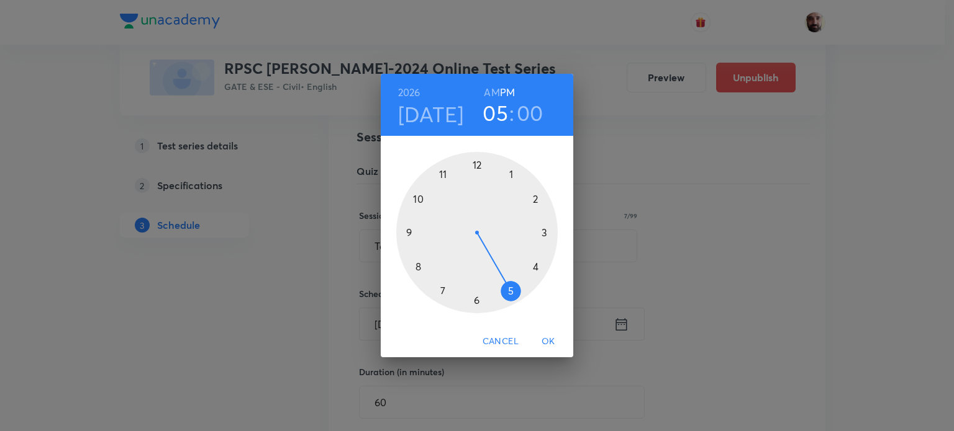
click at [548, 342] on span "OK" at bounding box center [548, 342] width 30 height 16
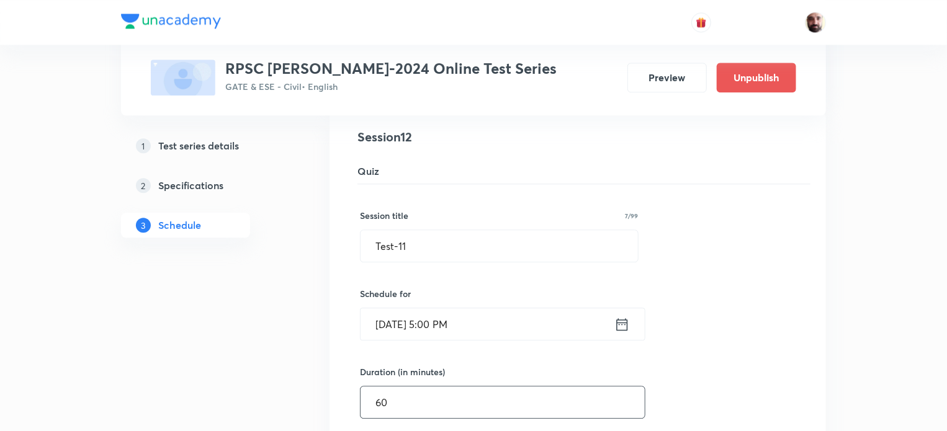
click at [414, 391] on input "60" at bounding box center [503, 403] width 284 height 32
type input "6"
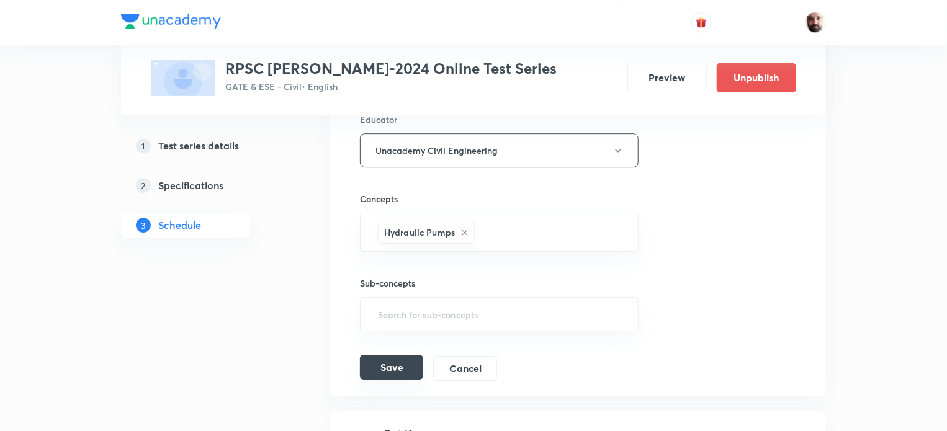
type input "90"
click at [398, 360] on button "Save" at bounding box center [391, 367] width 63 height 25
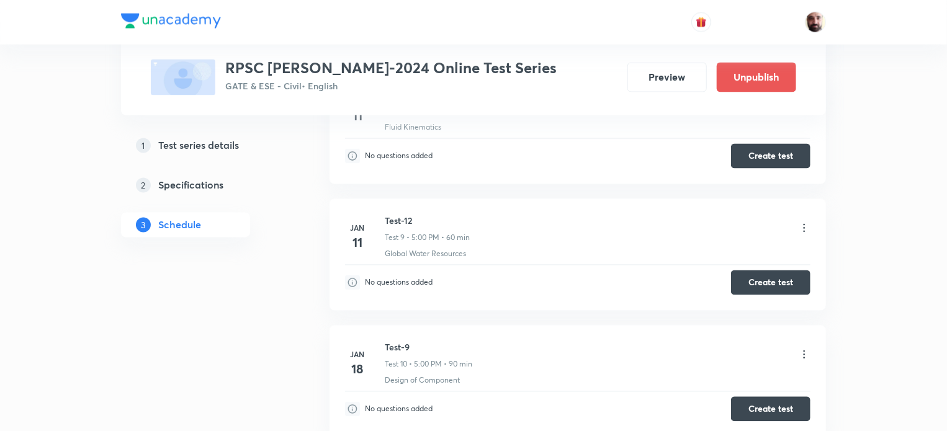
scroll to position [1140, 0]
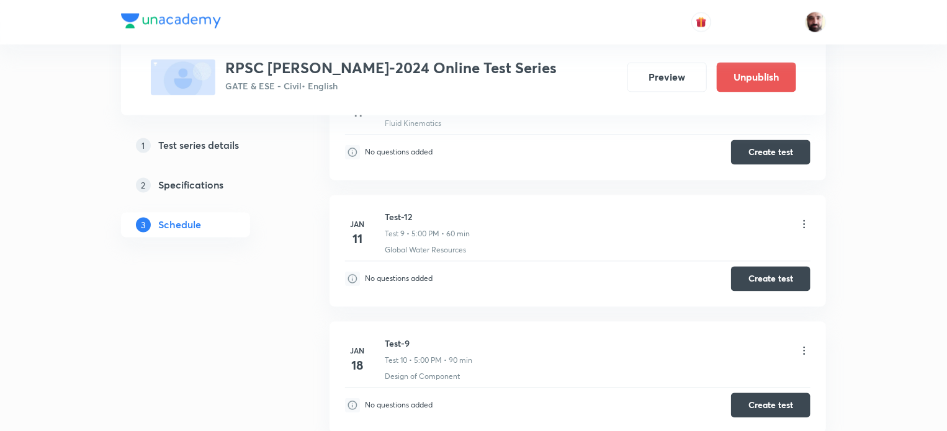
click at [805, 220] on icon at bounding box center [805, 224] width 2 height 8
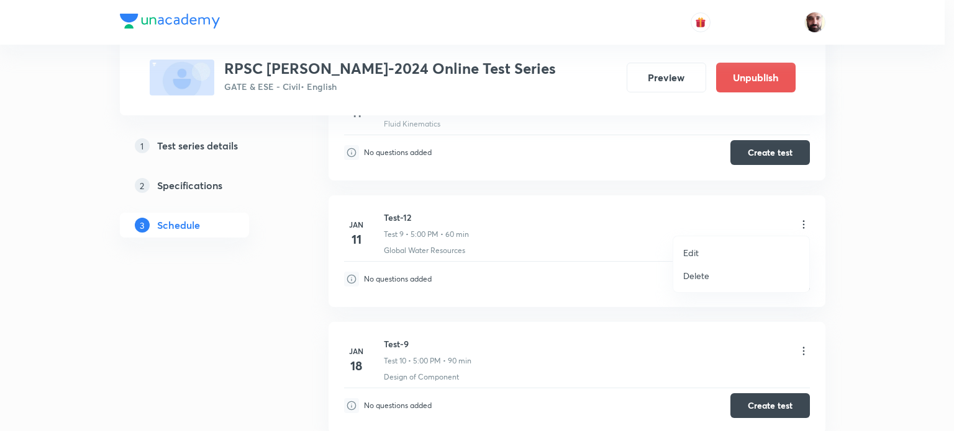
click at [847, 265] on div at bounding box center [477, 215] width 954 height 431
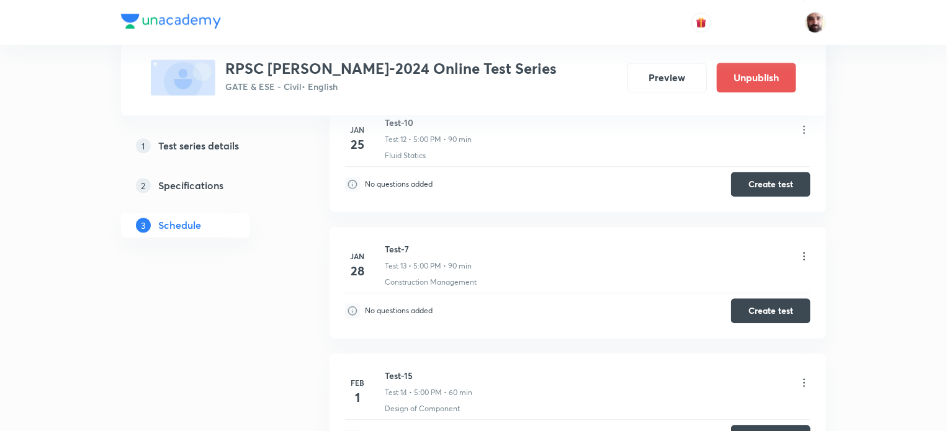
scroll to position [1633, 0]
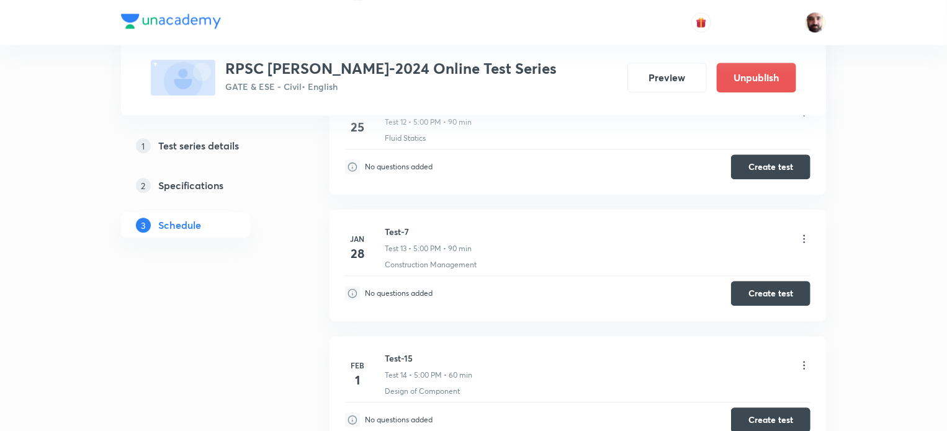
click at [804, 233] on icon at bounding box center [804, 239] width 12 height 12
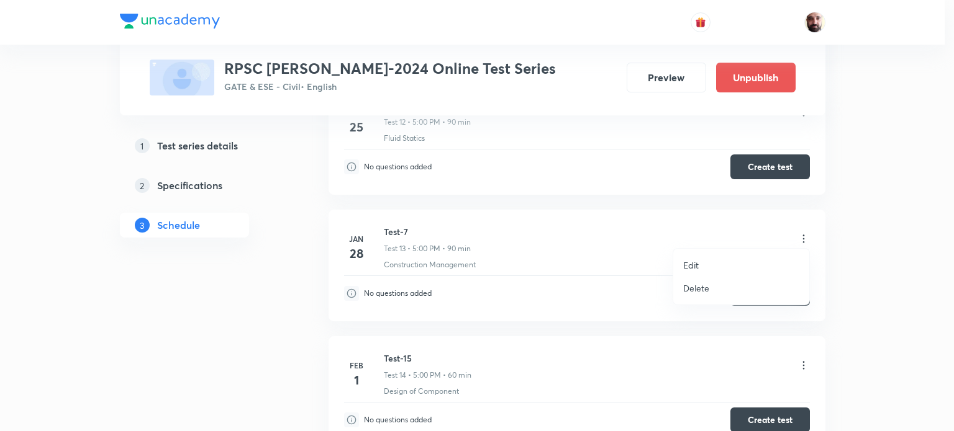
click at [701, 261] on li "Edit" at bounding box center [741, 265] width 136 height 23
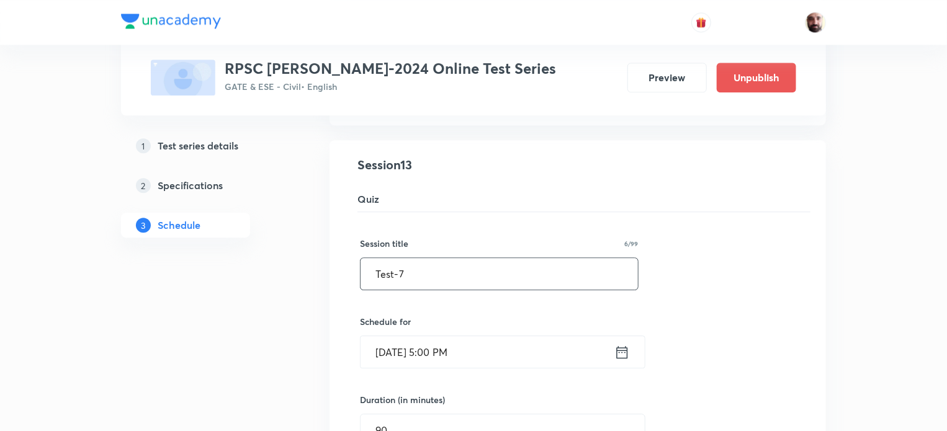
click at [418, 268] on input "Test-7" at bounding box center [500, 274] width 278 height 32
type input "Test-12"
click at [628, 346] on icon at bounding box center [622, 352] width 11 height 12
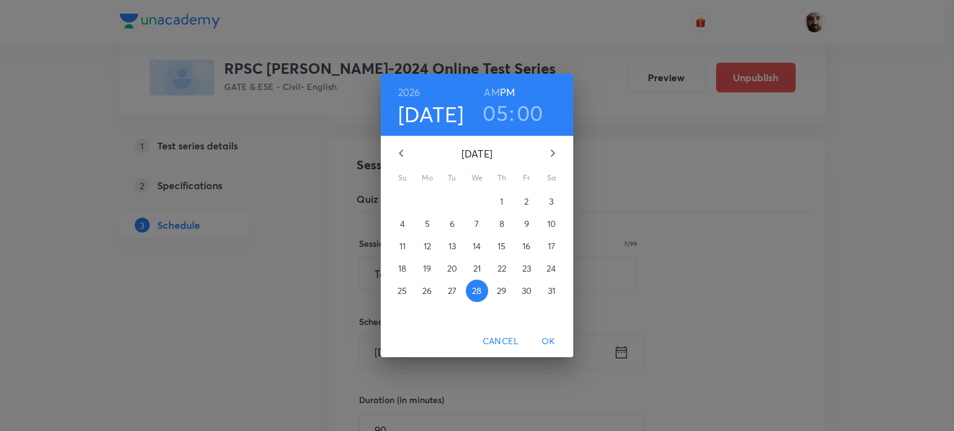
click at [556, 152] on icon "button" at bounding box center [552, 153] width 15 height 15
click at [405, 223] on p "8" at bounding box center [402, 224] width 5 height 12
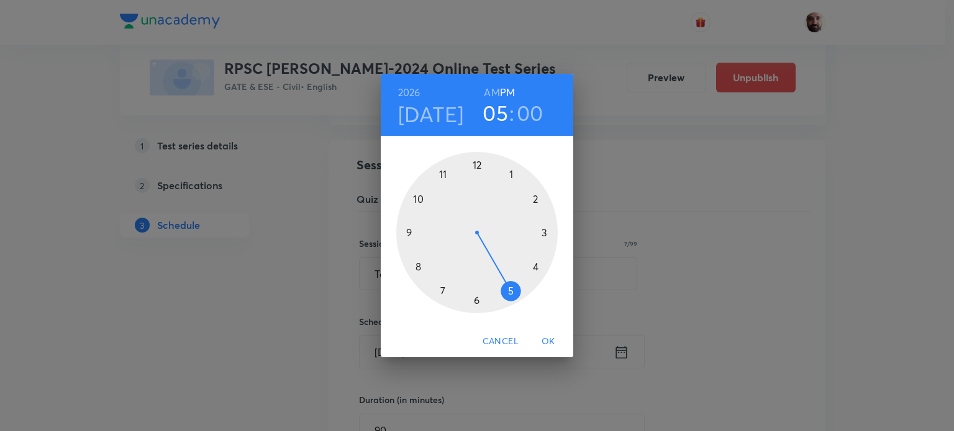
click at [549, 340] on span "OK" at bounding box center [548, 342] width 30 height 16
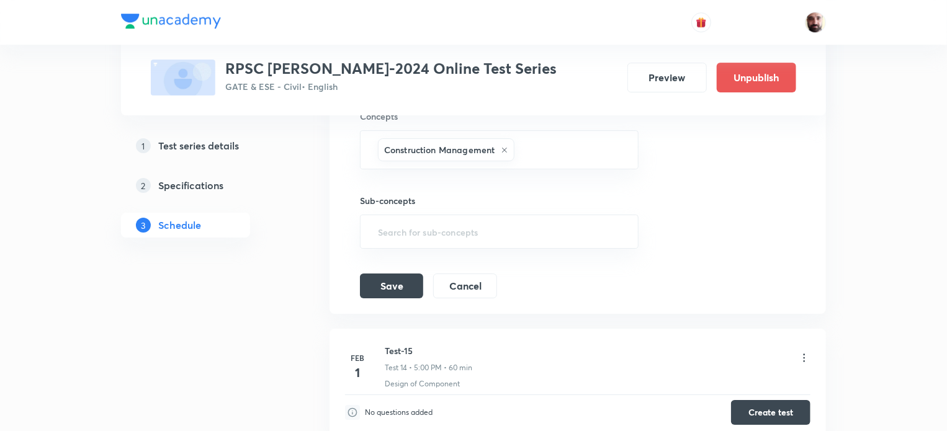
scroll to position [2106, 0]
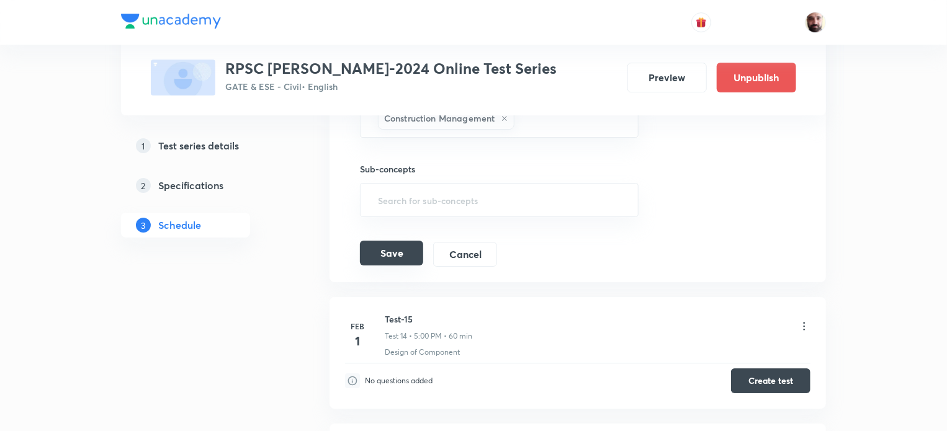
click at [395, 243] on button "Save" at bounding box center [391, 253] width 63 height 25
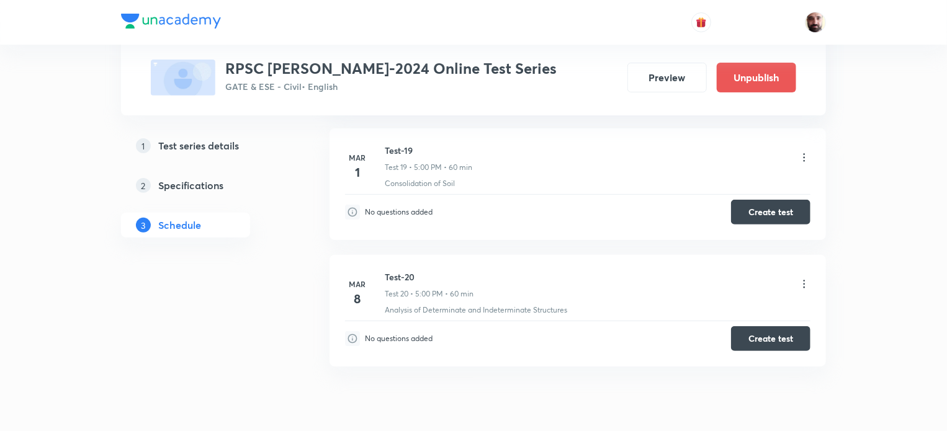
scroll to position [2518, 0]
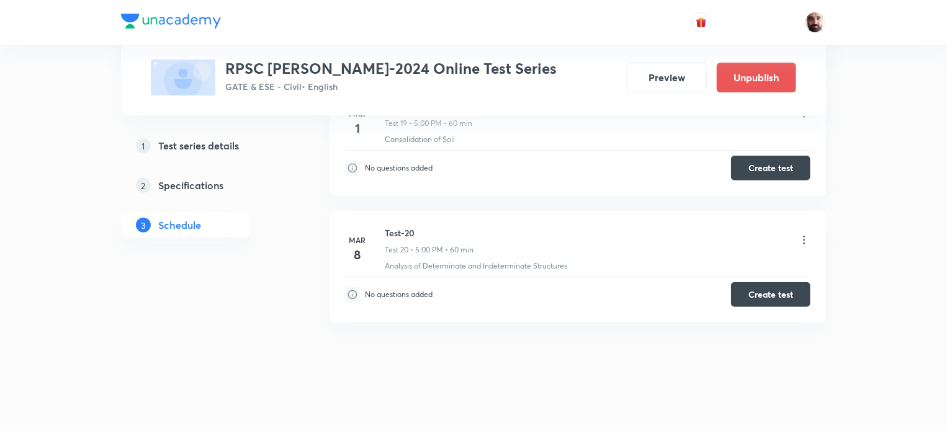
click at [805, 234] on icon at bounding box center [804, 240] width 12 height 12
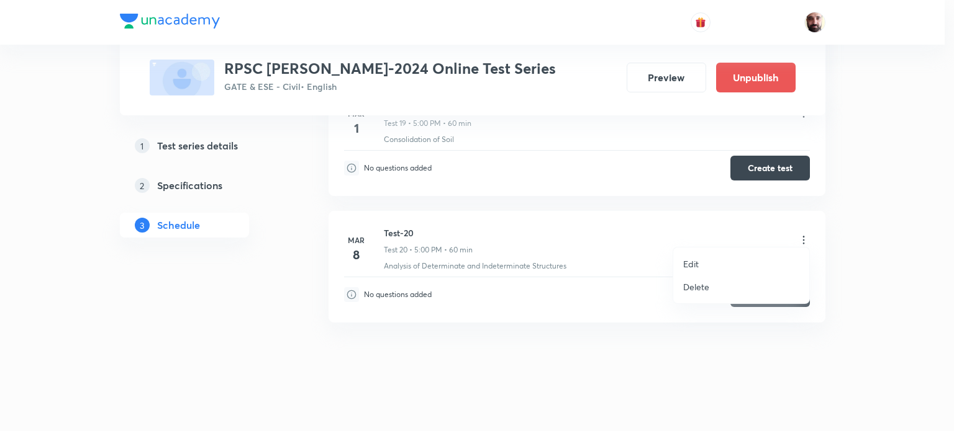
click at [697, 265] on p "Edit" at bounding box center [691, 264] width 16 height 13
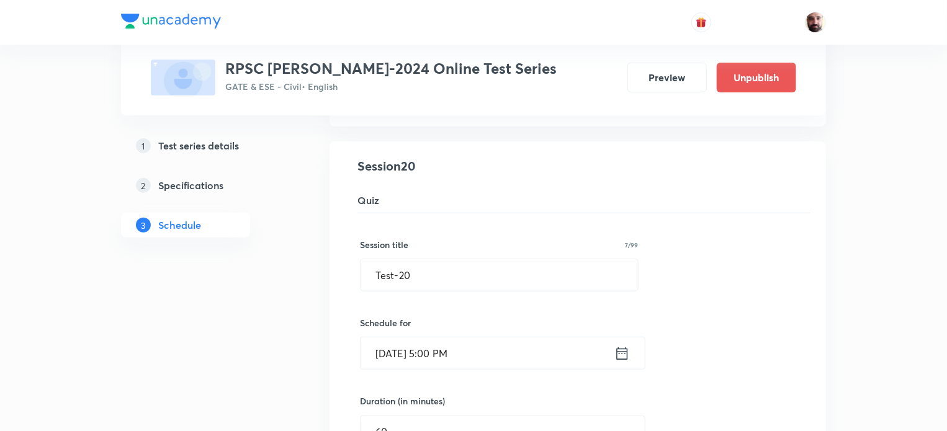
click at [623, 347] on icon at bounding box center [623, 353] width 16 height 17
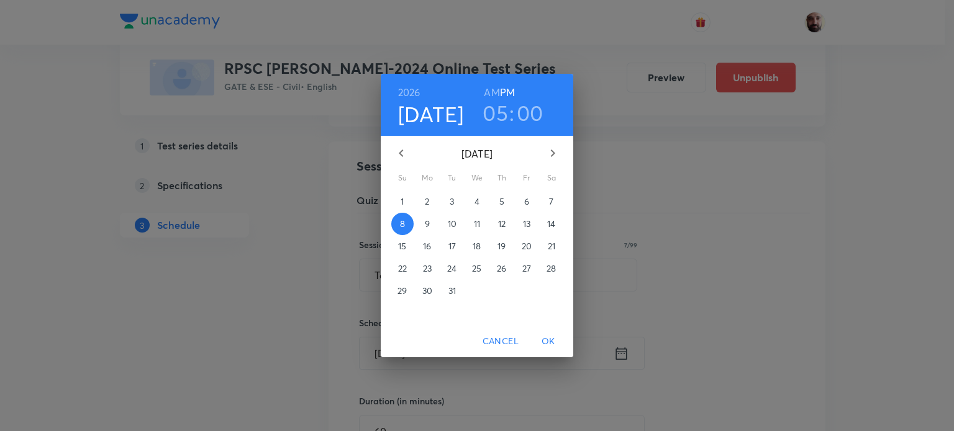
click at [548, 148] on icon "button" at bounding box center [552, 153] width 15 height 15
click at [399, 153] on icon "button" at bounding box center [401, 153] width 15 height 15
click at [407, 200] on span "1" at bounding box center [402, 202] width 22 height 12
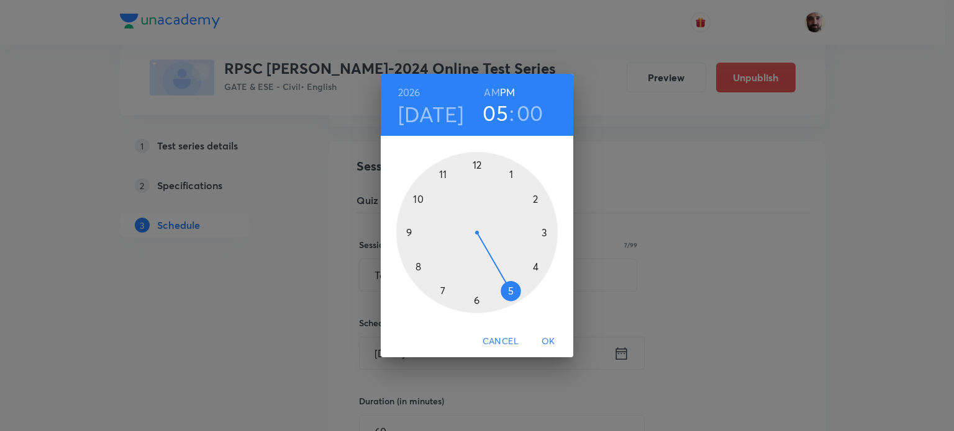
click at [551, 340] on span "OK" at bounding box center [548, 342] width 30 height 16
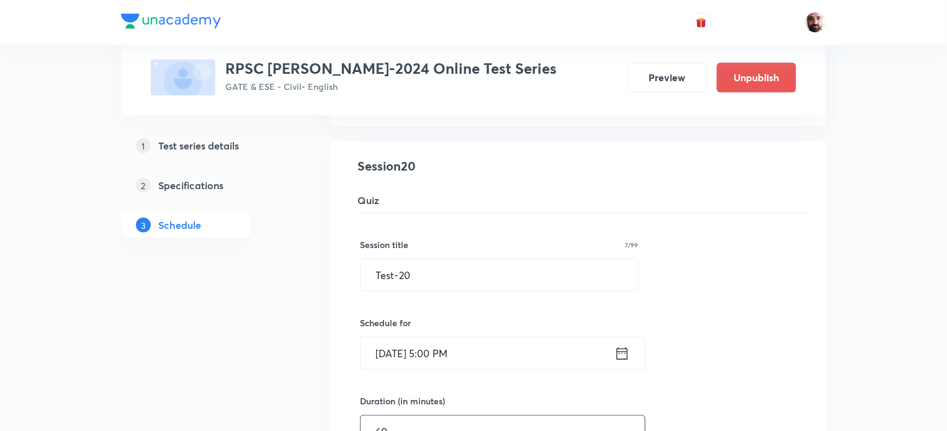
click at [407, 422] on input "60" at bounding box center [503, 432] width 284 height 32
type input "6"
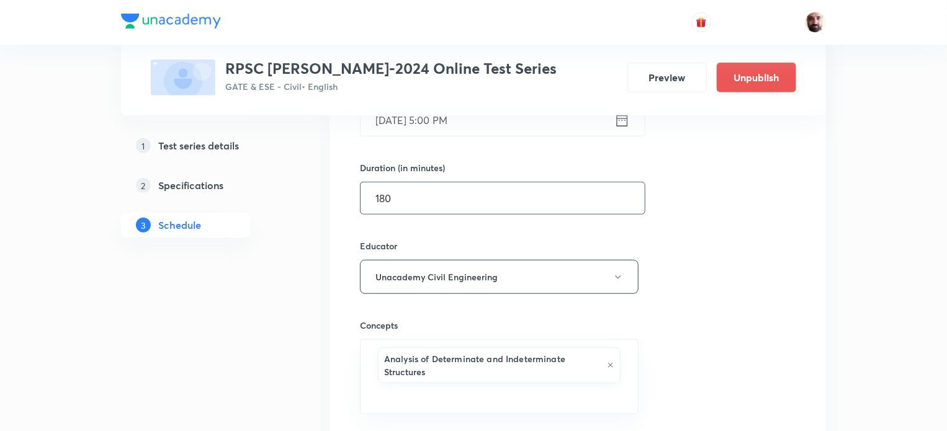
scroll to position [2987, 0]
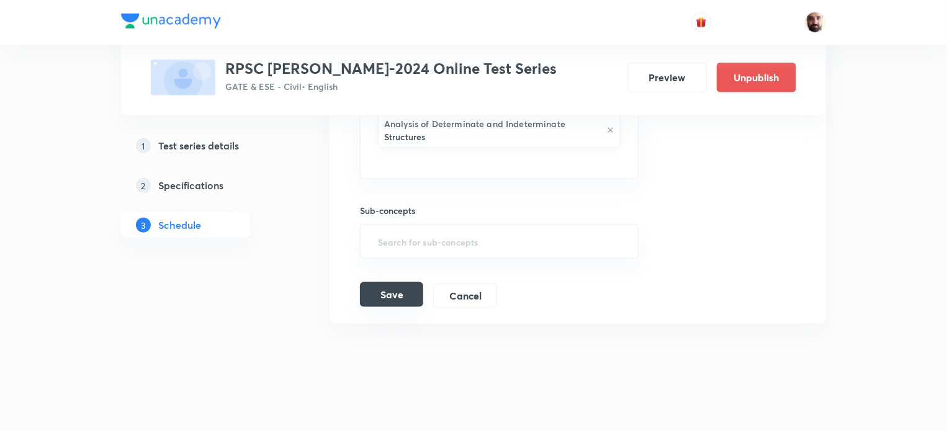
type input "180"
click at [395, 286] on button "Save" at bounding box center [391, 294] width 63 height 25
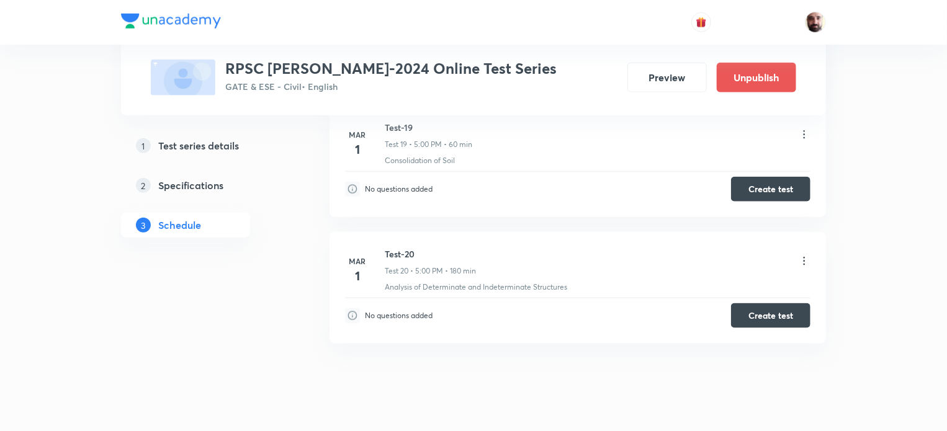
click at [804, 130] on icon at bounding box center [805, 134] width 2 height 8
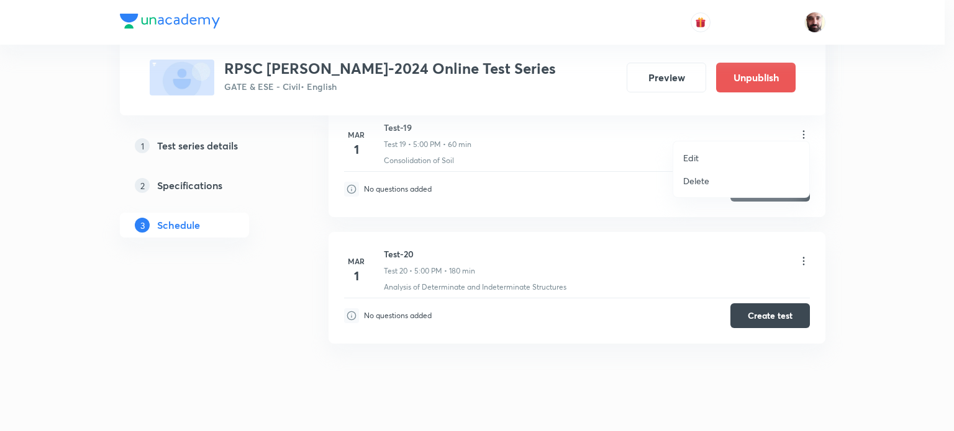
click at [700, 156] on li "Edit" at bounding box center [741, 158] width 136 height 23
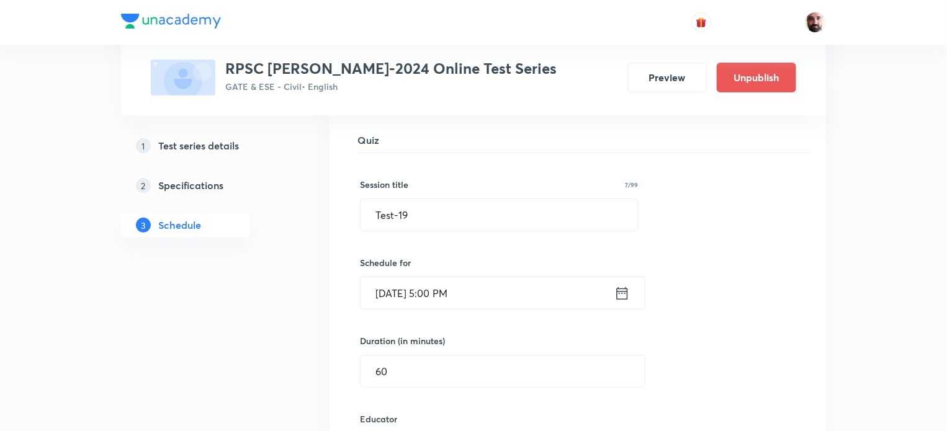
scroll to position [2456, 0]
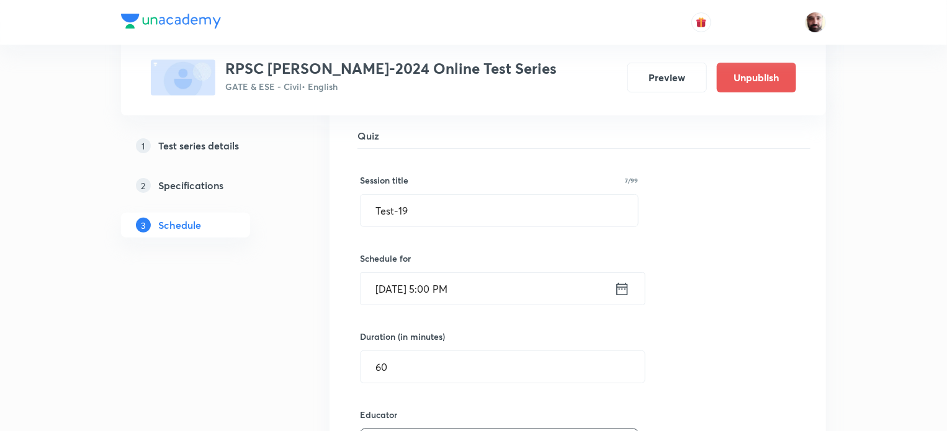
click at [618, 281] on icon at bounding box center [623, 289] width 16 height 17
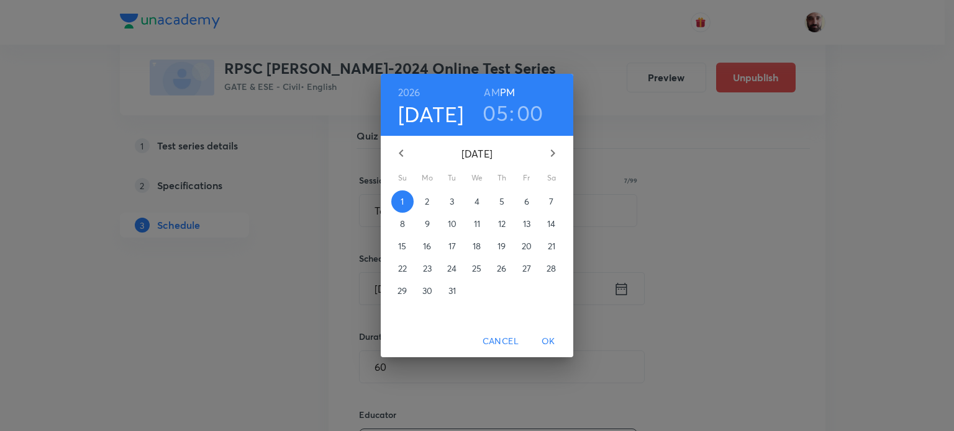
click at [476, 220] on p "11" at bounding box center [477, 224] width 6 height 12
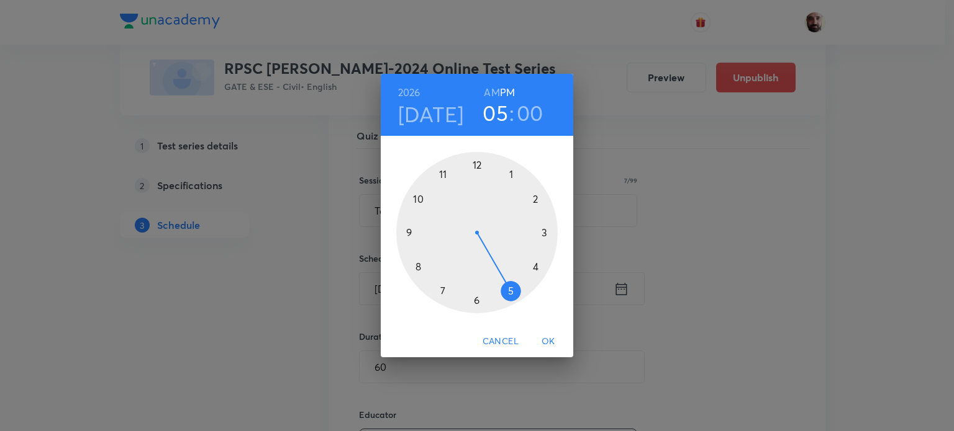
click at [505, 340] on span "Cancel" at bounding box center [500, 342] width 36 height 16
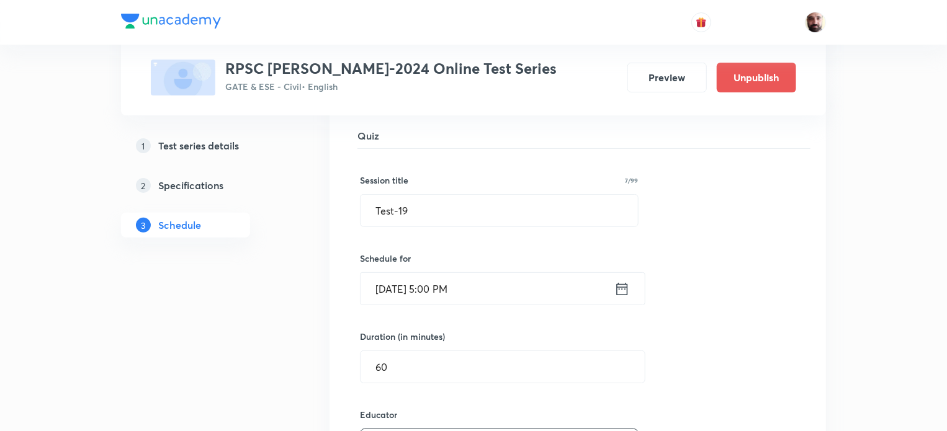
click at [626, 282] on icon at bounding box center [623, 289] width 16 height 17
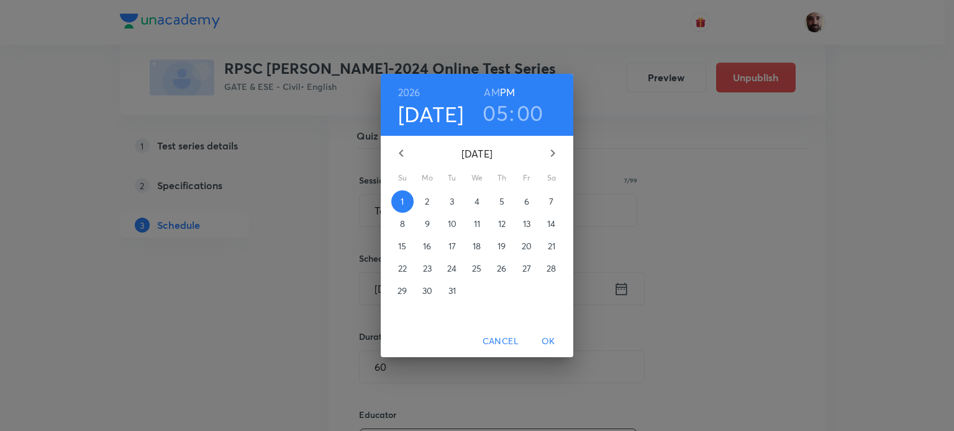
click at [500, 116] on h3 "05" at bounding box center [494, 113] width 25 height 26
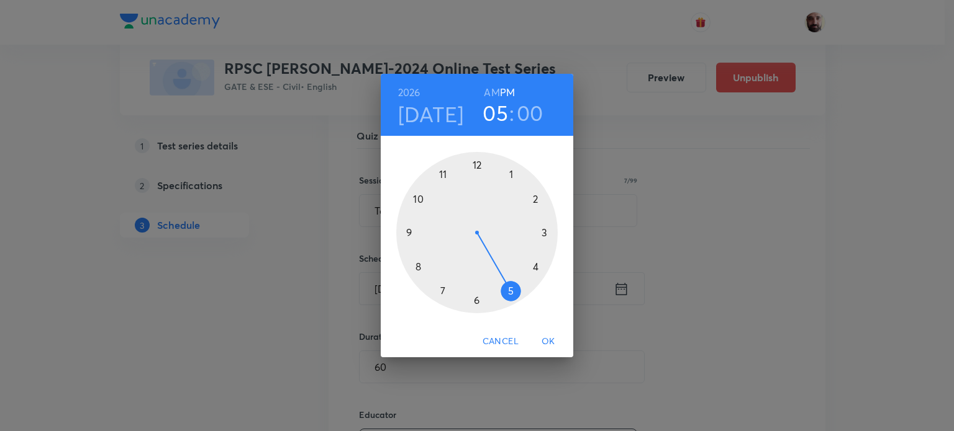
click at [443, 175] on div at bounding box center [476, 232] width 161 height 161
click at [546, 335] on span "OK" at bounding box center [548, 342] width 30 height 16
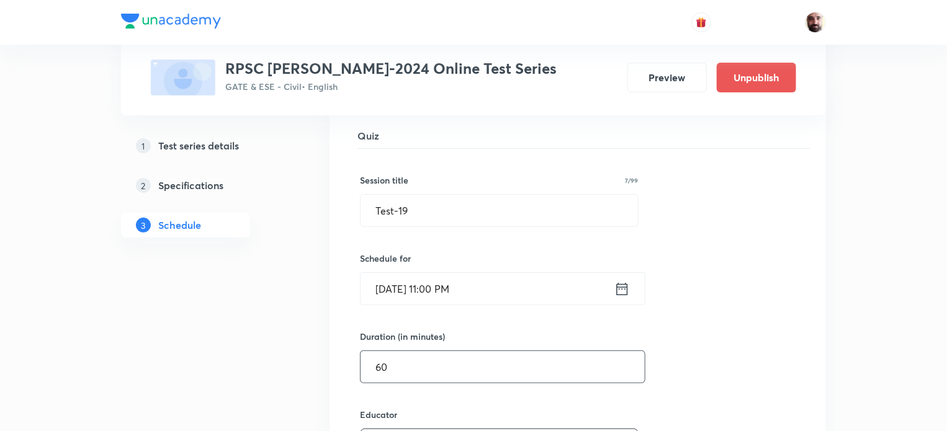
click at [408, 361] on input "60" at bounding box center [503, 367] width 284 height 32
type input "6"
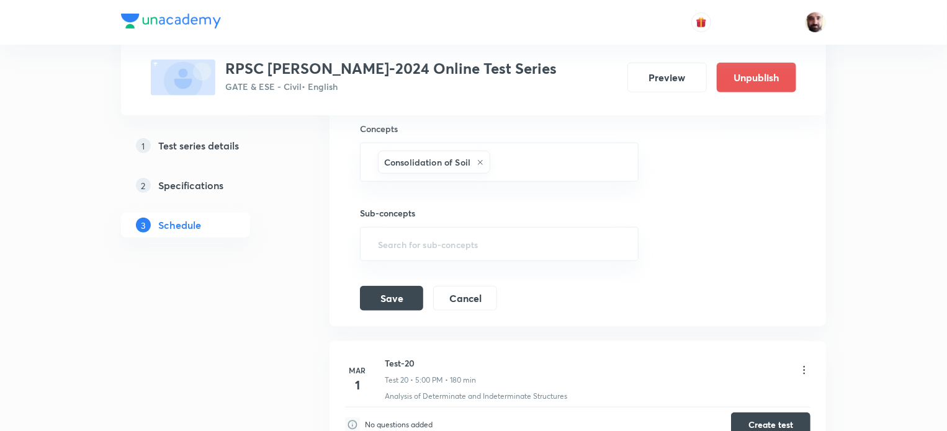
scroll to position [2846, 0]
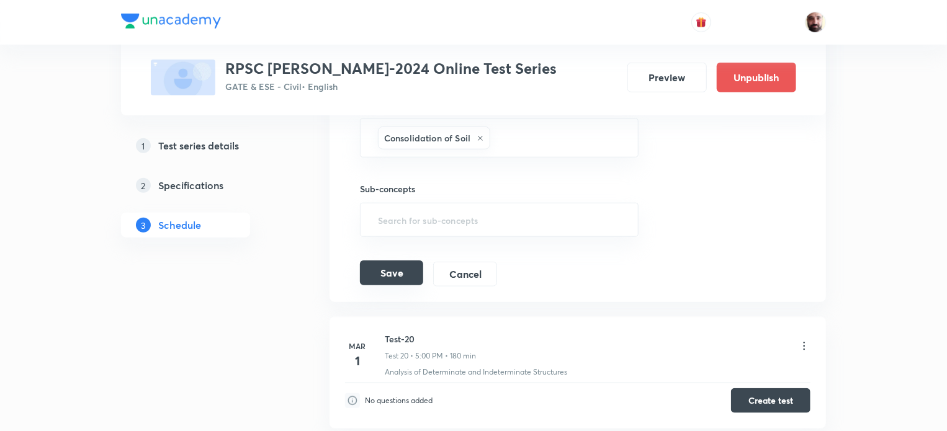
type input "180"
click at [394, 267] on button "Save" at bounding box center [391, 273] width 63 height 25
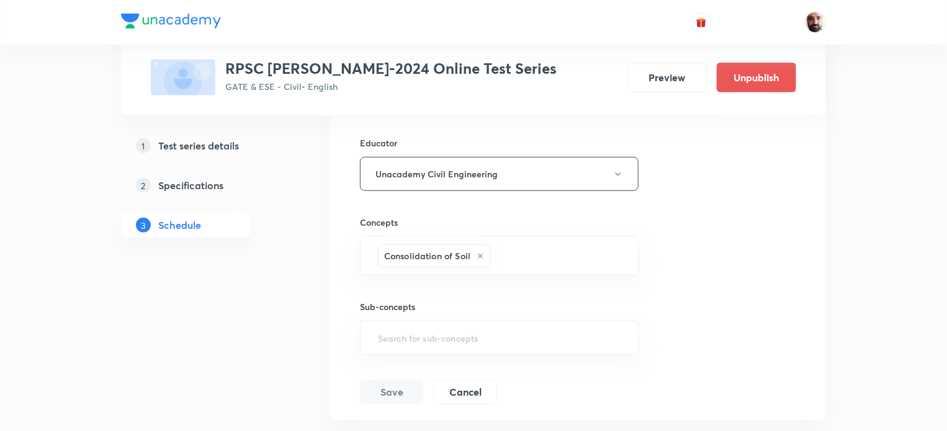
scroll to position [2950, 0]
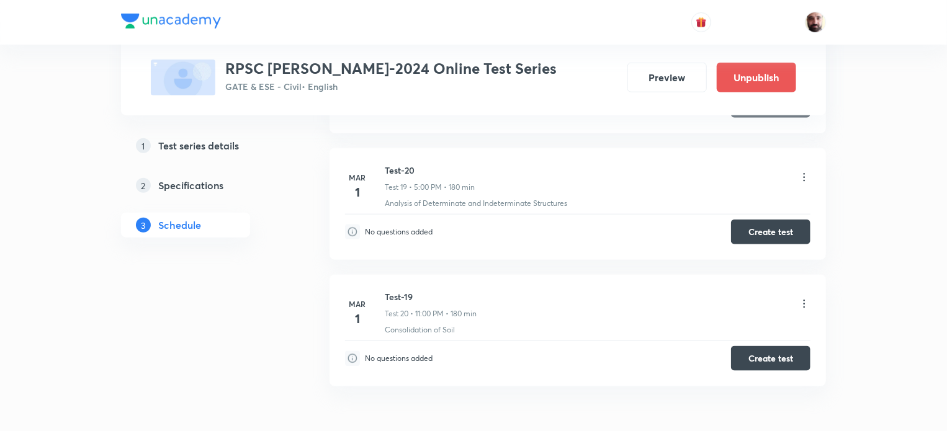
scroll to position [2940, 0]
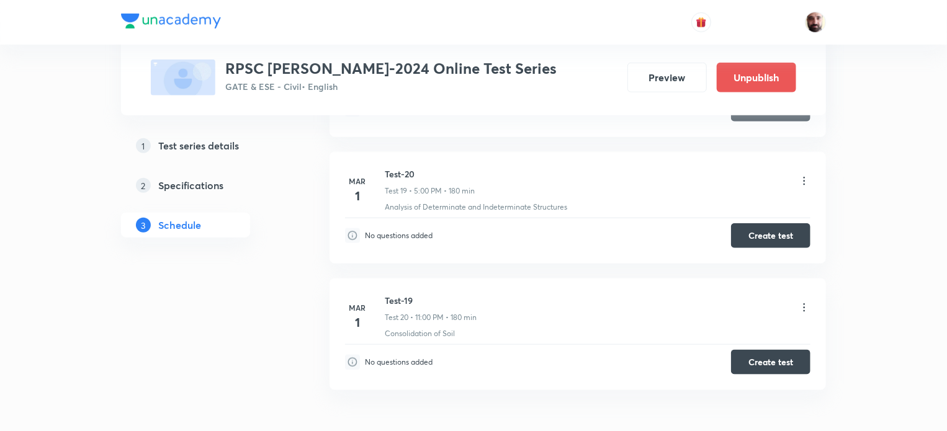
click at [802, 302] on icon at bounding box center [804, 308] width 12 height 12
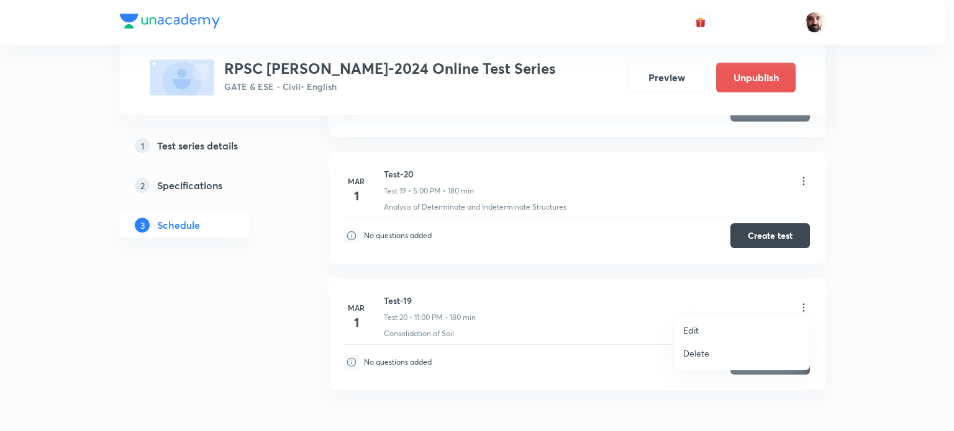
click at [697, 322] on li "Edit" at bounding box center [741, 330] width 136 height 23
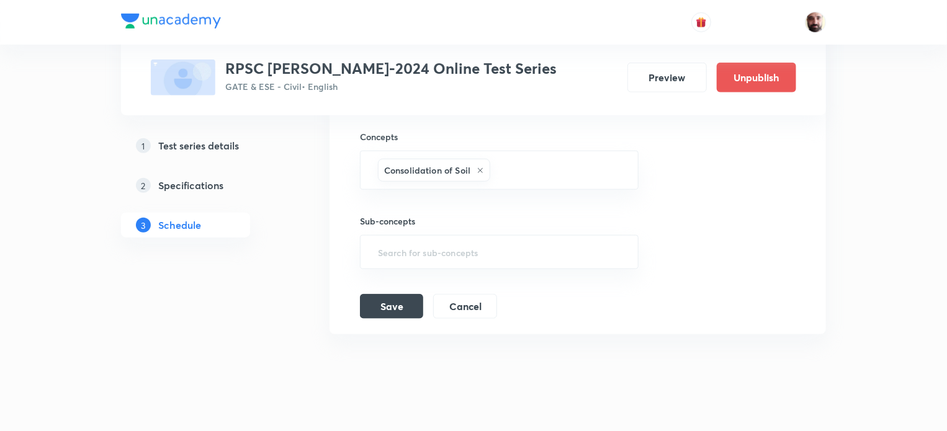
scroll to position [2609, 0]
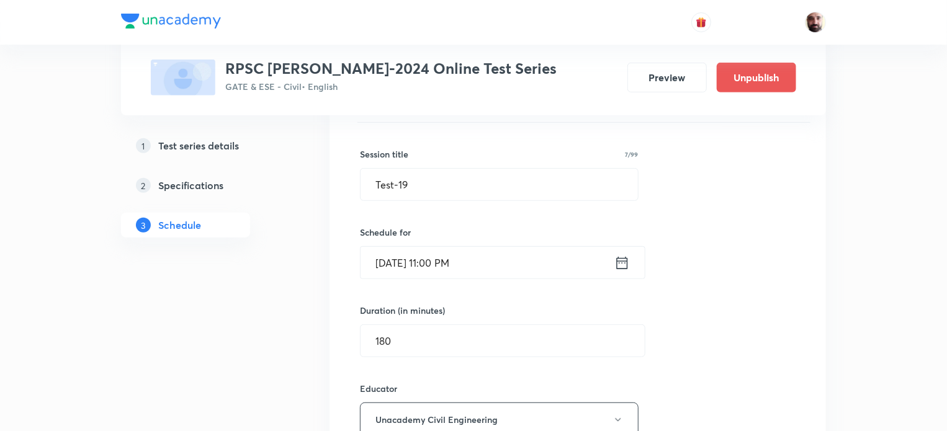
click at [628, 255] on icon at bounding box center [623, 263] width 16 height 17
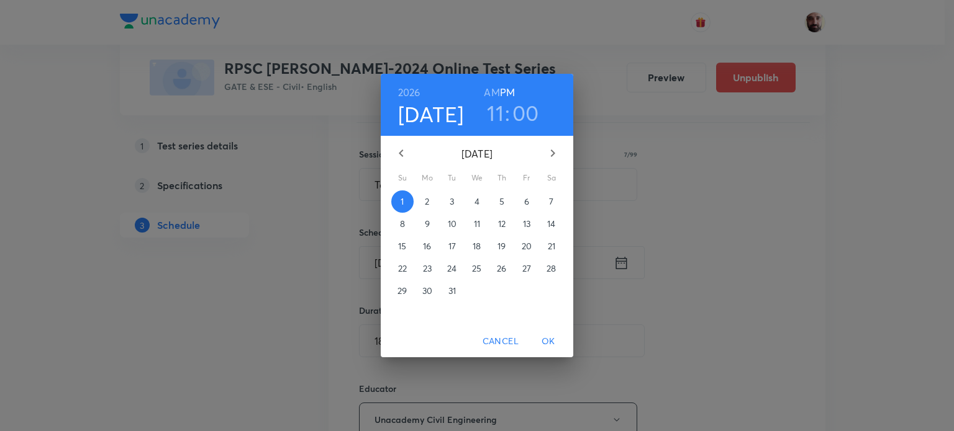
click at [485, 90] on h6 "AM" at bounding box center [492, 92] width 16 height 17
click at [551, 339] on span "OK" at bounding box center [548, 342] width 30 height 16
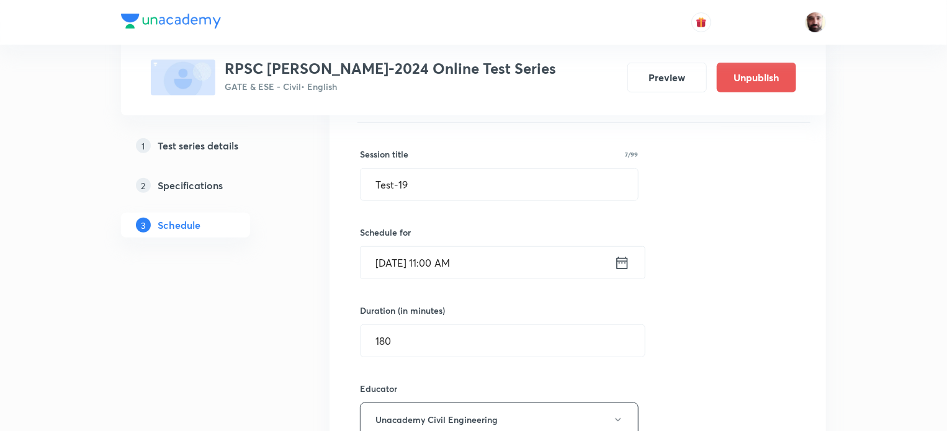
scroll to position [2940, 0]
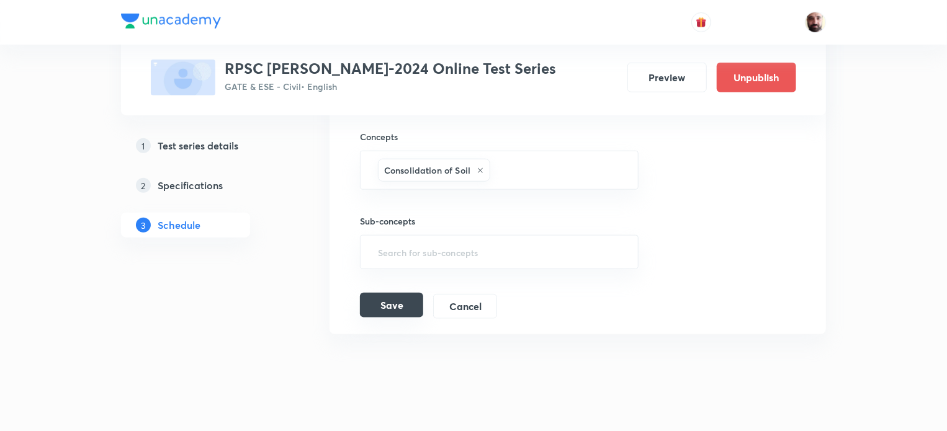
click at [396, 303] on button "Save" at bounding box center [391, 305] width 63 height 25
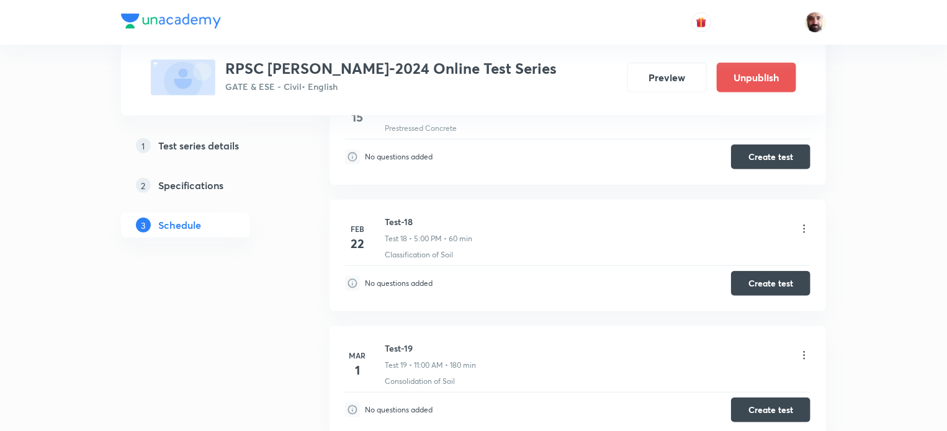
scroll to position [2758, 0]
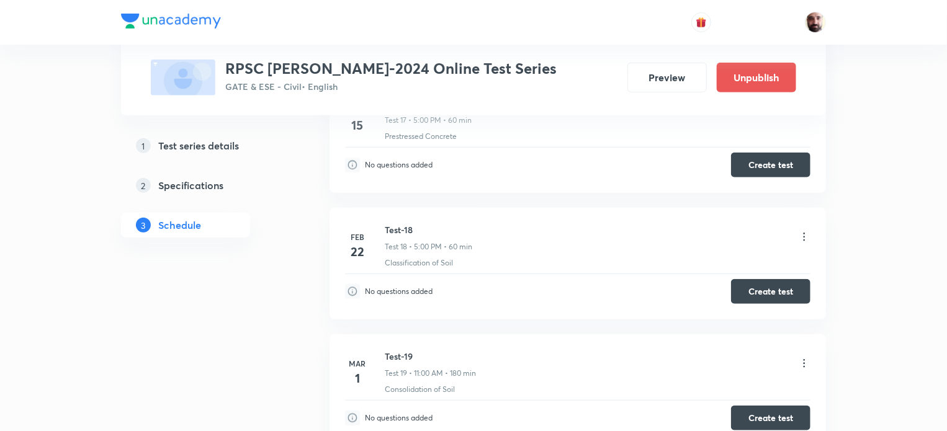
click at [803, 231] on icon at bounding box center [804, 237] width 12 height 12
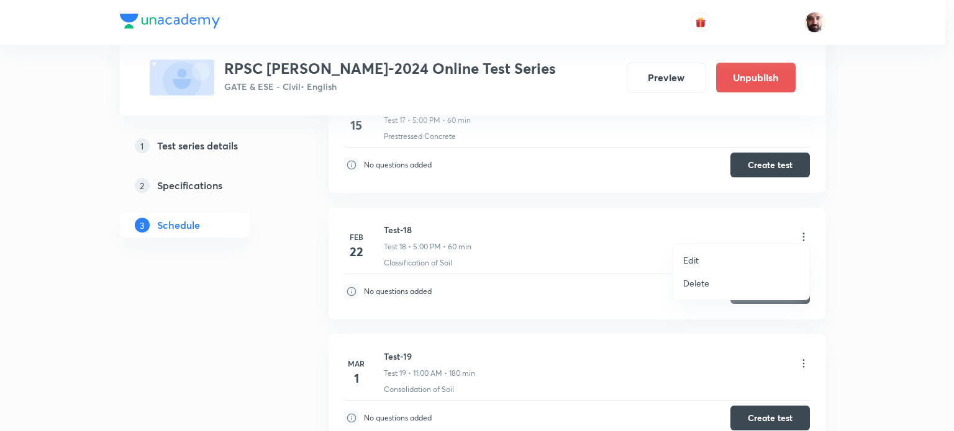
click at [690, 256] on p "Edit" at bounding box center [691, 260] width 16 height 13
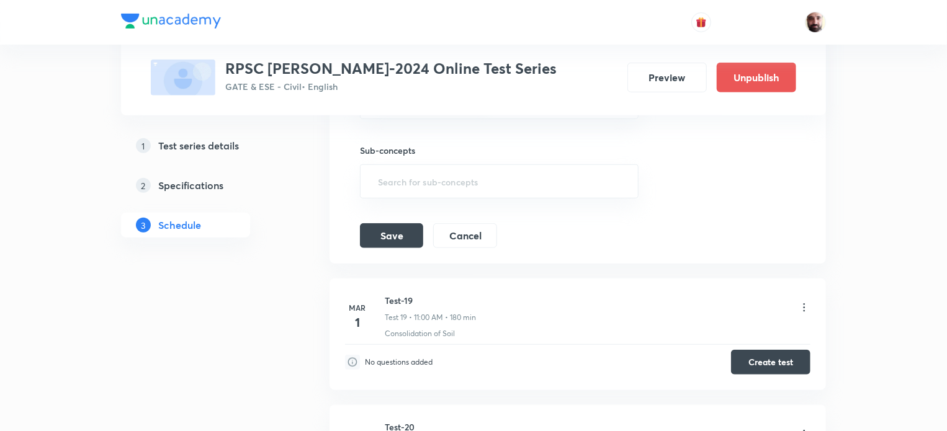
scroll to position [2426, 0]
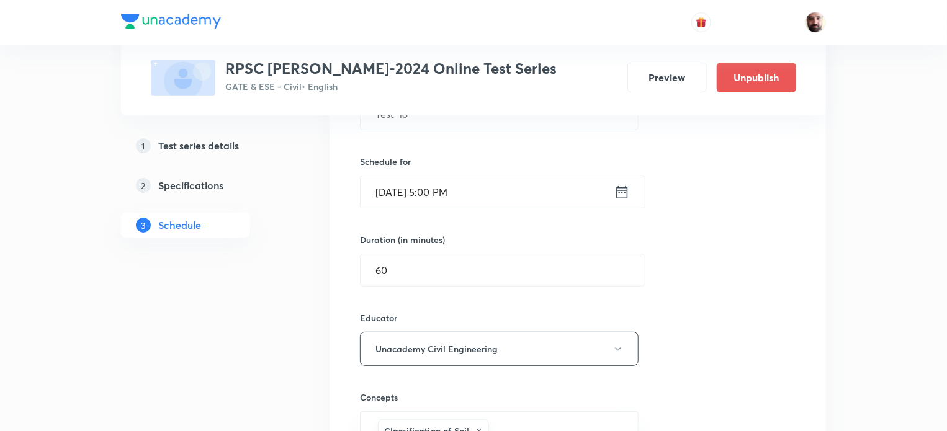
click at [618, 186] on icon at bounding box center [622, 192] width 11 height 12
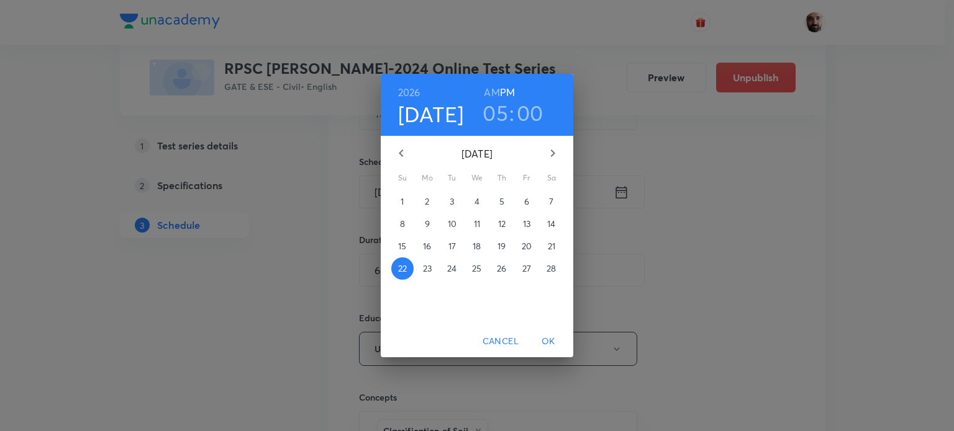
click at [554, 267] on p "28" at bounding box center [550, 269] width 9 height 12
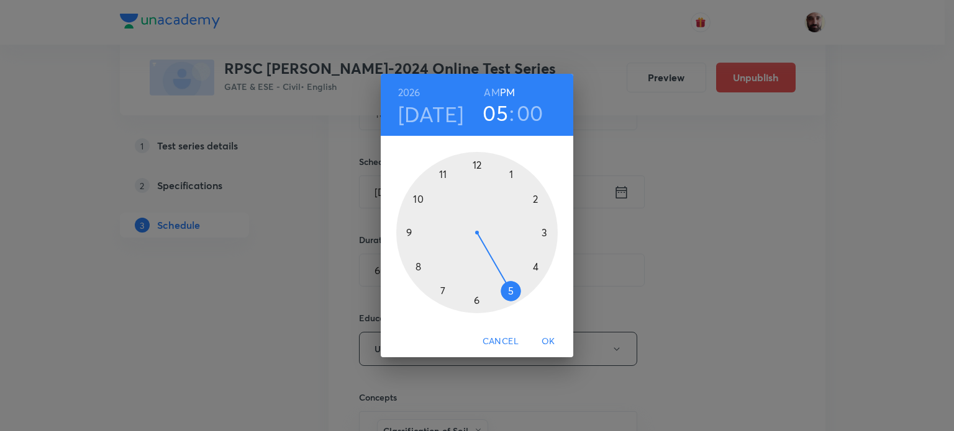
click at [441, 174] on div at bounding box center [476, 232] width 161 height 161
click at [489, 94] on h6 "AM" at bounding box center [492, 92] width 16 height 17
click at [550, 341] on span "OK" at bounding box center [548, 342] width 30 height 16
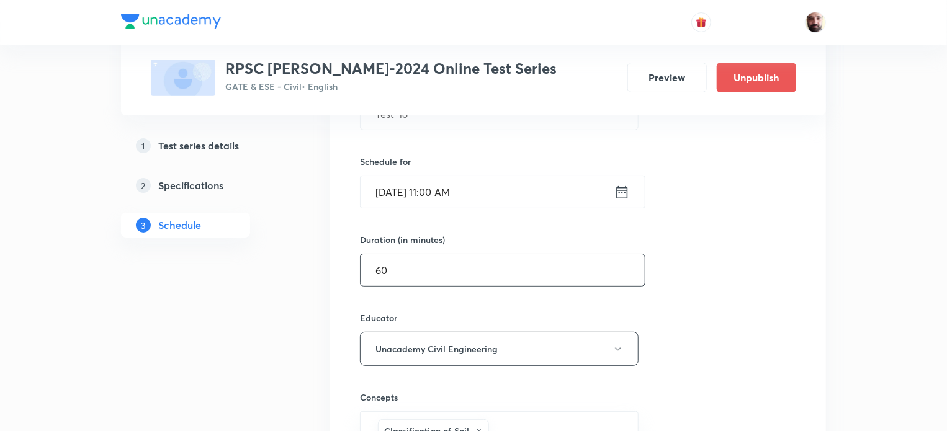
click at [415, 273] on input "60" at bounding box center [503, 271] width 284 height 32
type input "6"
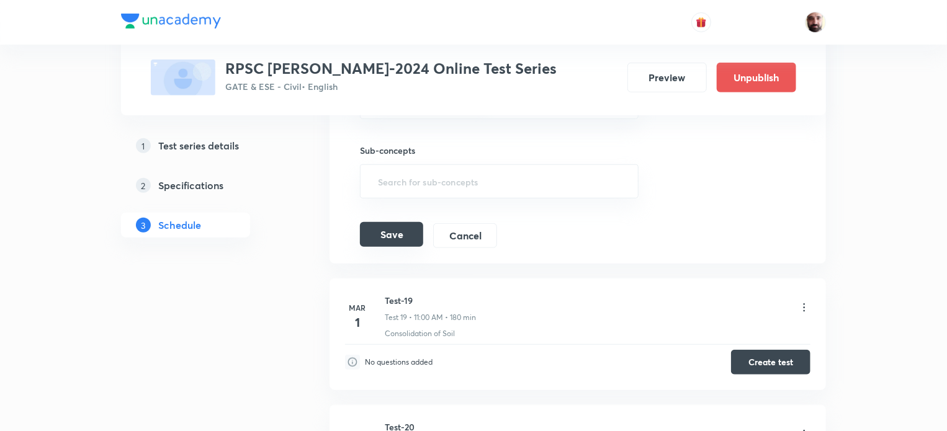
type input "180"
click at [413, 229] on button "Save" at bounding box center [391, 234] width 63 height 25
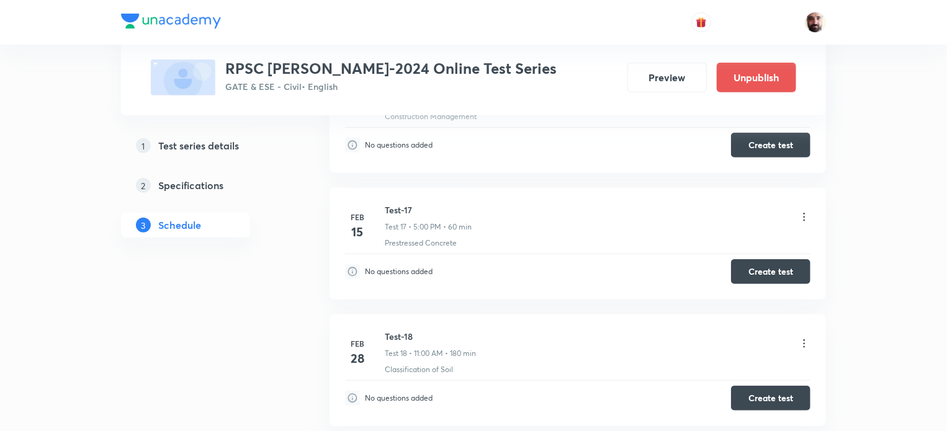
scroll to position [2619, 0]
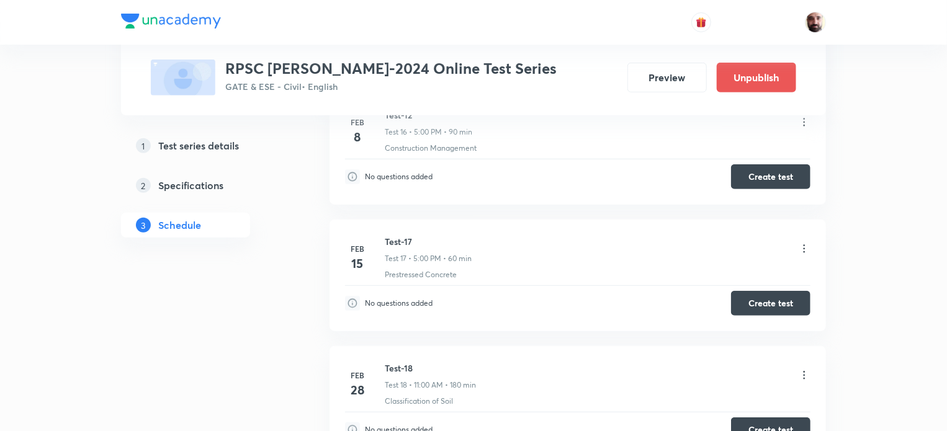
click at [804, 243] on icon at bounding box center [804, 249] width 12 height 12
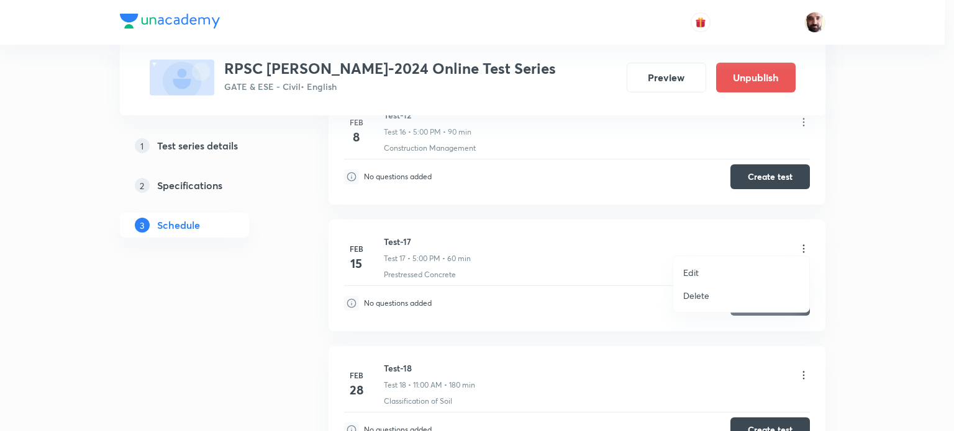
click at [698, 272] on p "Edit" at bounding box center [691, 272] width 16 height 13
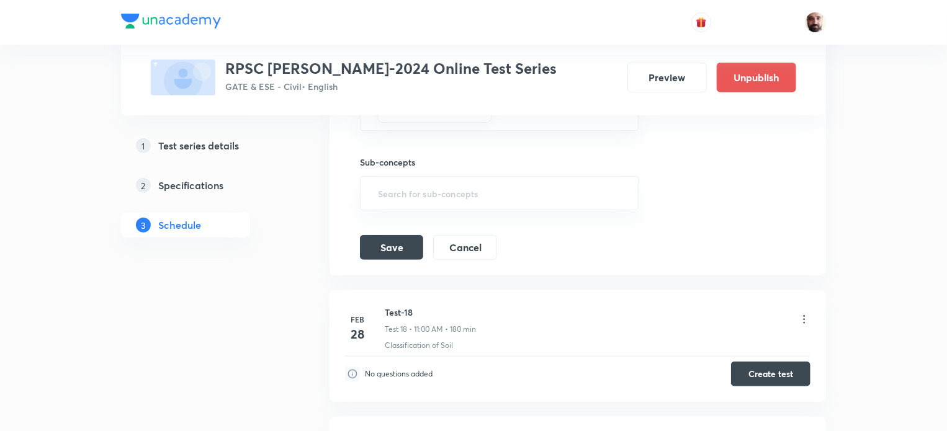
scroll to position [2288, 0]
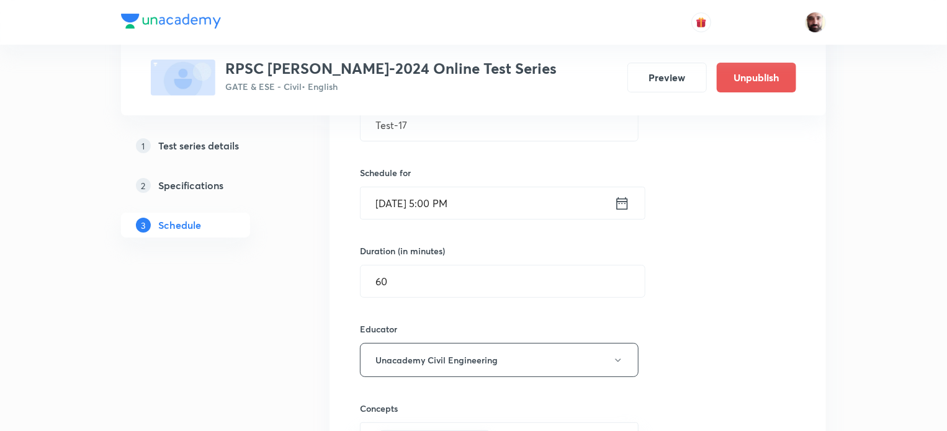
click at [621, 200] on icon at bounding box center [623, 203] width 16 height 17
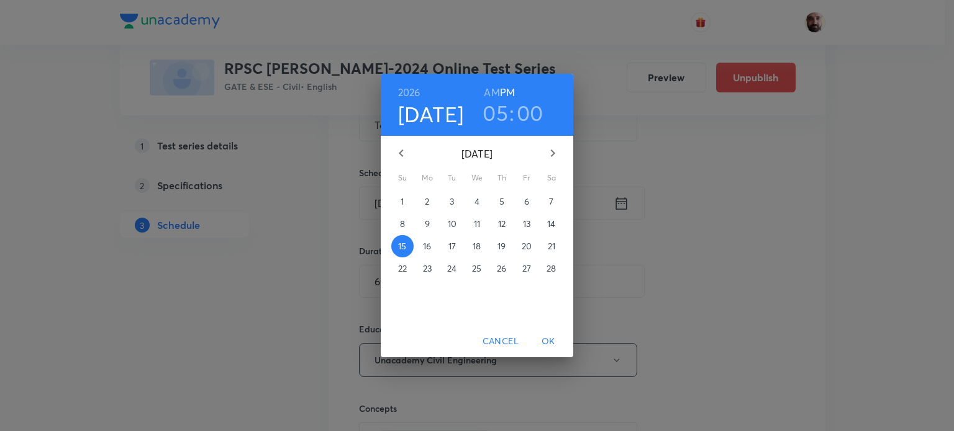
click at [551, 270] on p "28" at bounding box center [550, 269] width 9 height 12
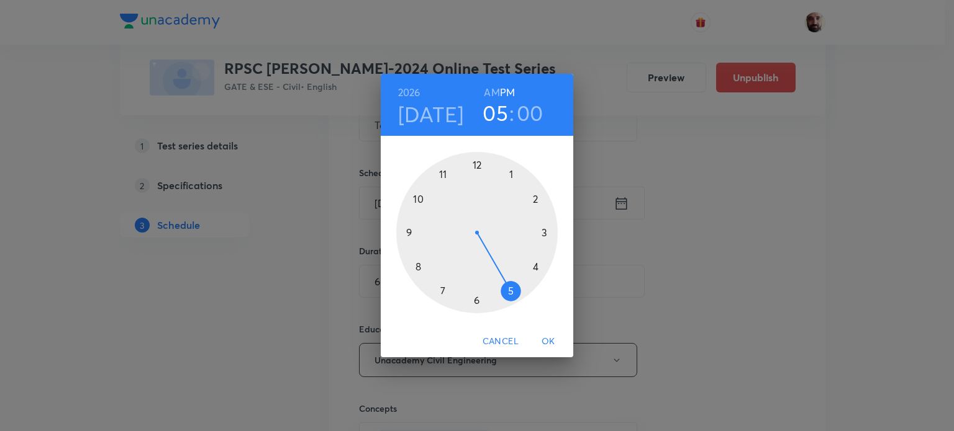
click at [558, 342] on span "OK" at bounding box center [548, 342] width 30 height 16
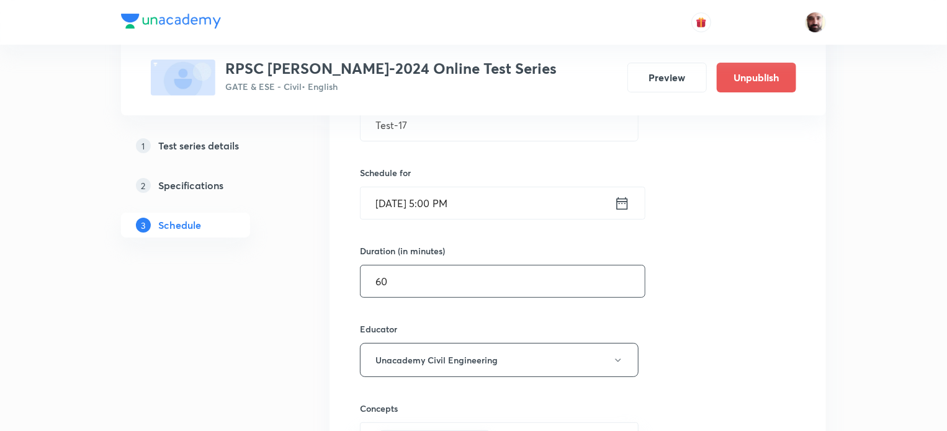
click at [412, 275] on input "60" at bounding box center [503, 282] width 284 height 32
type input "6"
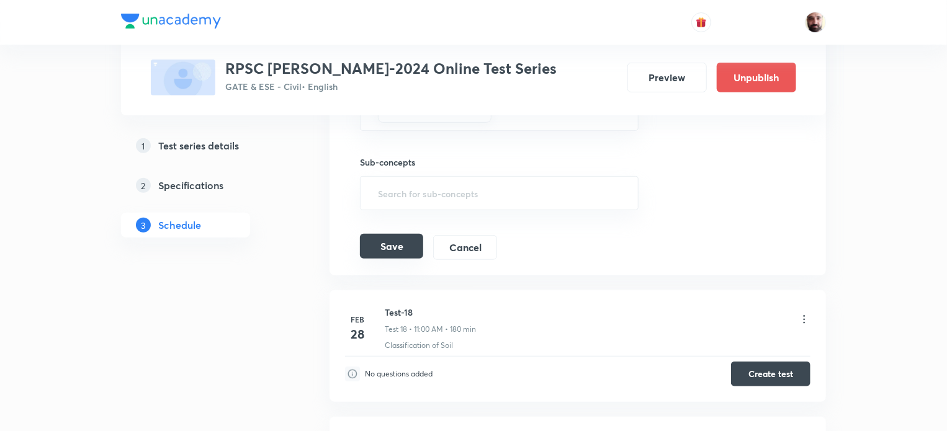
type input "180"
click at [395, 236] on button "Save" at bounding box center [391, 246] width 63 height 25
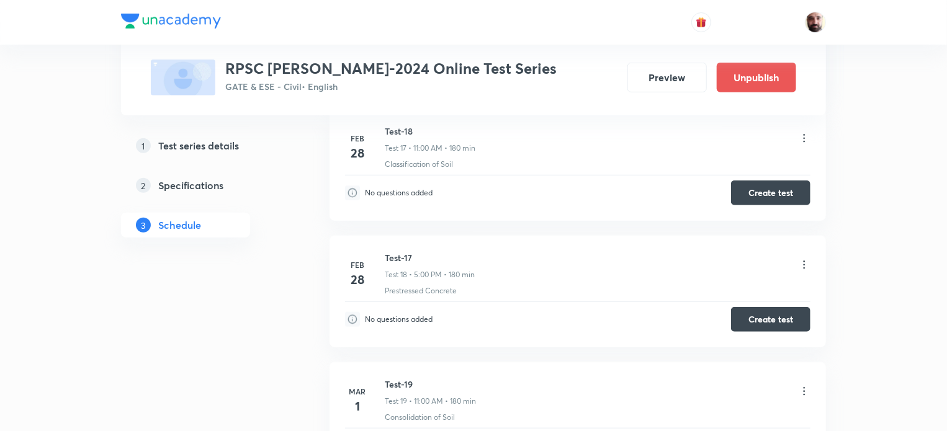
scroll to position [2711, 0]
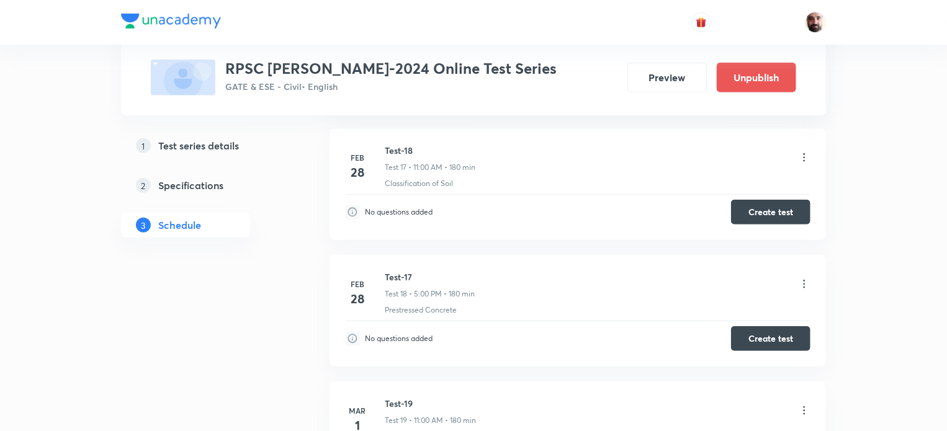
click at [803, 278] on icon at bounding box center [804, 284] width 12 height 12
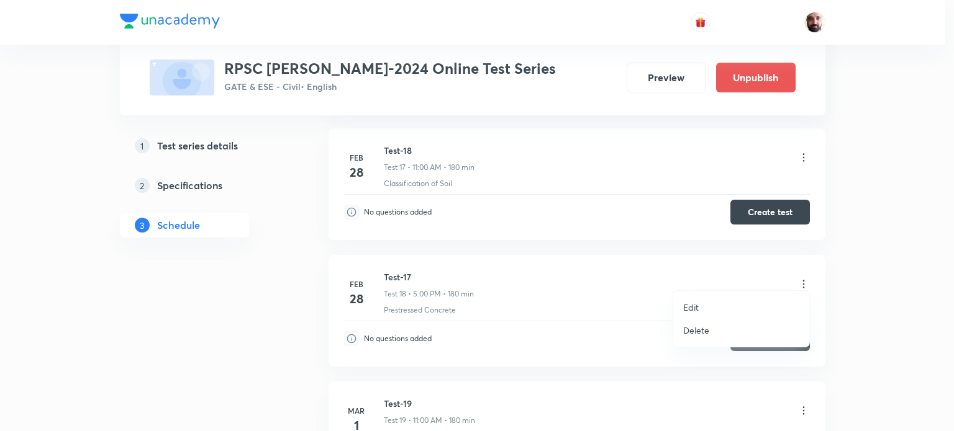
click at [689, 306] on p "Edit" at bounding box center [691, 307] width 16 height 13
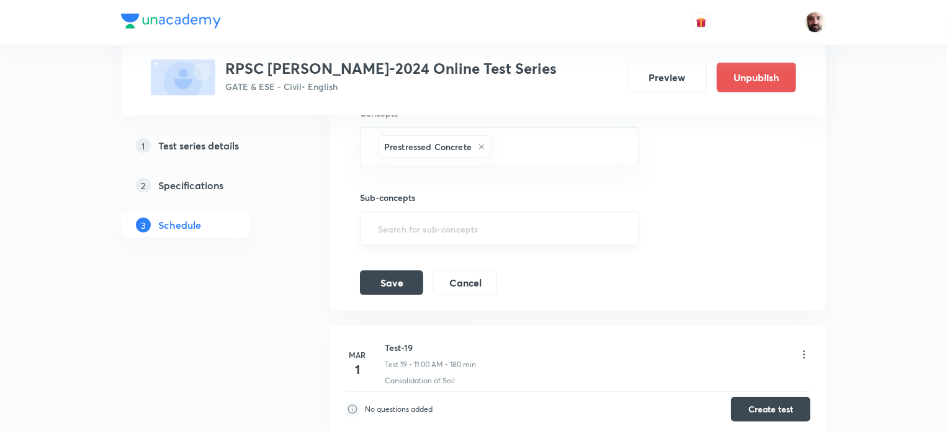
scroll to position [2379, 0]
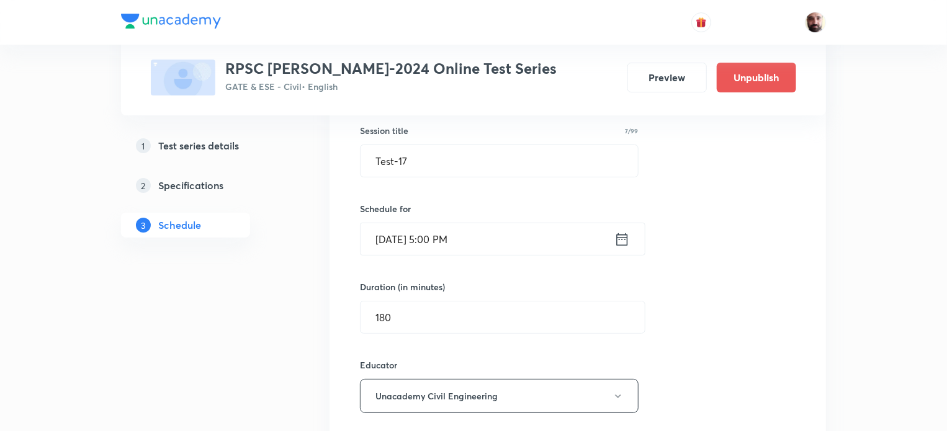
click at [621, 231] on icon at bounding box center [623, 239] width 16 height 17
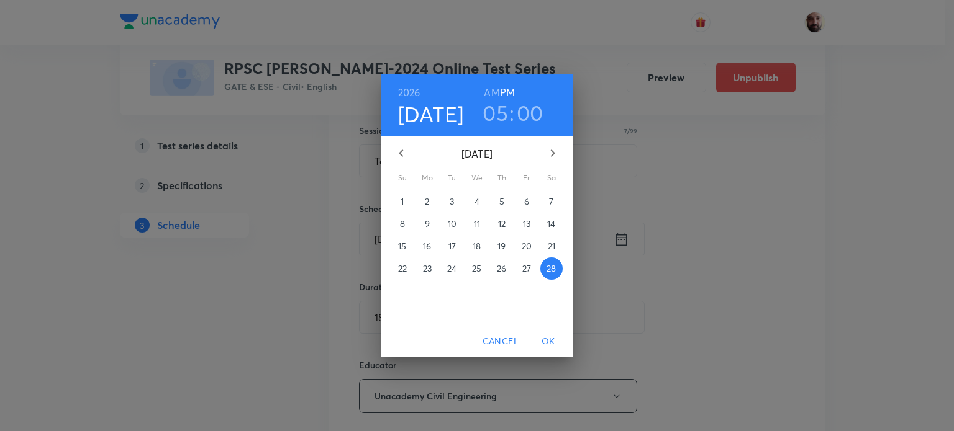
click at [483, 91] on div "2026 Feb 28 05 : 00 AM PM" at bounding box center [477, 105] width 173 height 42
click at [490, 91] on h6 "AM" at bounding box center [492, 92] width 16 height 17
click at [554, 341] on span "OK" at bounding box center [548, 342] width 30 height 16
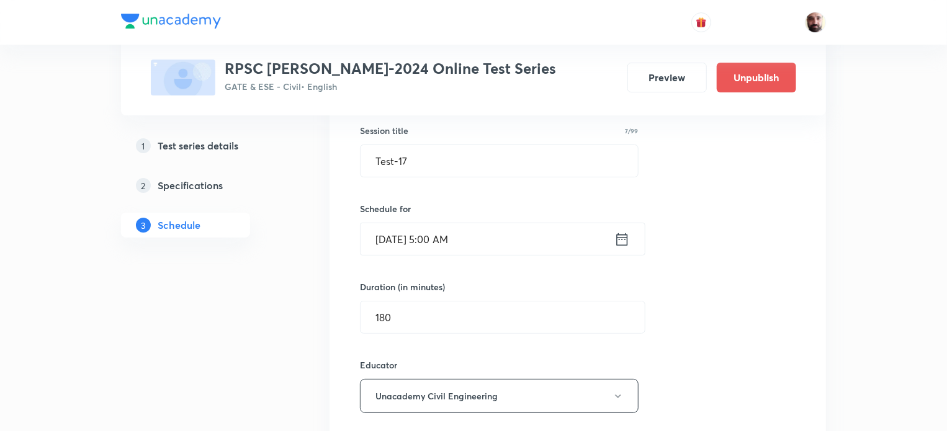
scroll to position [2711, 0]
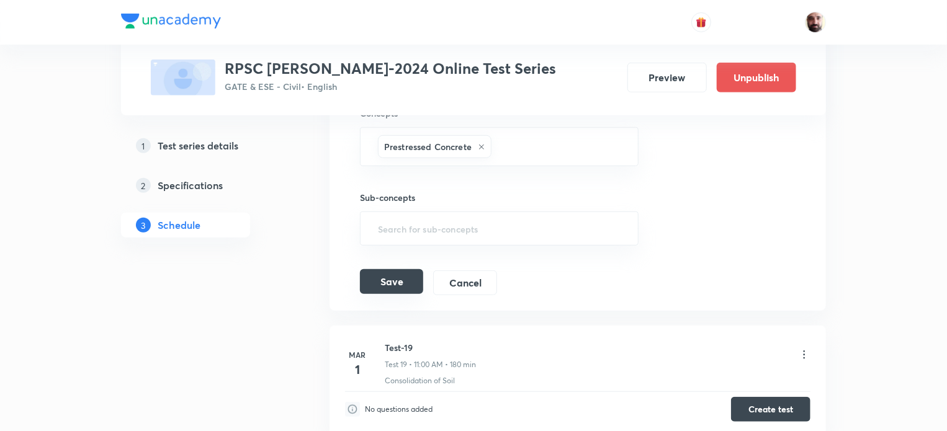
click at [394, 269] on button "Save" at bounding box center [391, 281] width 63 height 25
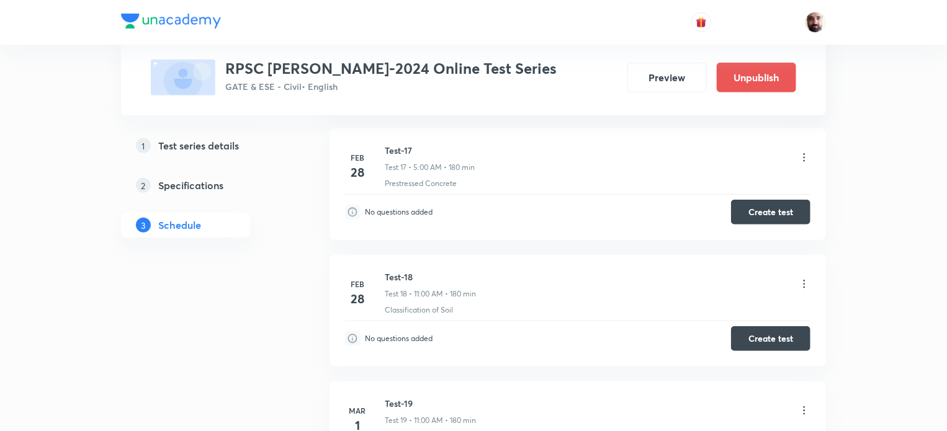
click at [802, 278] on icon at bounding box center [804, 284] width 12 height 12
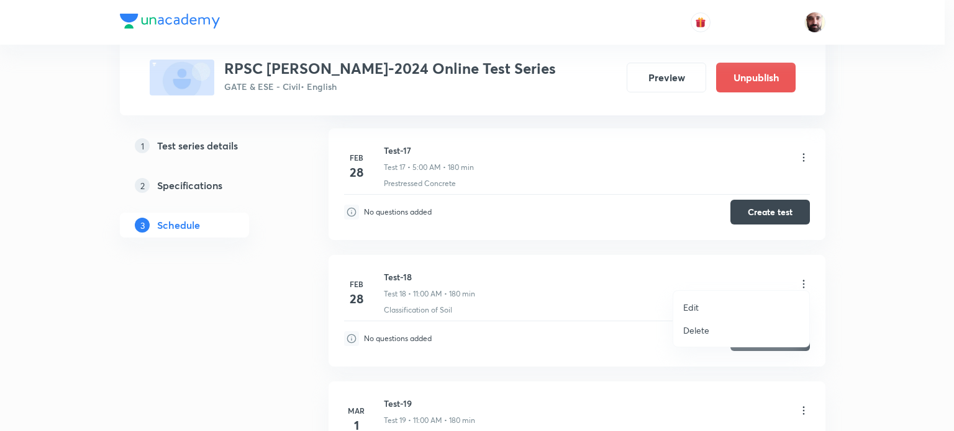
click at [700, 302] on li "Edit" at bounding box center [741, 307] width 136 height 23
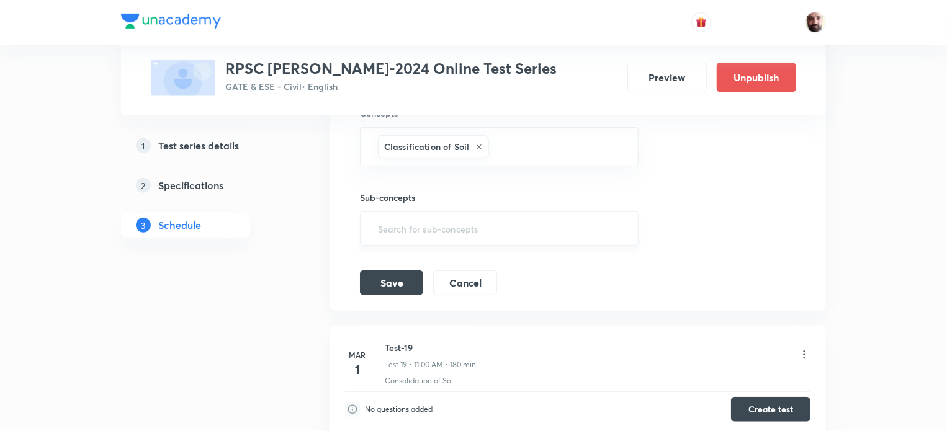
scroll to position [2379, 0]
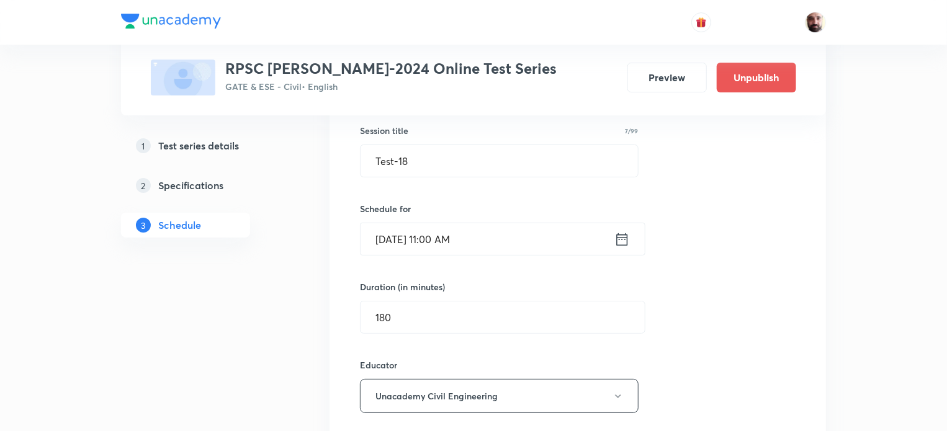
click at [631, 231] on div "[DATE] 11:00 AM ​" at bounding box center [503, 239] width 286 height 33
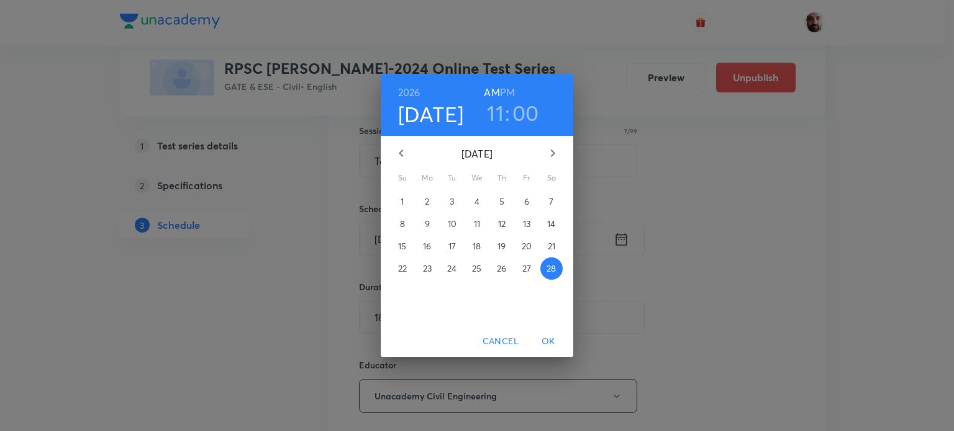
click at [494, 116] on h3 "11" at bounding box center [495, 113] width 17 height 26
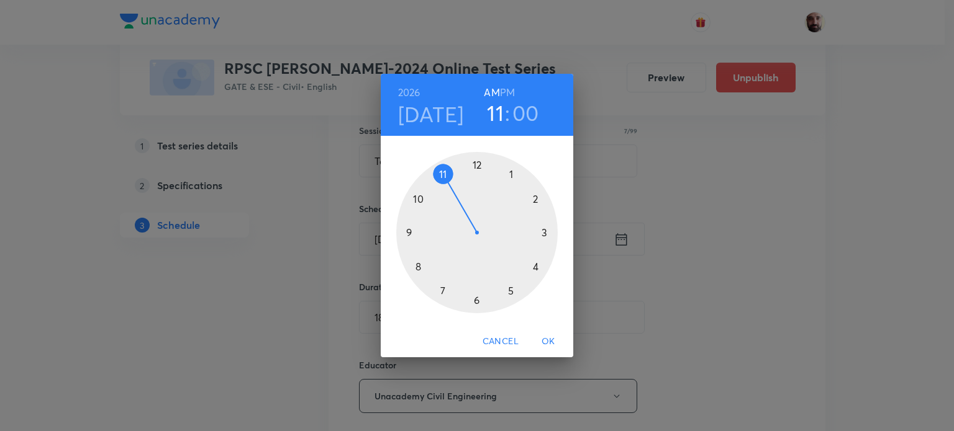
click at [510, 296] on div at bounding box center [476, 232] width 161 height 161
click at [507, 89] on h6 "PM" at bounding box center [507, 92] width 15 height 17
click at [553, 342] on span "OK" at bounding box center [548, 342] width 30 height 16
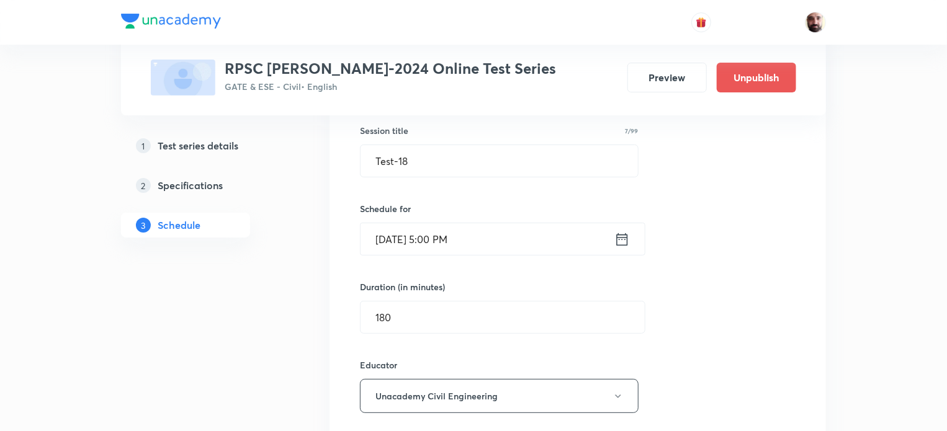
scroll to position [2711, 0]
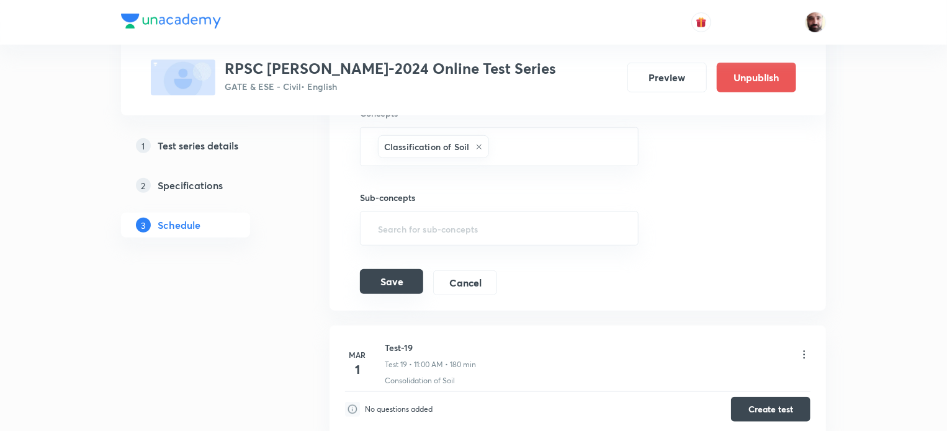
click at [399, 273] on button "Save" at bounding box center [391, 281] width 63 height 25
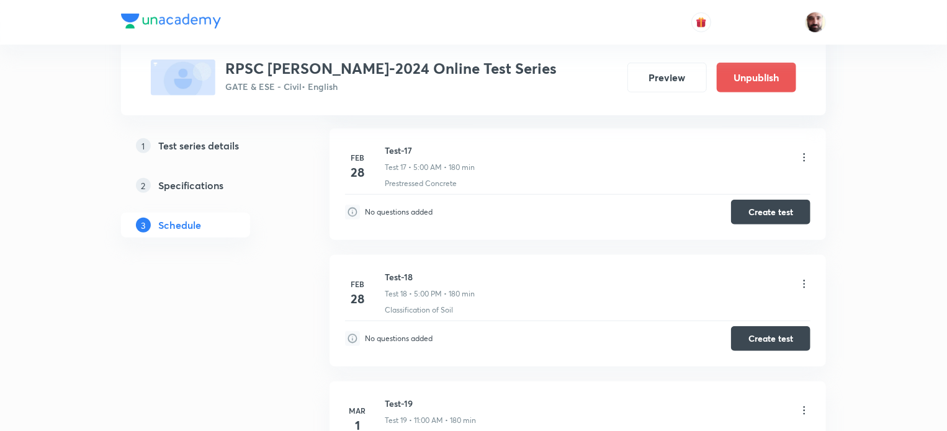
scroll to position [2699, 0]
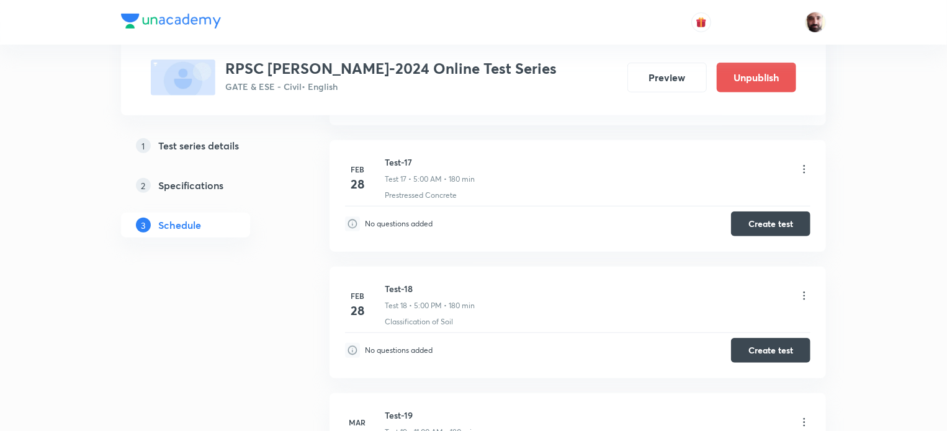
click at [810, 163] on icon at bounding box center [804, 169] width 12 height 12
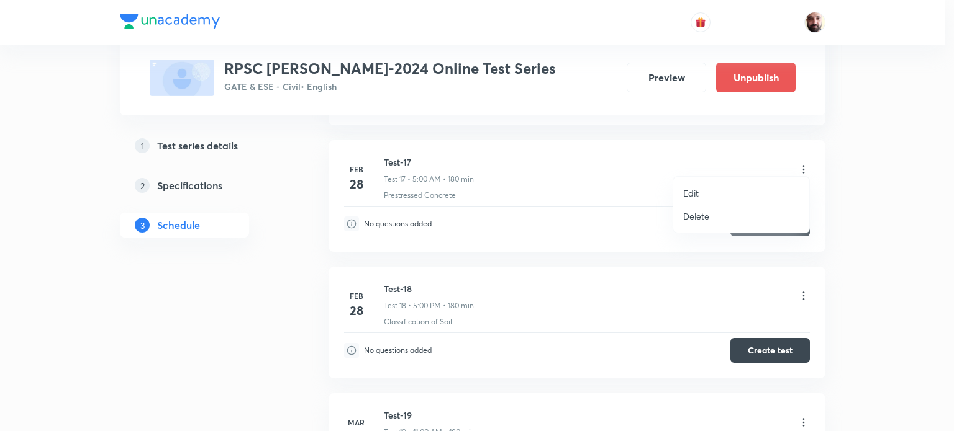
click at [702, 191] on li "Edit" at bounding box center [741, 193] width 136 height 23
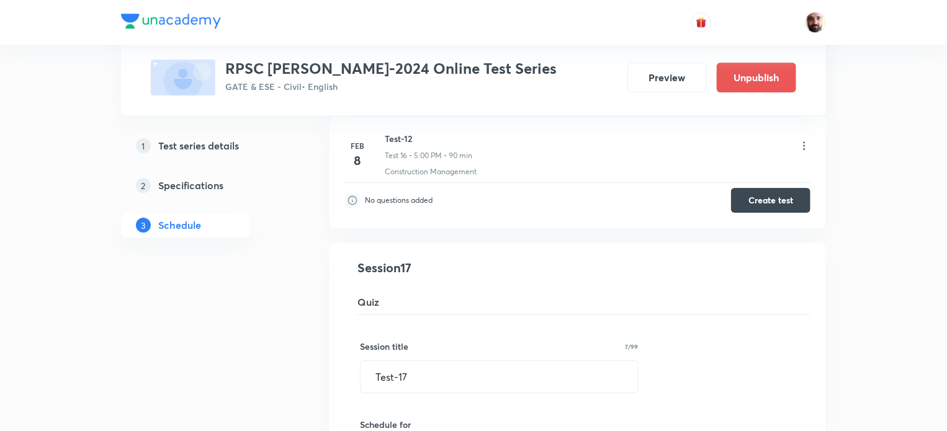
scroll to position [2367, 0]
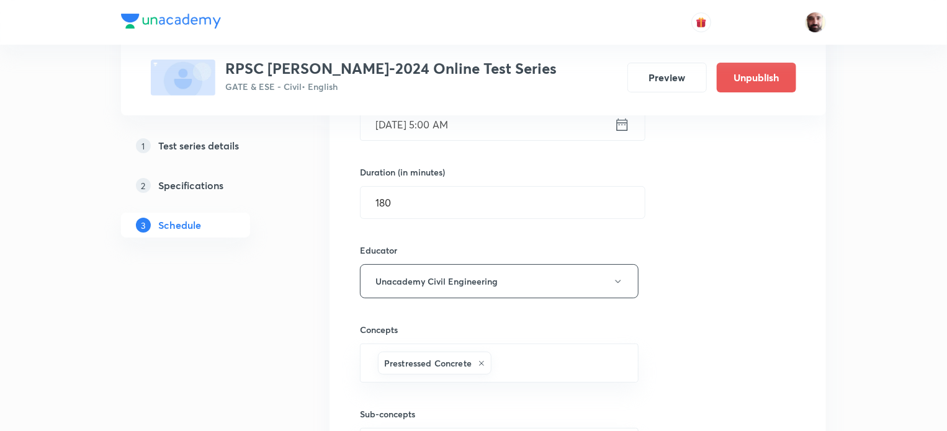
click at [621, 119] on icon at bounding box center [623, 124] width 16 height 17
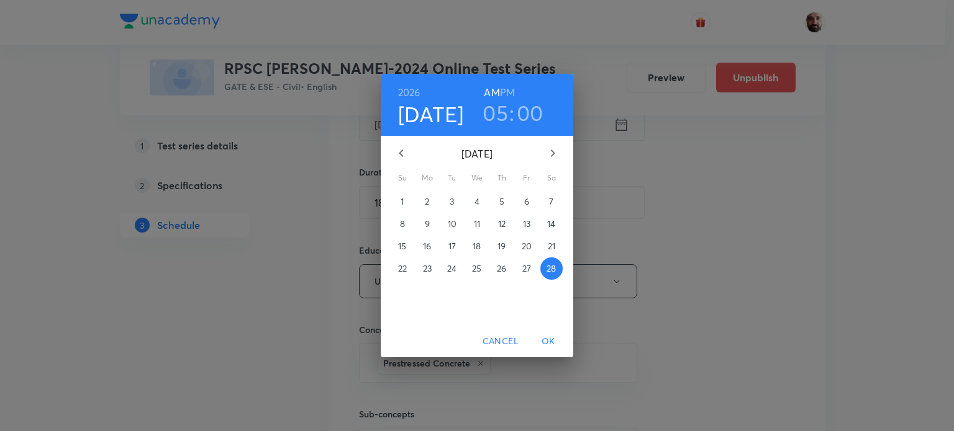
click at [499, 115] on h3 "05" at bounding box center [494, 113] width 25 height 26
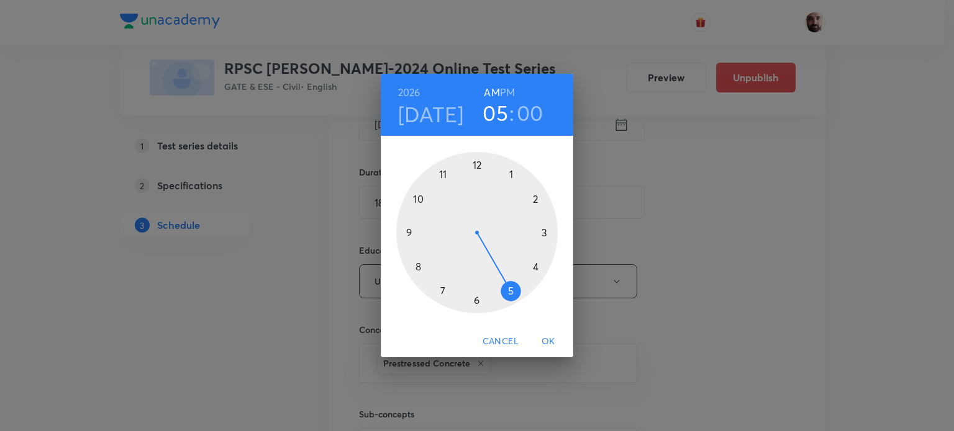
click at [445, 171] on div at bounding box center [476, 232] width 161 height 161
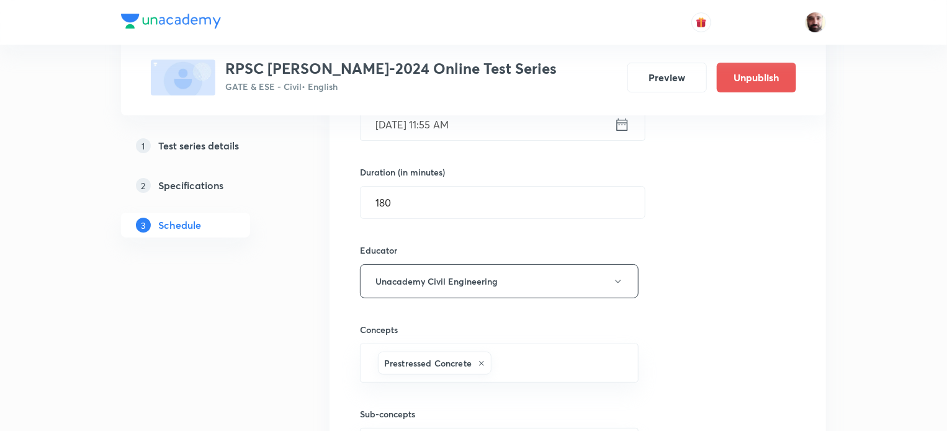
click at [621, 117] on icon at bounding box center [623, 124] width 16 height 17
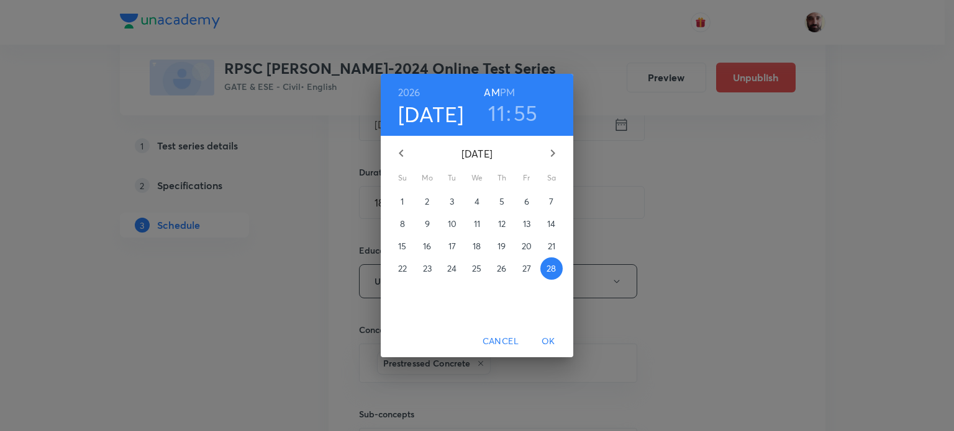
click at [489, 92] on h6 "AM" at bounding box center [492, 92] width 16 height 17
click at [490, 88] on h6 "AM" at bounding box center [492, 92] width 16 height 17
click at [489, 89] on h6 "AM" at bounding box center [492, 92] width 16 height 17
click at [489, 91] on h6 "AM" at bounding box center [492, 92] width 16 height 17
click at [508, 89] on h6 "PM" at bounding box center [507, 92] width 15 height 17
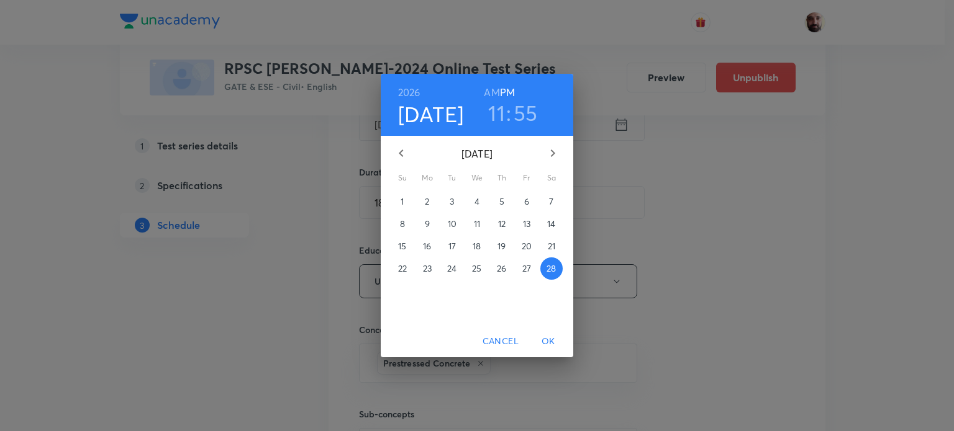
click at [496, 92] on h6 "AM" at bounding box center [492, 92] width 16 height 17
click at [553, 342] on span "OK" at bounding box center [548, 342] width 30 height 16
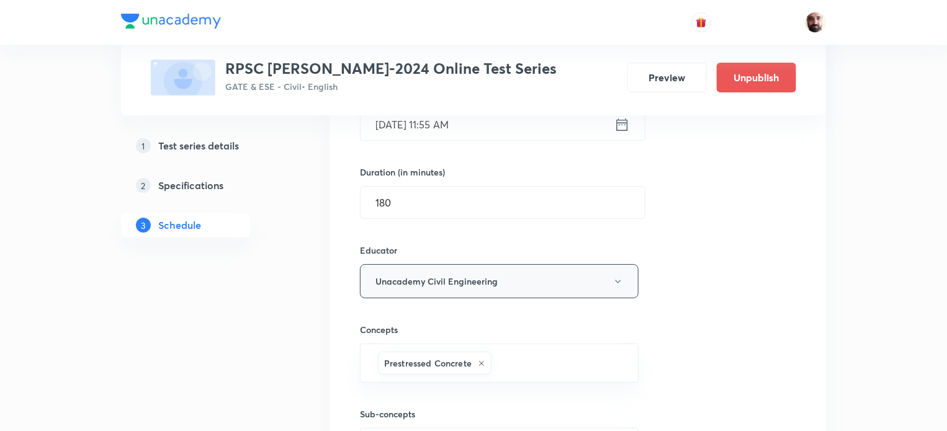
scroll to position [2699, 0]
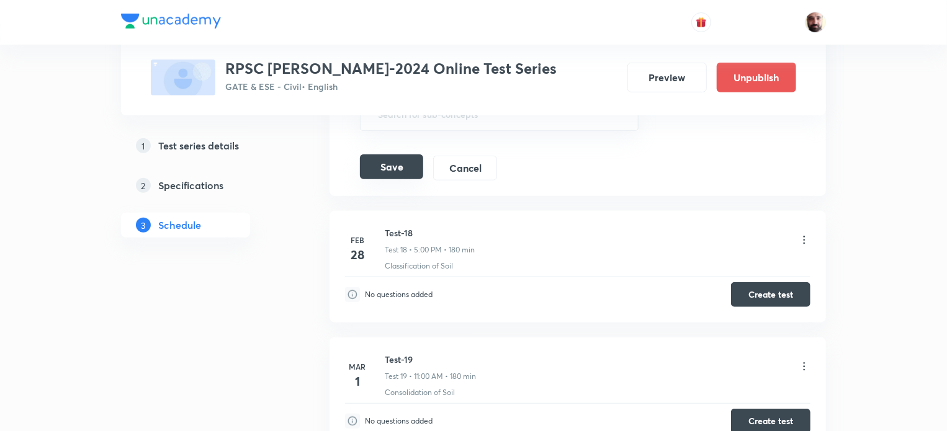
click at [402, 158] on button "Save" at bounding box center [391, 167] width 63 height 25
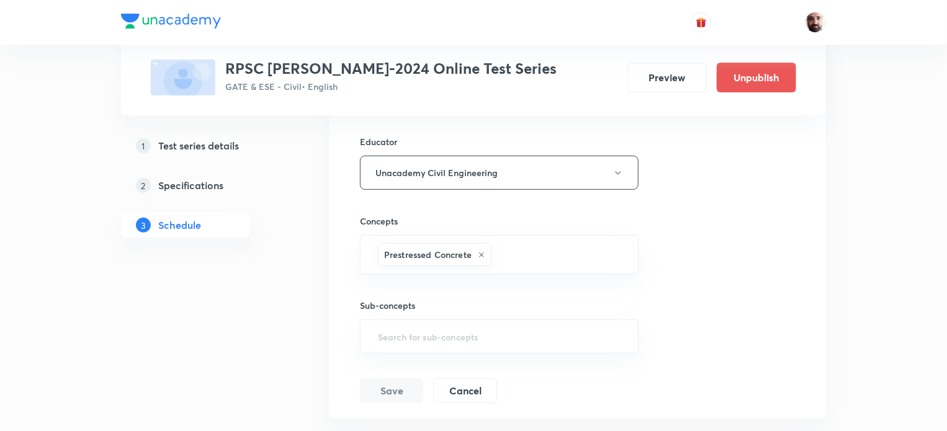
scroll to position [2468, 0]
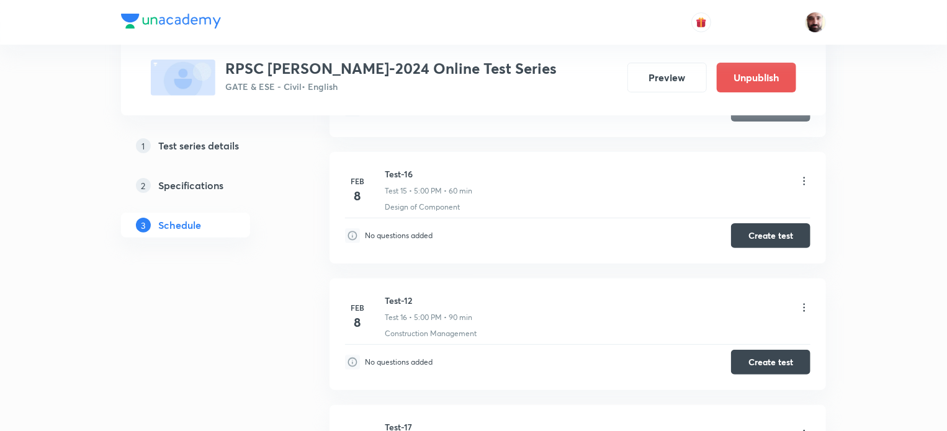
scroll to position [2429, 0]
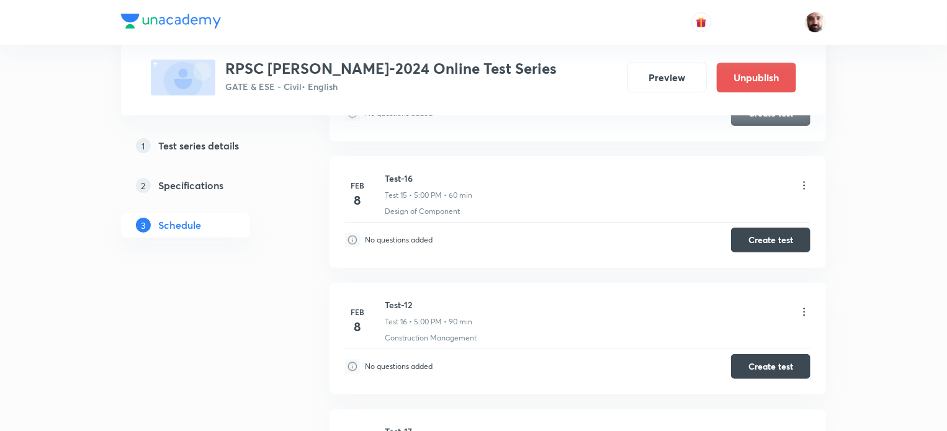
click at [805, 308] on icon at bounding box center [805, 312] width 2 height 8
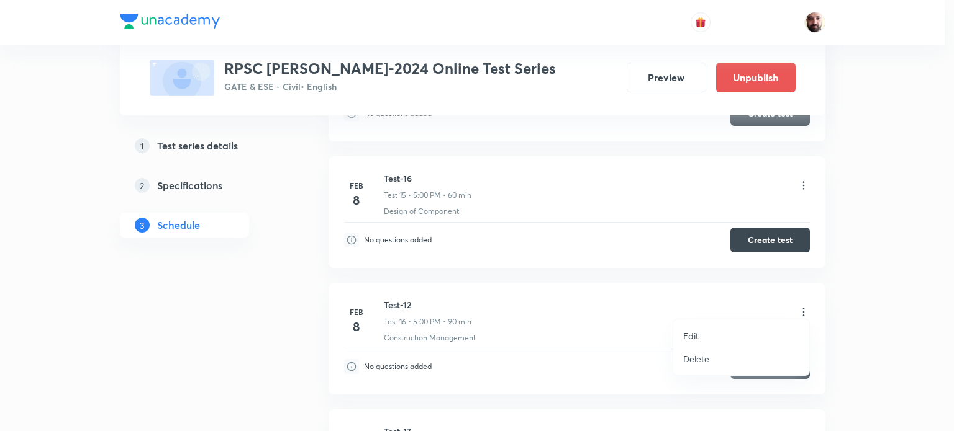
click at [705, 331] on li "Edit" at bounding box center [741, 336] width 136 height 23
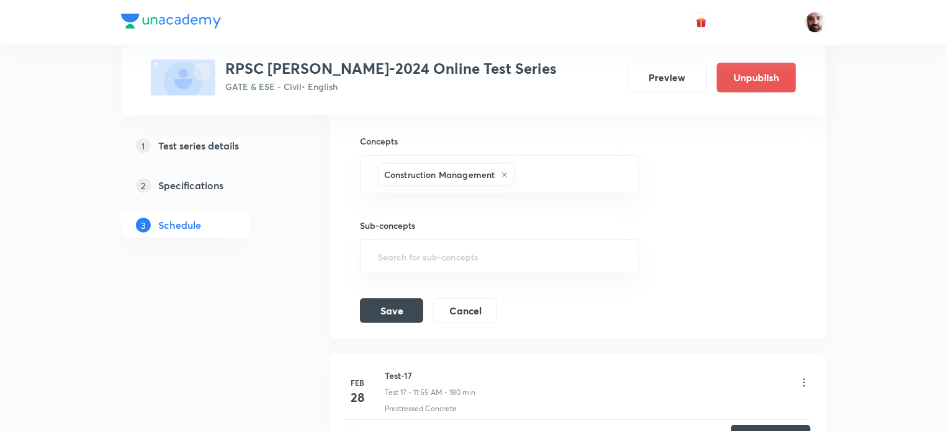
scroll to position [2098, 0]
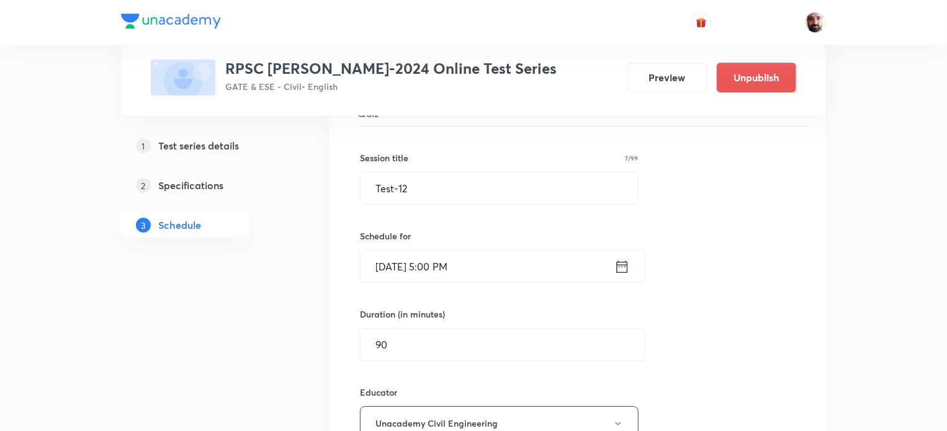
click at [619, 260] on icon at bounding box center [623, 266] width 16 height 17
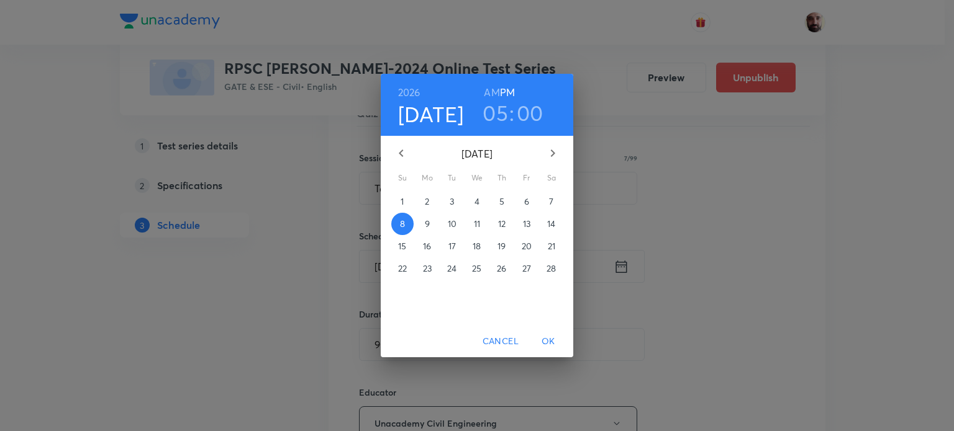
click at [474, 226] on p "11" at bounding box center [477, 224] width 6 height 12
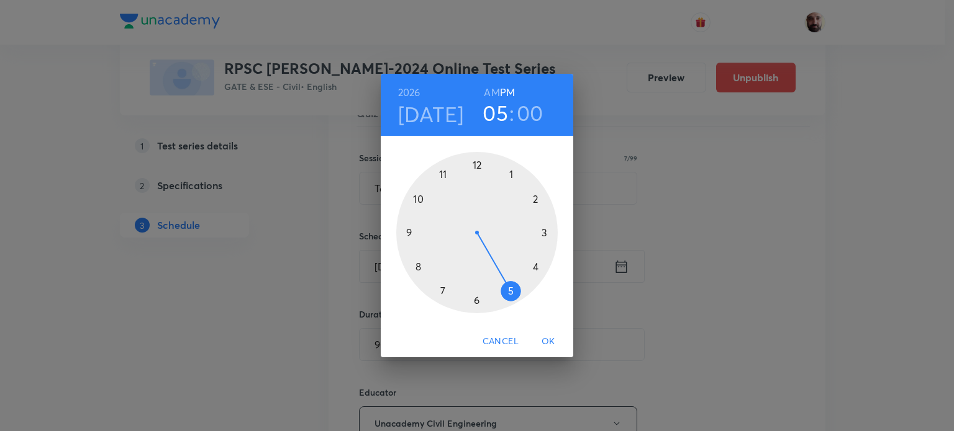
click at [513, 340] on span "Cancel" at bounding box center [500, 342] width 36 height 16
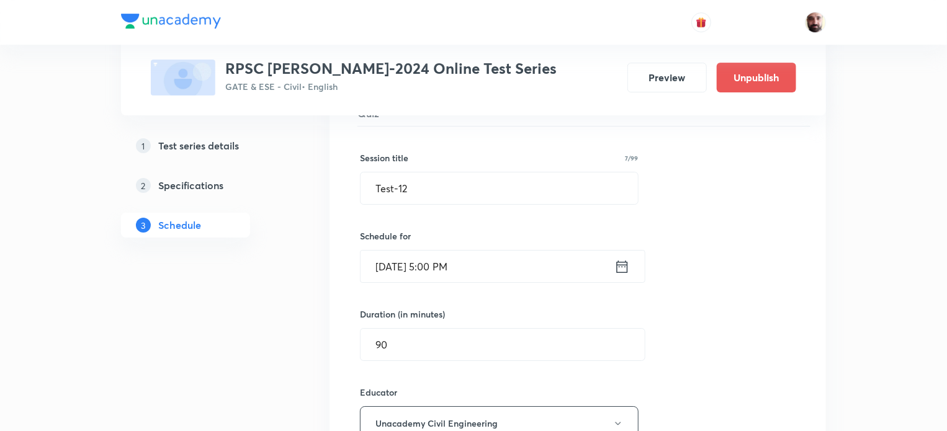
click at [620, 258] on icon at bounding box center [623, 266] width 16 height 17
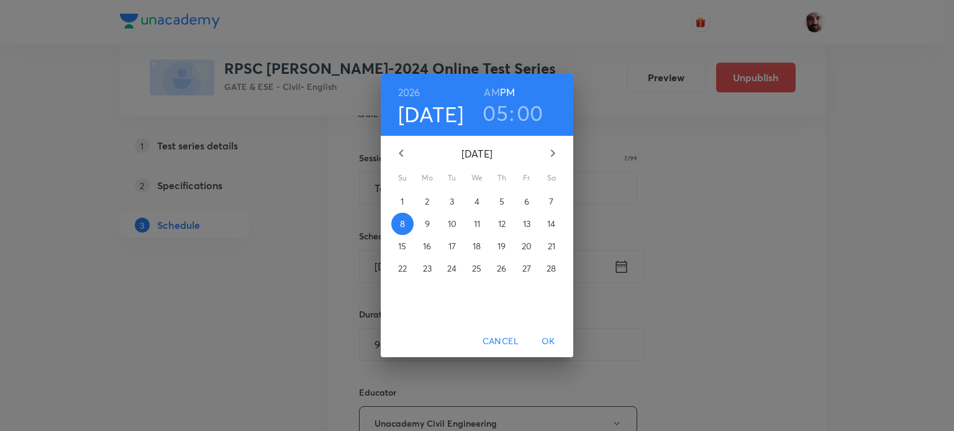
click at [402, 246] on p "15" at bounding box center [402, 246] width 8 height 12
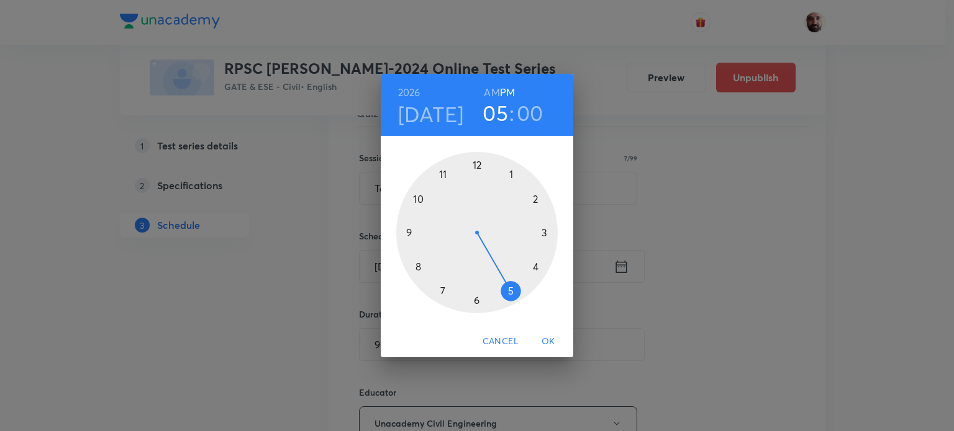
click at [441, 175] on div at bounding box center [476, 232] width 161 height 161
click at [488, 94] on h6 "AM" at bounding box center [492, 92] width 16 height 17
click at [551, 344] on span "OK" at bounding box center [548, 342] width 30 height 16
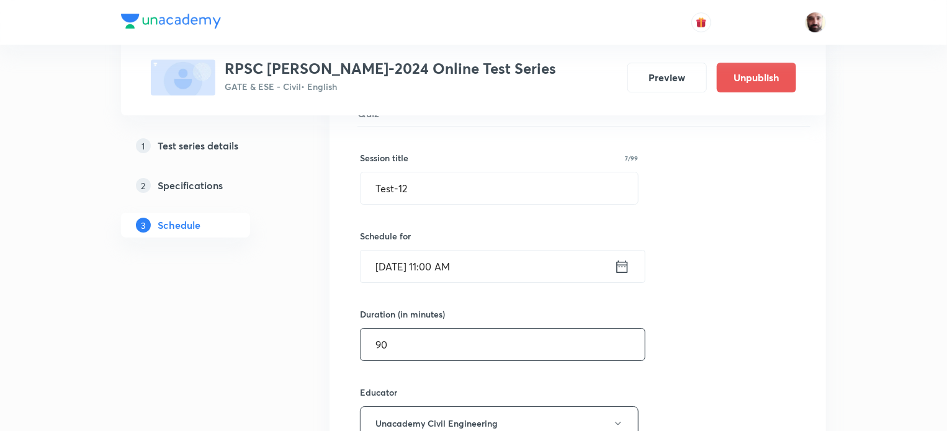
click at [421, 332] on input "90" at bounding box center [503, 345] width 284 height 32
type input "9"
type input "180"
click at [437, 186] on input "Test-12" at bounding box center [500, 189] width 278 height 32
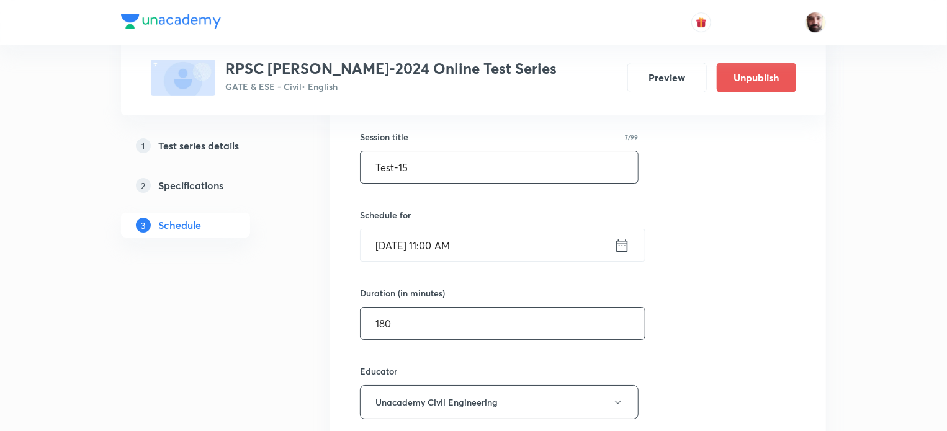
scroll to position [2429, 0]
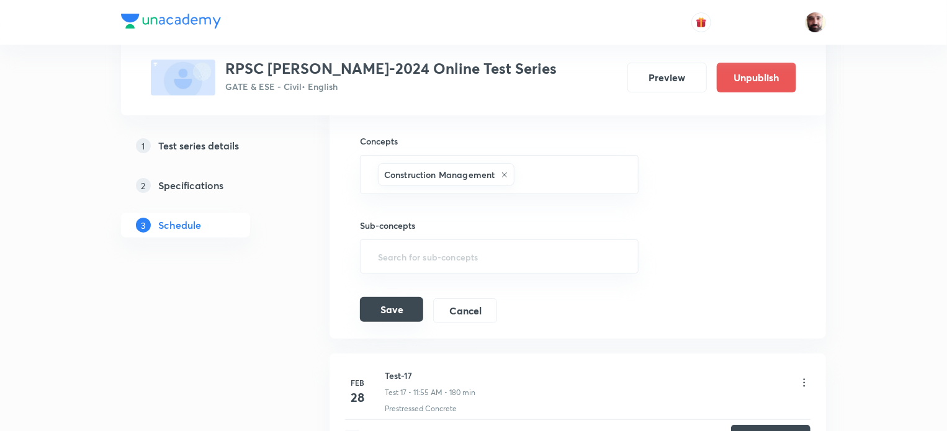
type input "Test-15"
click at [407, 305] on button "Save" at bounding box center [391, 309] width 63 height 25
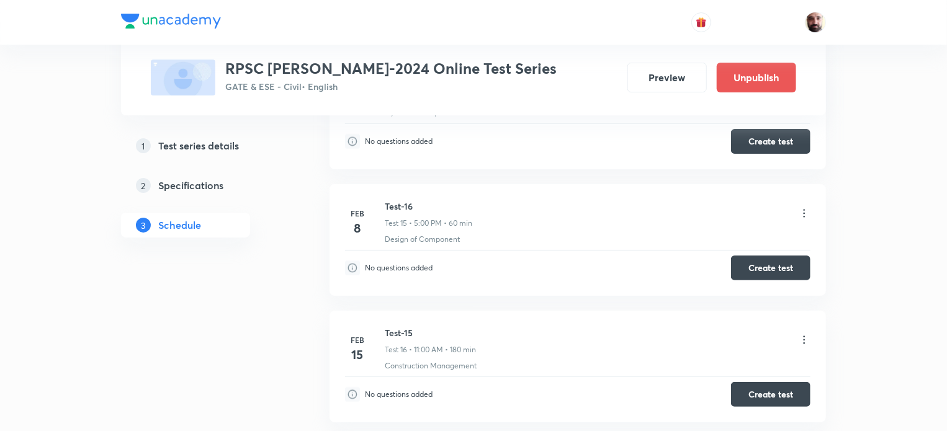
scroll to position [2394, 0]
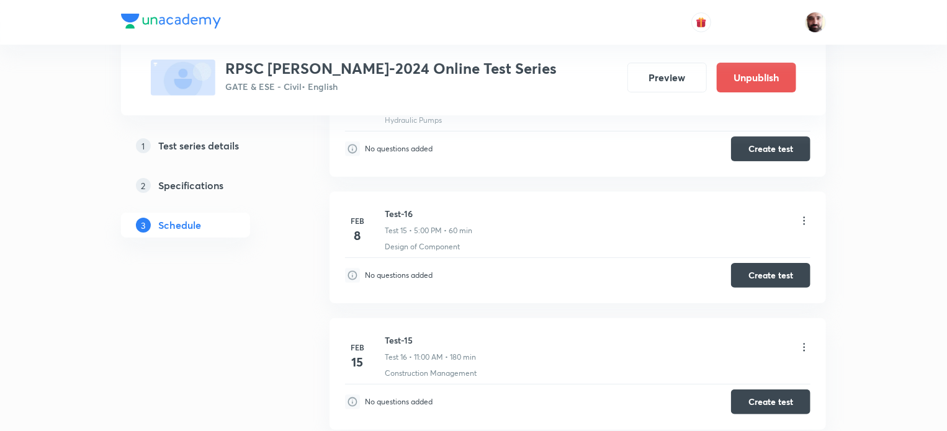
drag, startPoint x: 948, startPoint y: 322, endPoint x: 953, endPoint y: 305, distance: 18.1
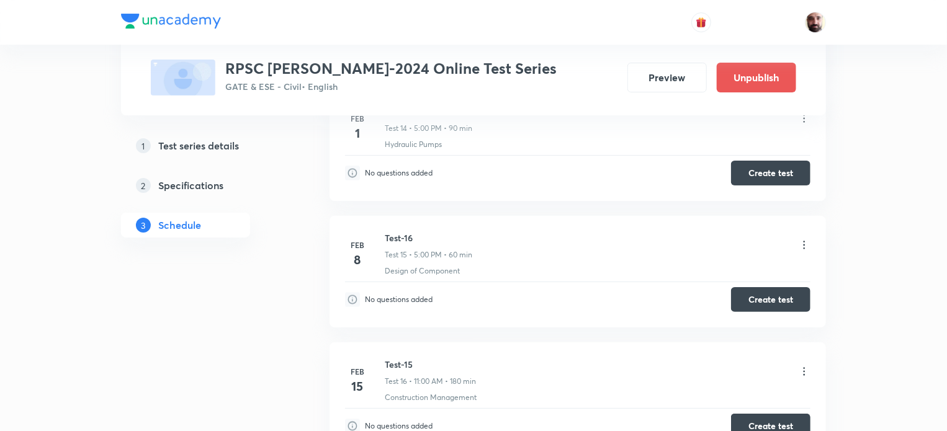
scroll to position [2374, 0]
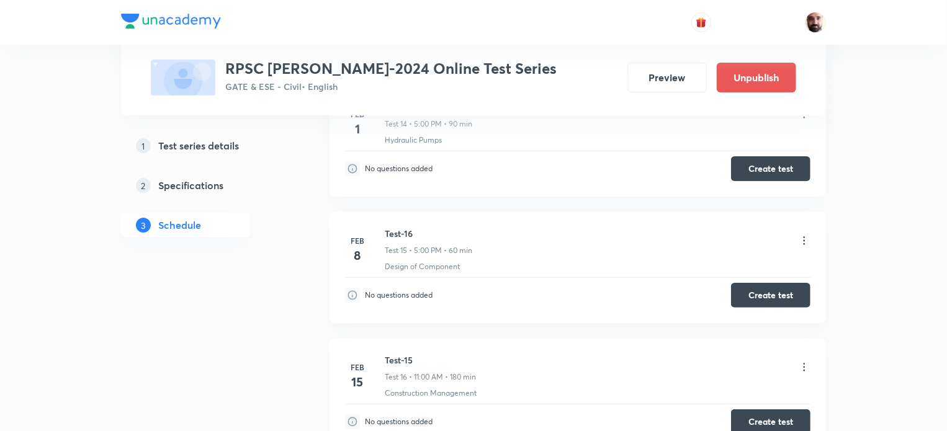
click at [807, 235] on icon at bounding box center [804, 241] width 12 height 12
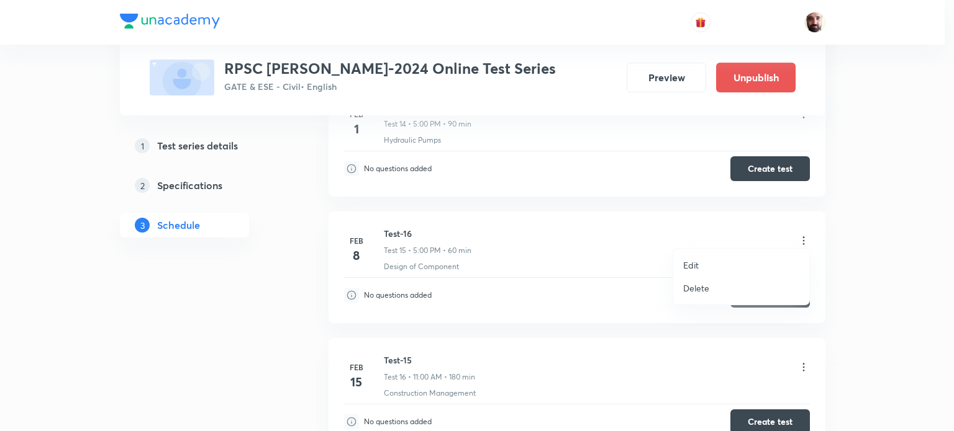
click at [693, 260] on p "Edit" at bounding box center [691, 265] width 16 height 13
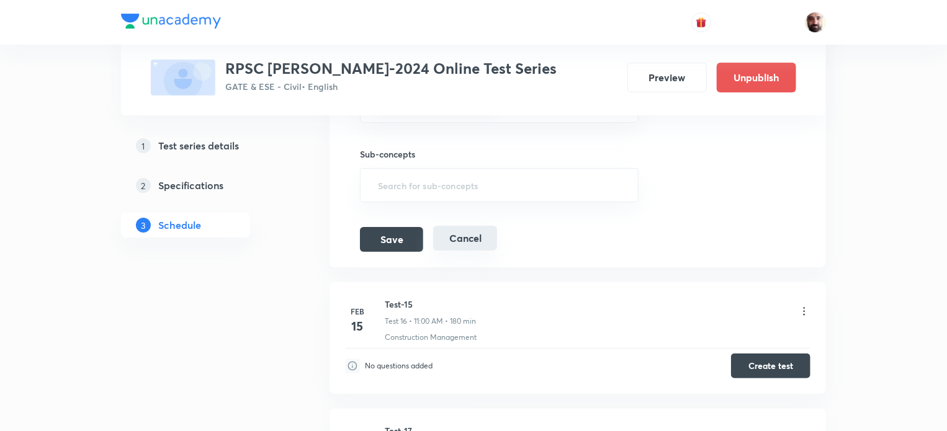
scroll to position [2043, 0]
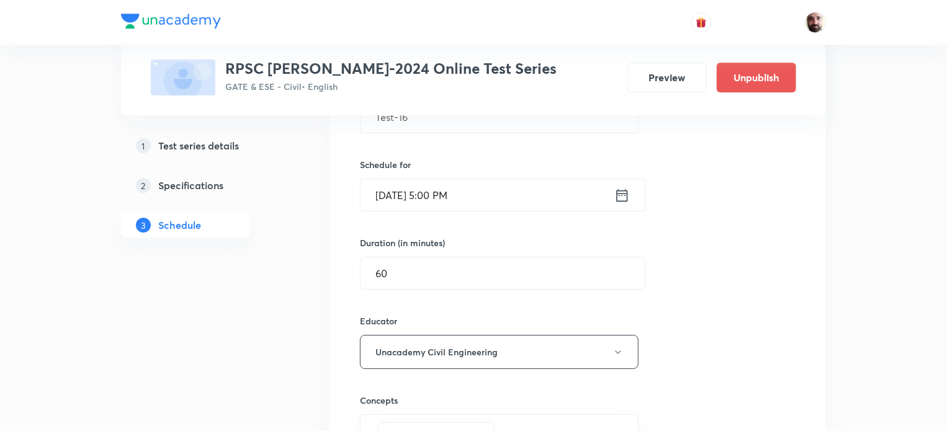
click at [618, 189] on icon at bounding box center [622, 195] width 11 height 12
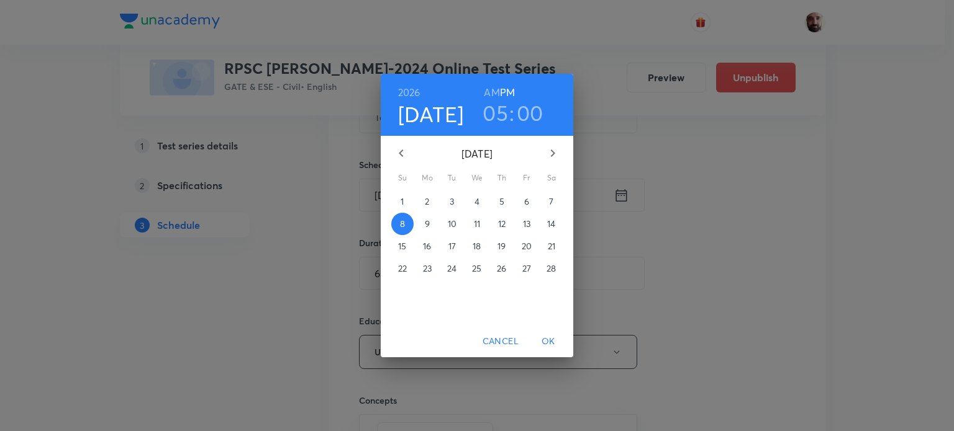
click at [402, 245] on p "15" at bounding box center [402, 246] width 8 height 12
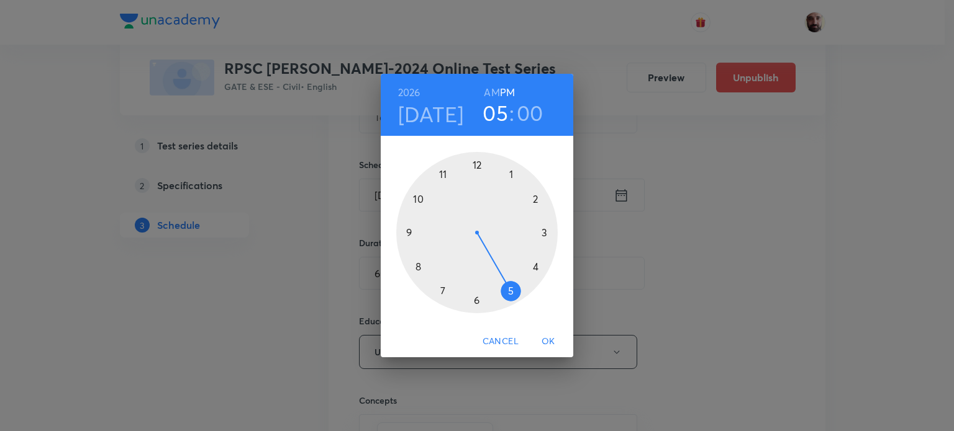
click at [513, 89] on h6 "PM" at bounding box center [507, 92] width 15 height 17
click at [548, 339] on span "OK" at bounding box center [548, 342] width 30 height 16
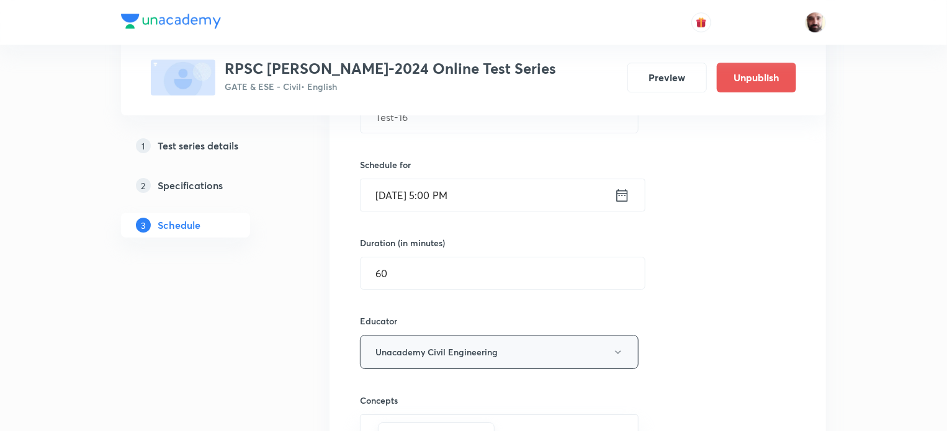
scroll to position [2374, 0]
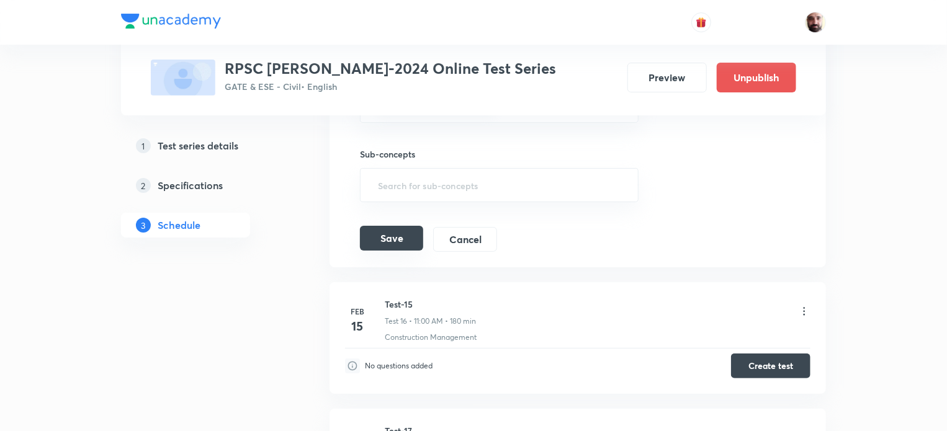
click at [392, 229] on button "Save" at bounding box center [391, 238] width 63 height 25
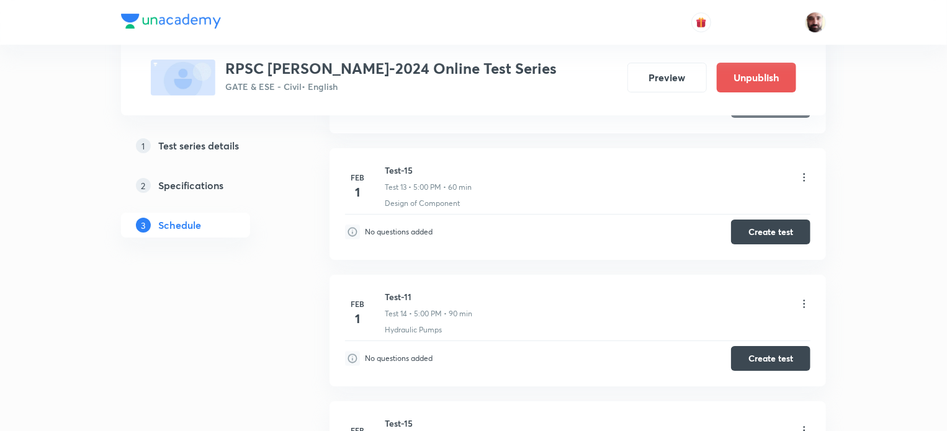
scroll to position [2176, 0]
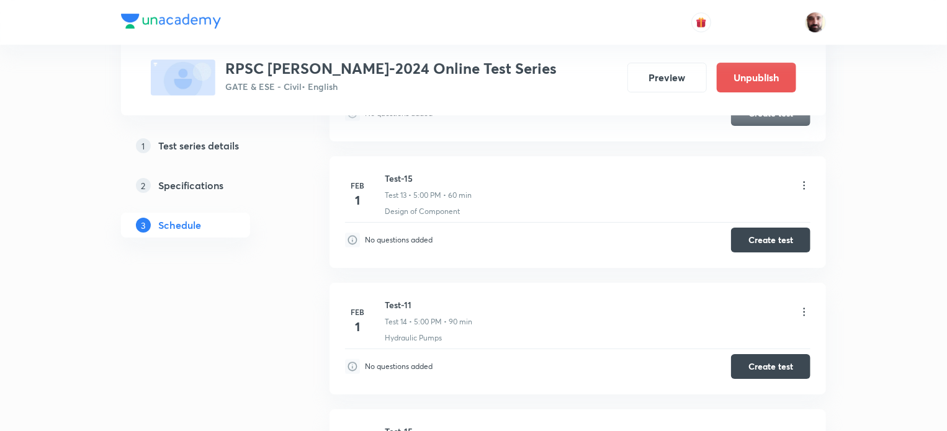
click at [802, 306] on icon at bounding box center [804, 312] width 12 height 12
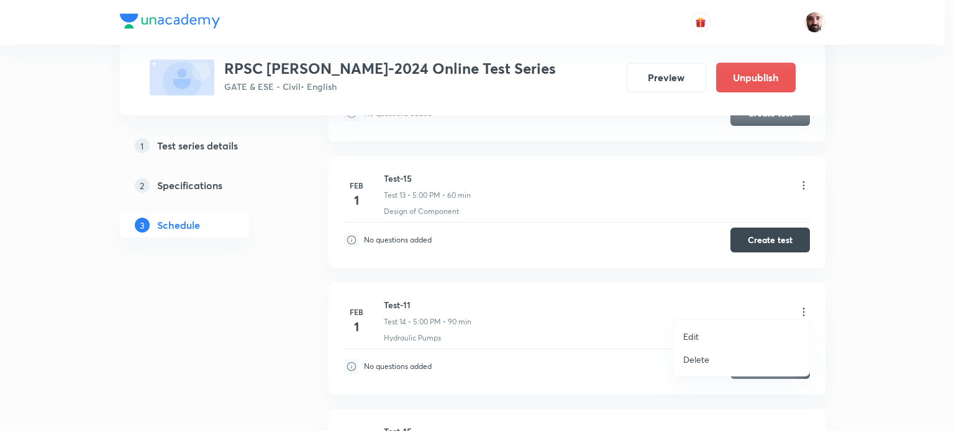
click at [682, 340] on li "Edit" at bounding box center [741, 336] width 136 height 23
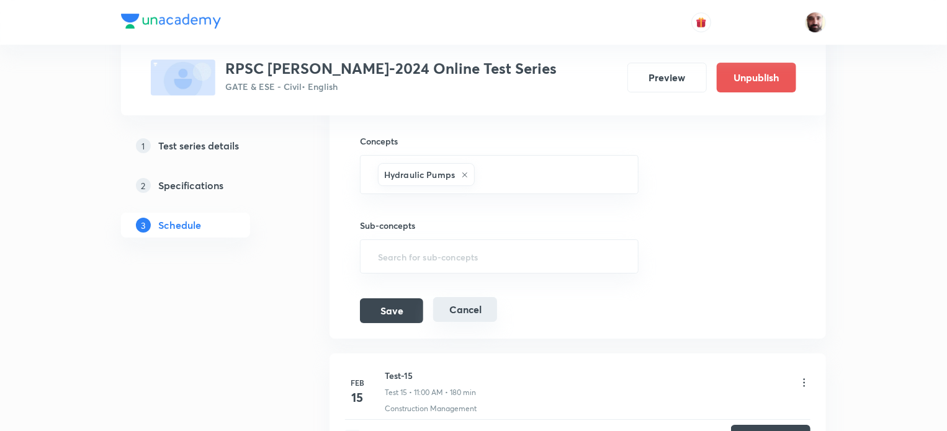
click at [464, 302] on button "Cancel" at bounding box center [465, 309] width 64 height 25
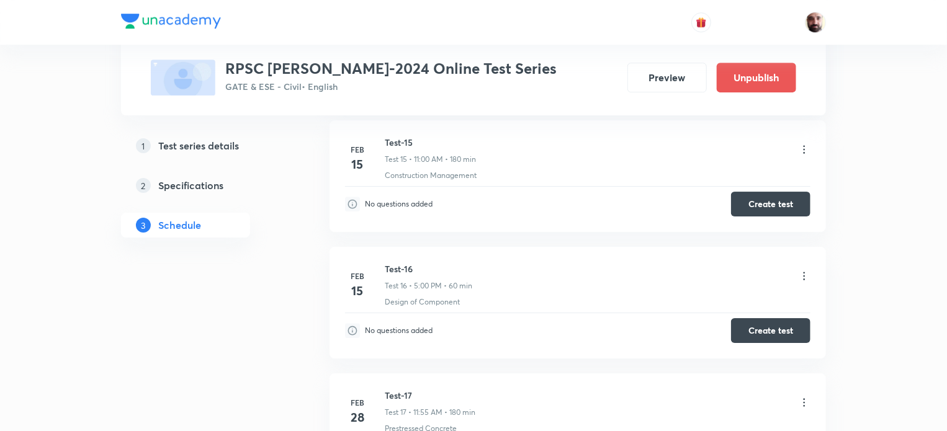
scroll to position [1992, 0]
